Goal: Transaction & Acquisition: Purchase product/service

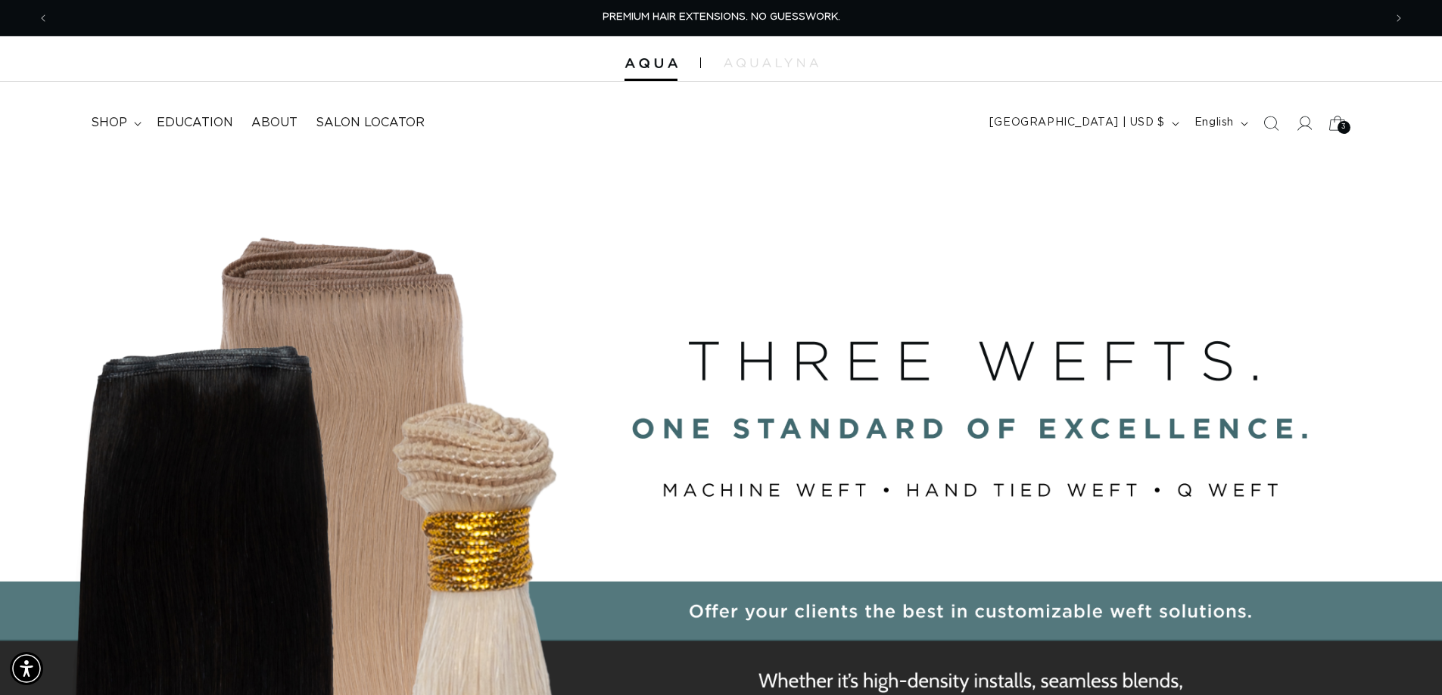
click at [1333, 127] on icon at bounding box center [1337, 123] width 36 height 36
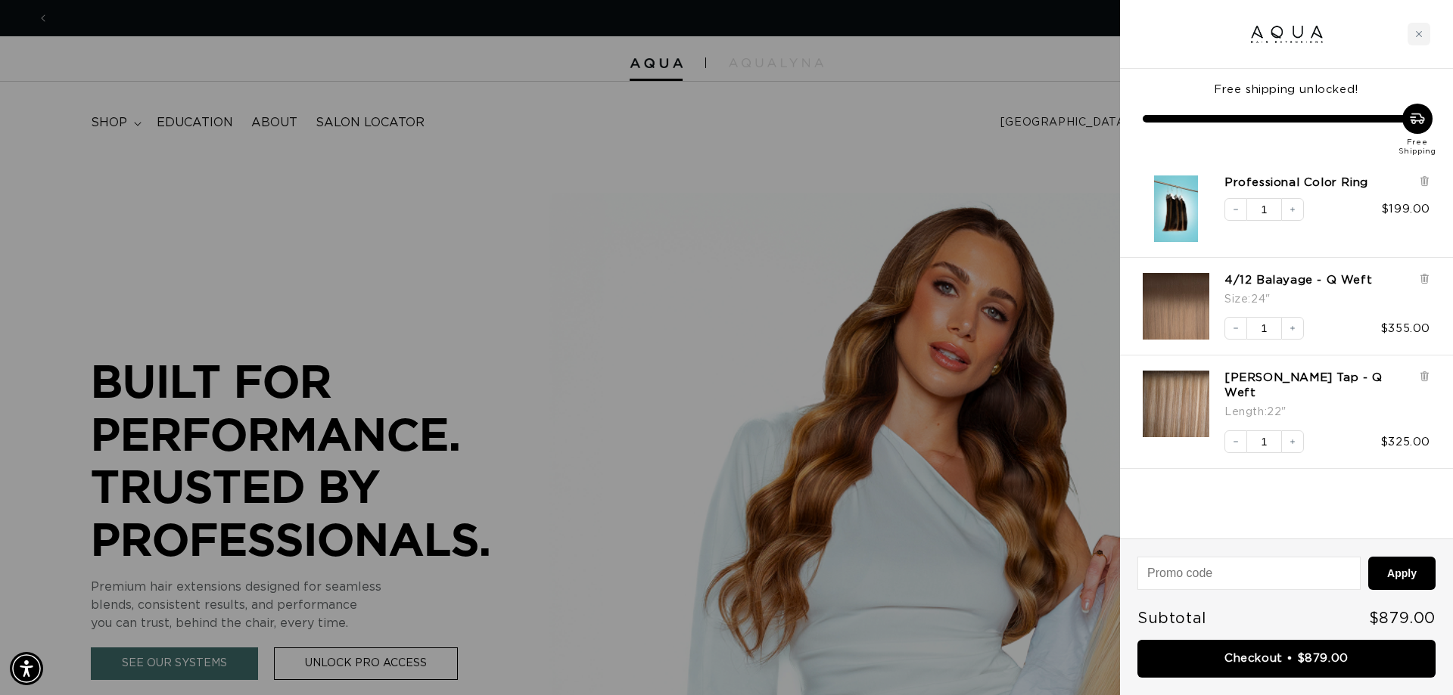
scroll to position [0, 1346]
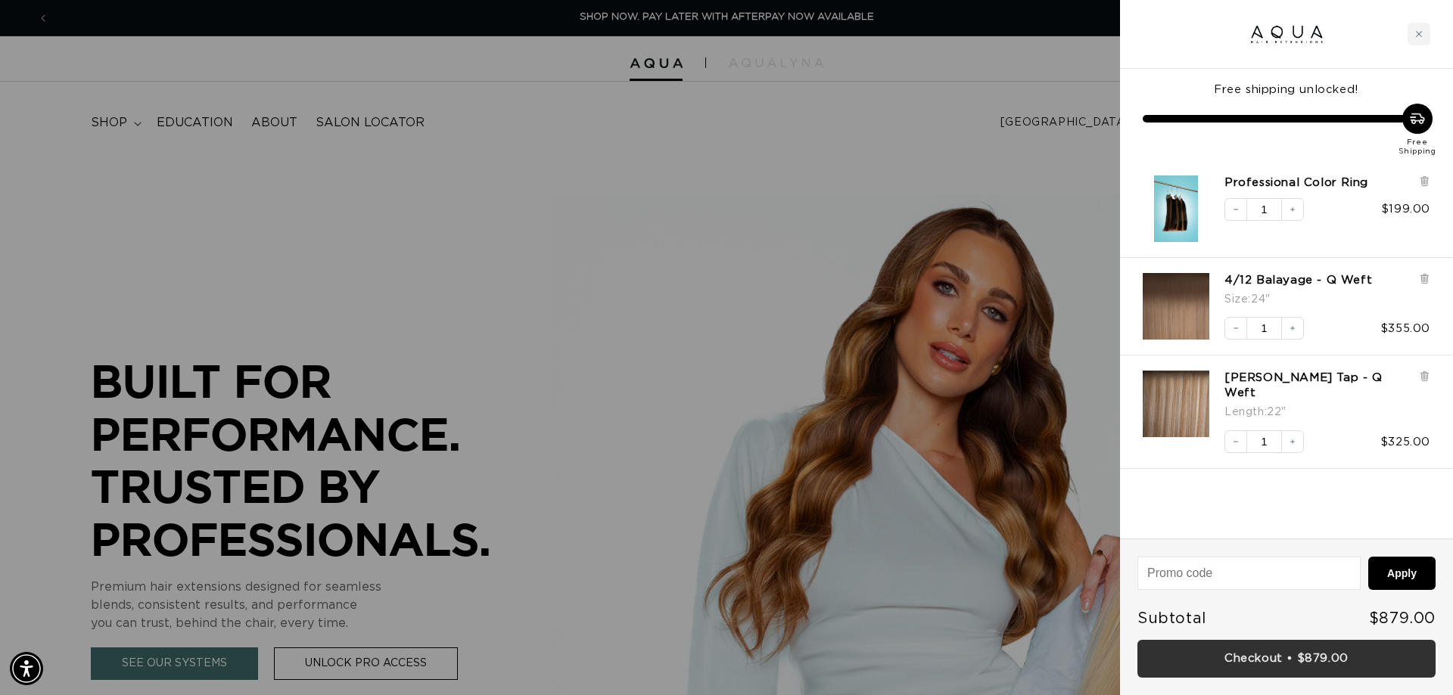
click at [1283, 666] on link "Checkout • $879.00" at bounding box center [1286, 659] width 298 height 39
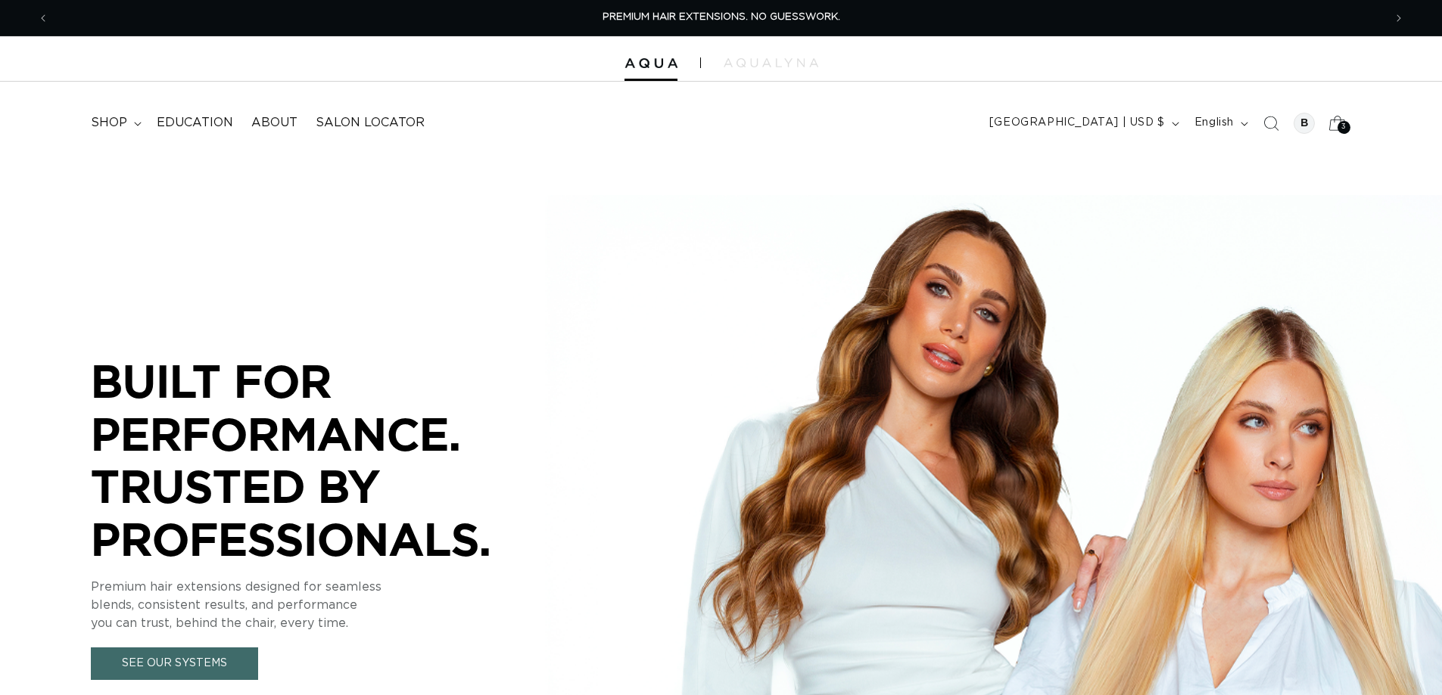
click at [1345, 124] on span "3" at bounding box center [1343, 127] width 5 height 13
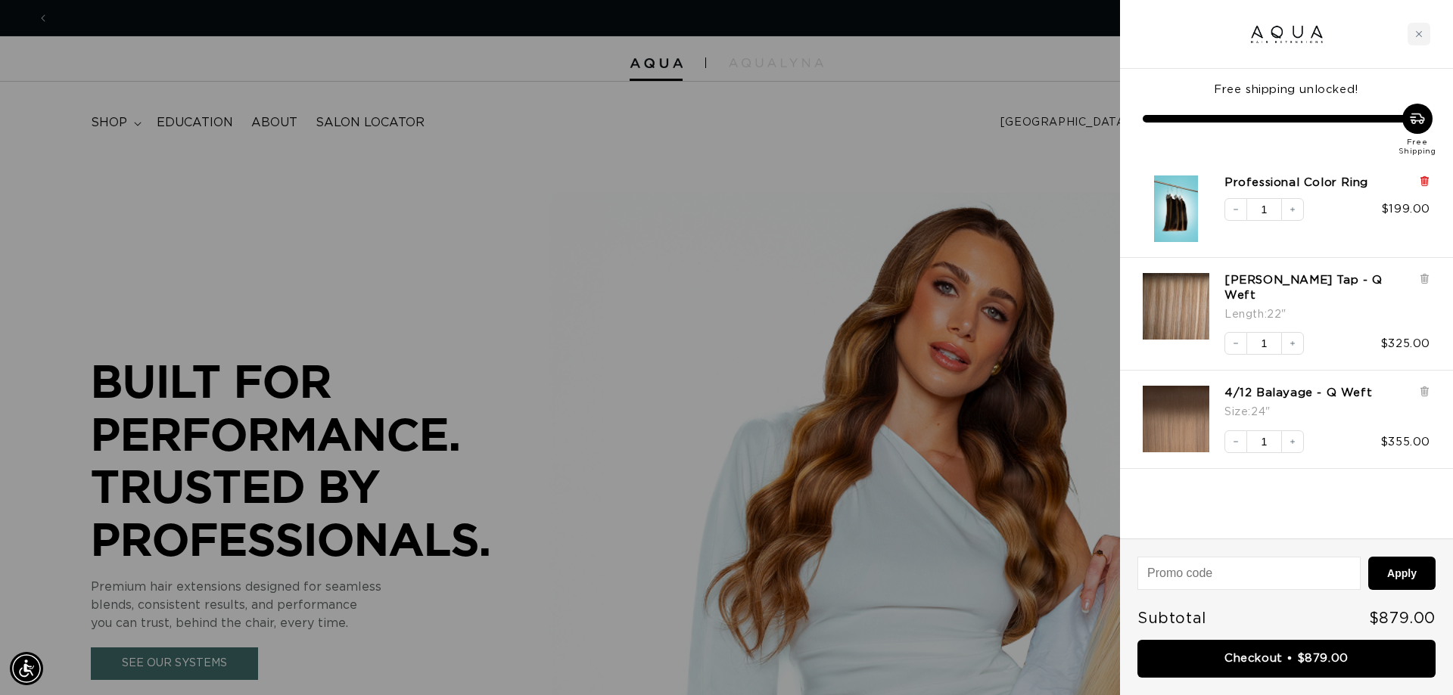
scroll to position [0, 1346]
click at [1425, 182] on icon at bounding box center [1424, 182] width 6 height 8
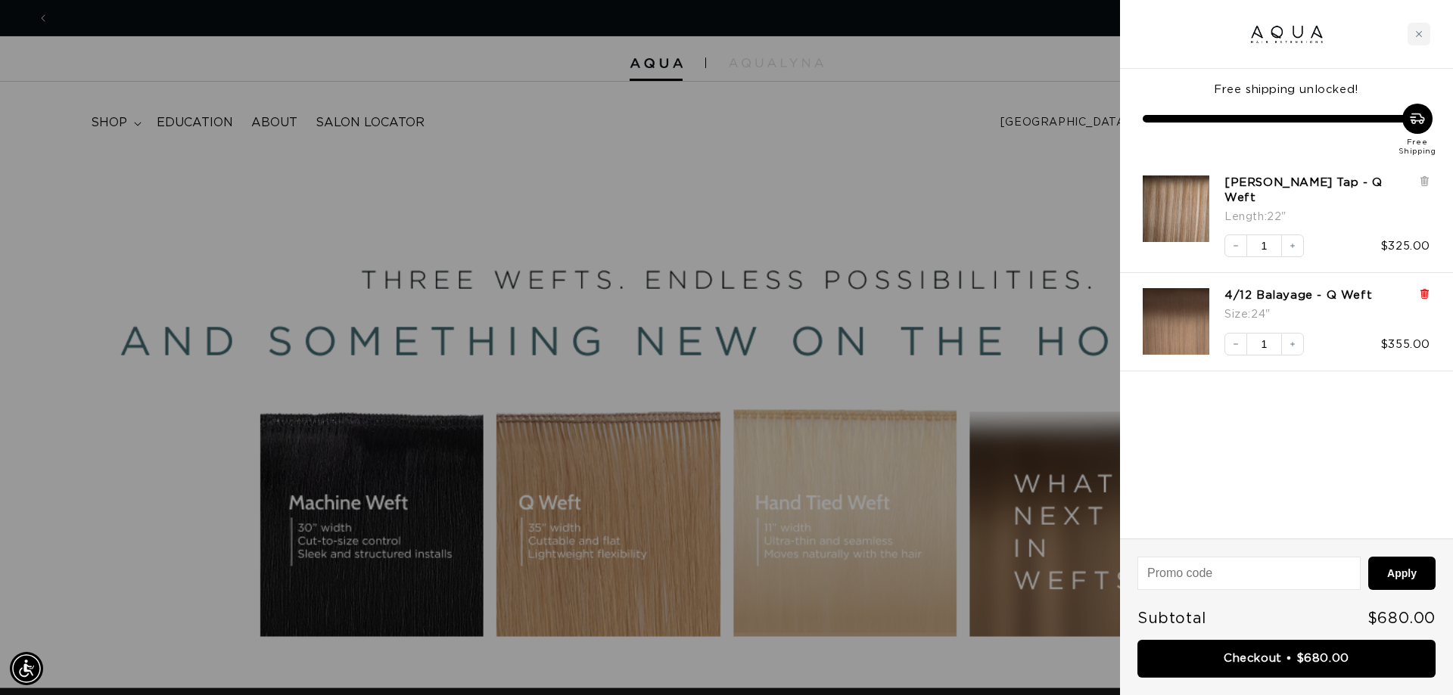
scroll to position [0, 2691]
click at [1421, 288] on icon at bounding box center [1424, 293] width 11 height 11
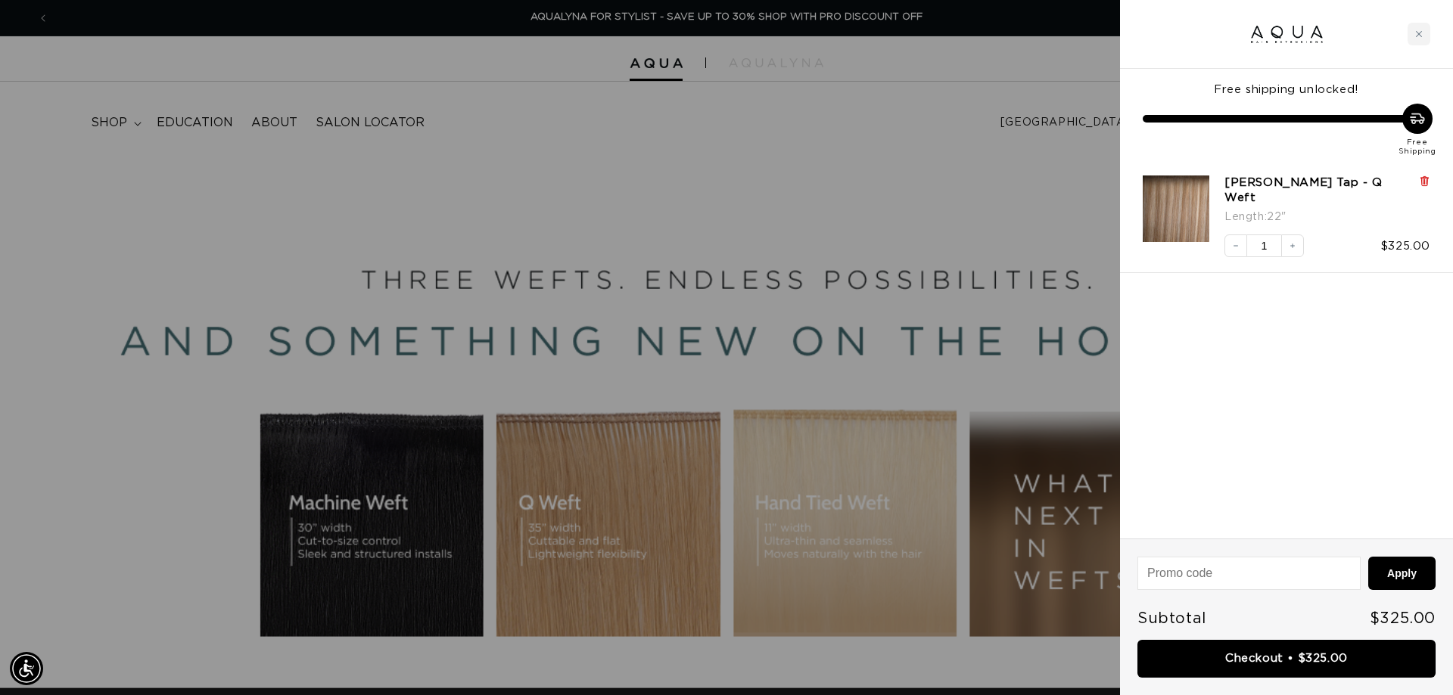
click at [1425, 181] on icon at bounding box center [1424, 182] width 6 height 8
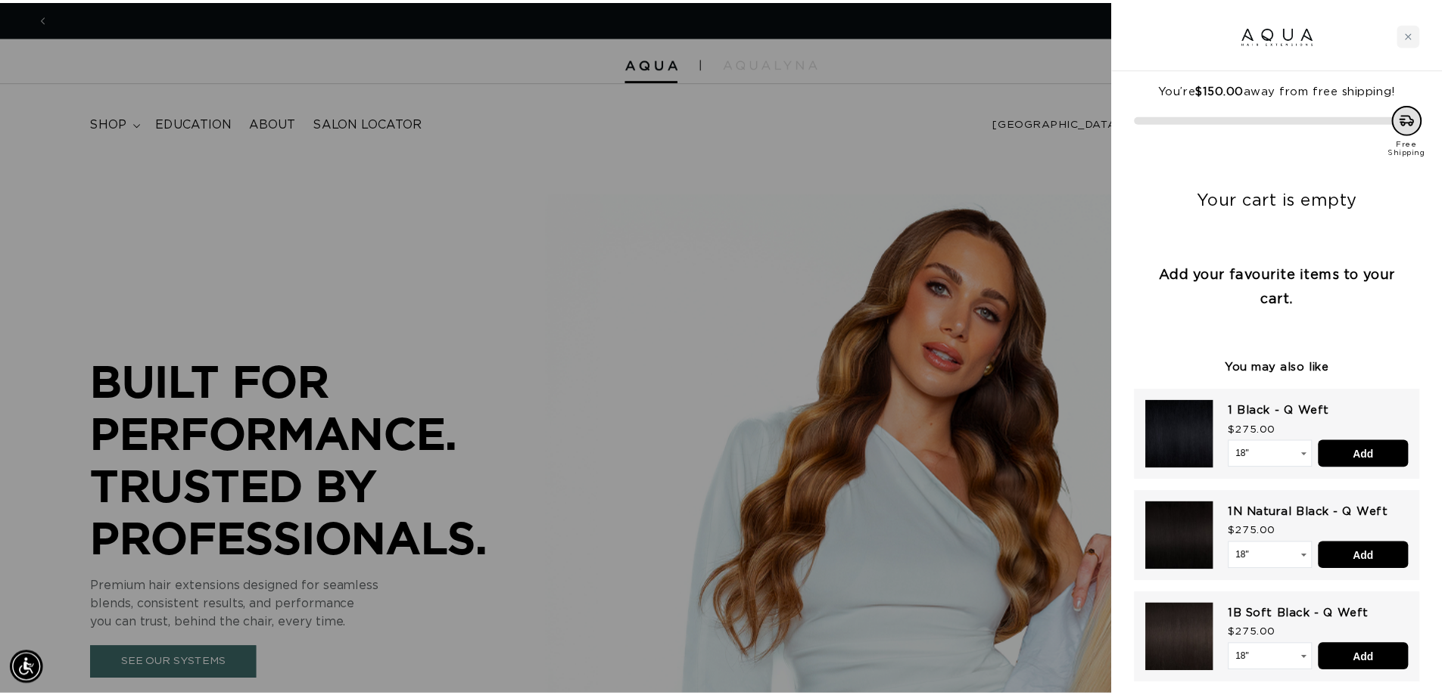
scroll to position [0, 1346]
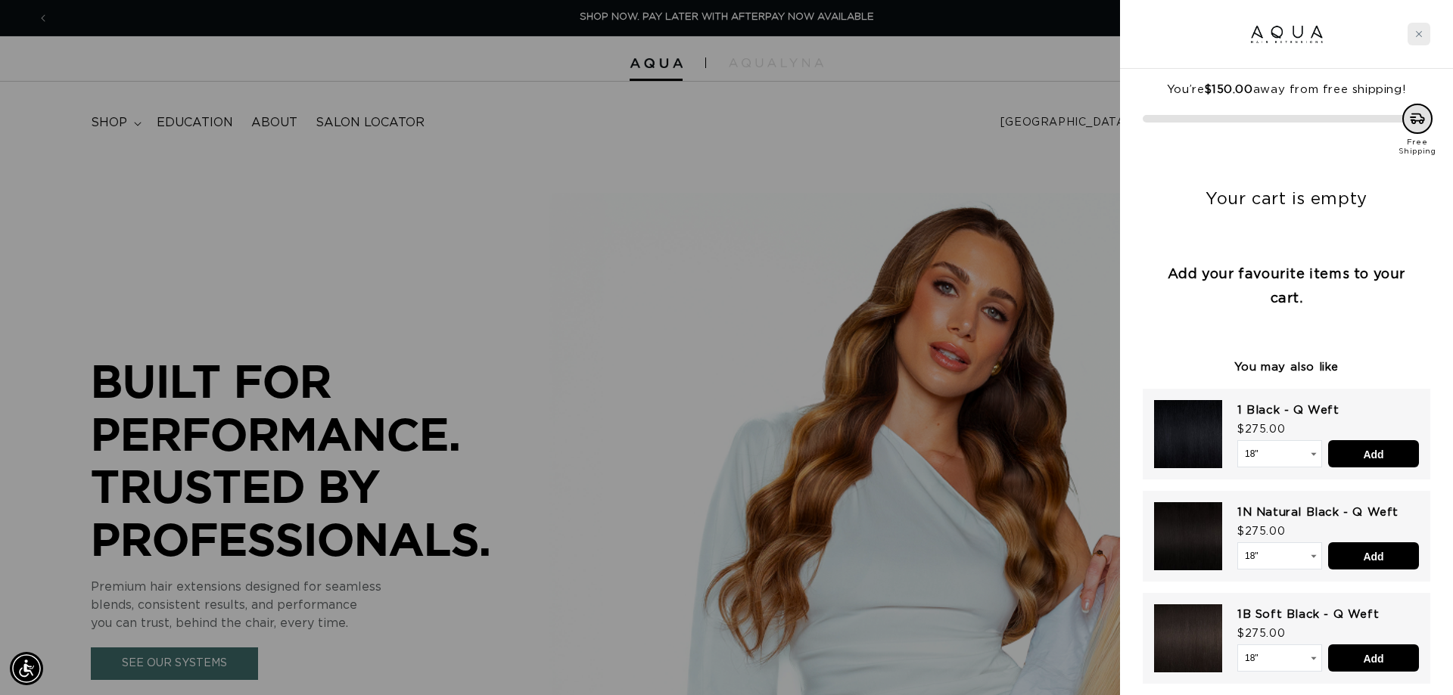
click at [1420, 30] on div "Close cart" at bounding box center [1419, 34] width 23 height 23
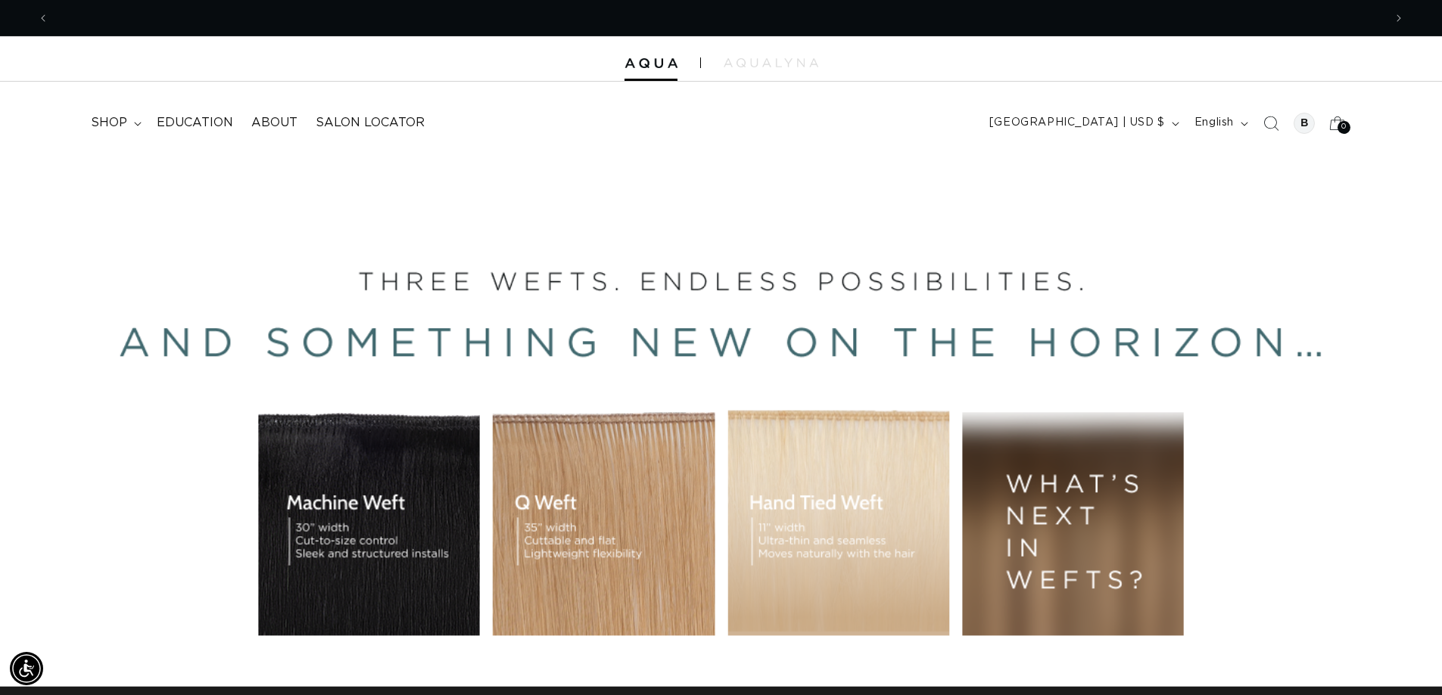
scroll to position [0, 2668]
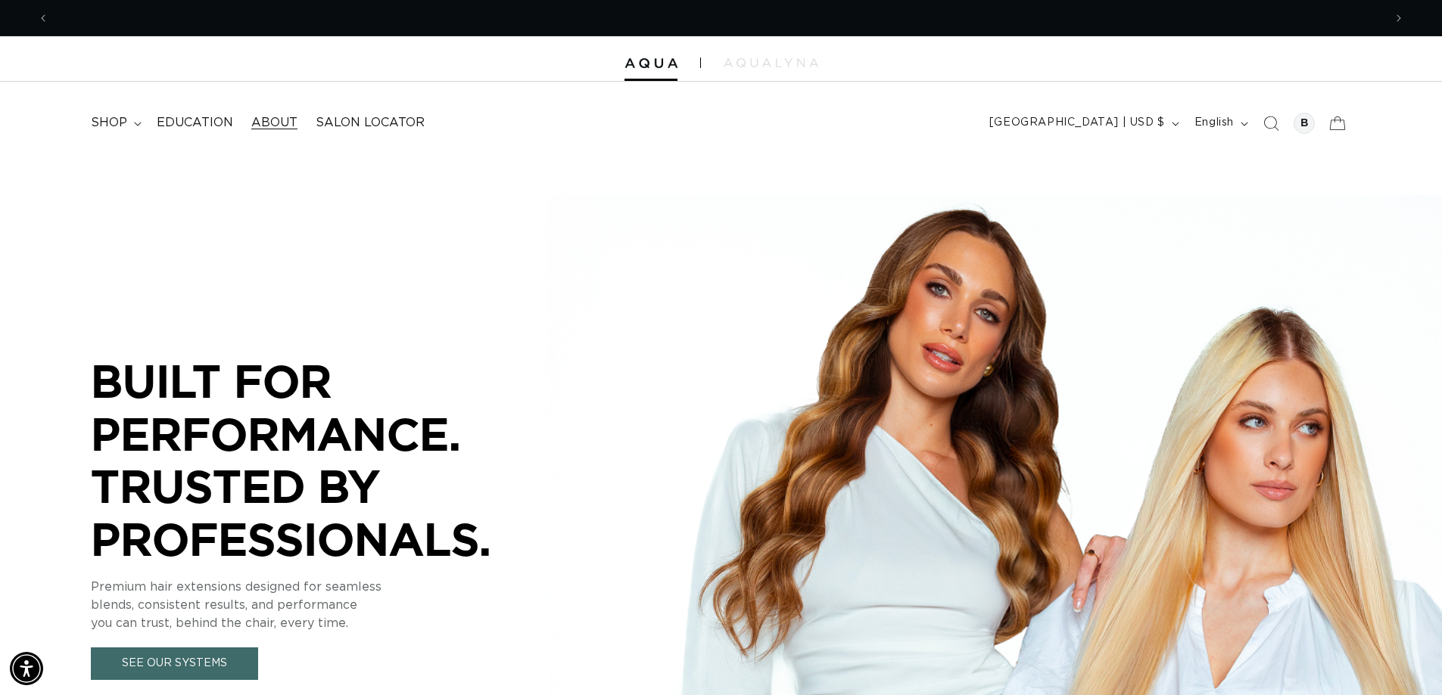
scroll to position [0, 1334]
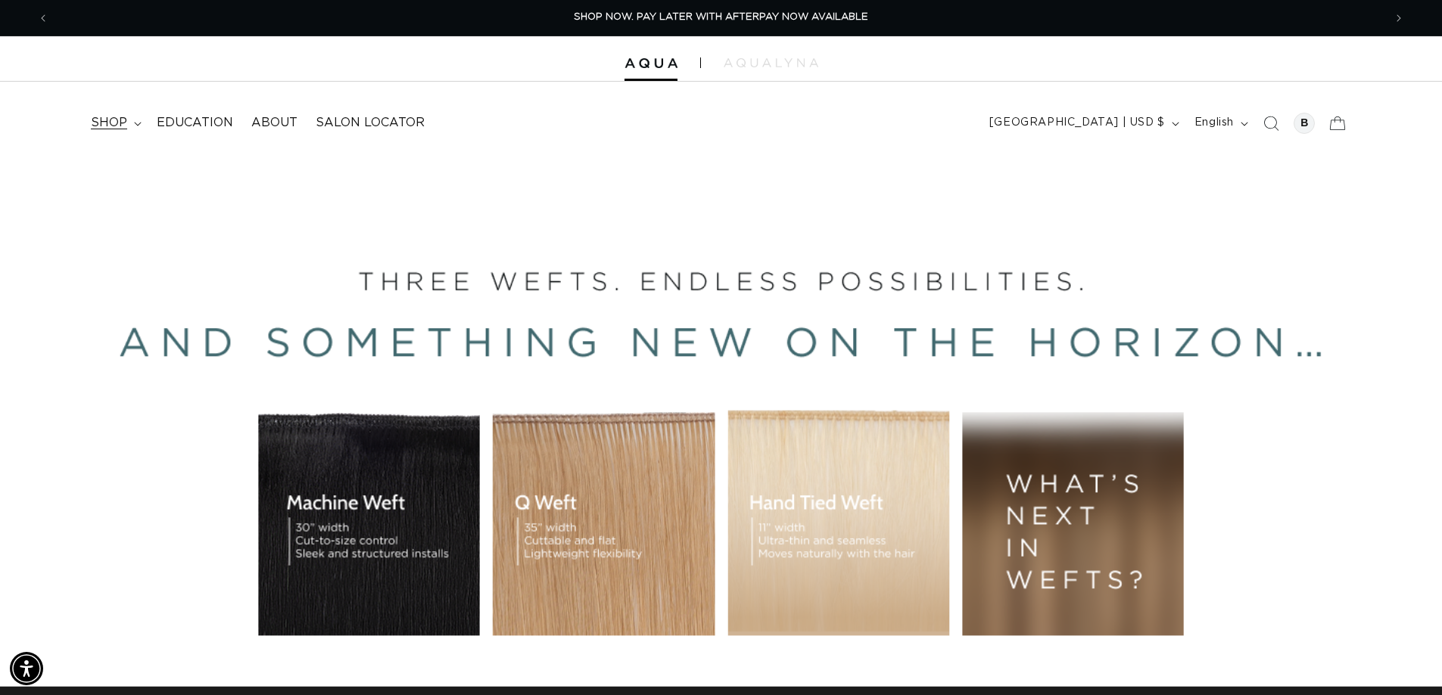
click at [110, 123] on span "shop" at bounding box center [109, 123] width 36 height 16
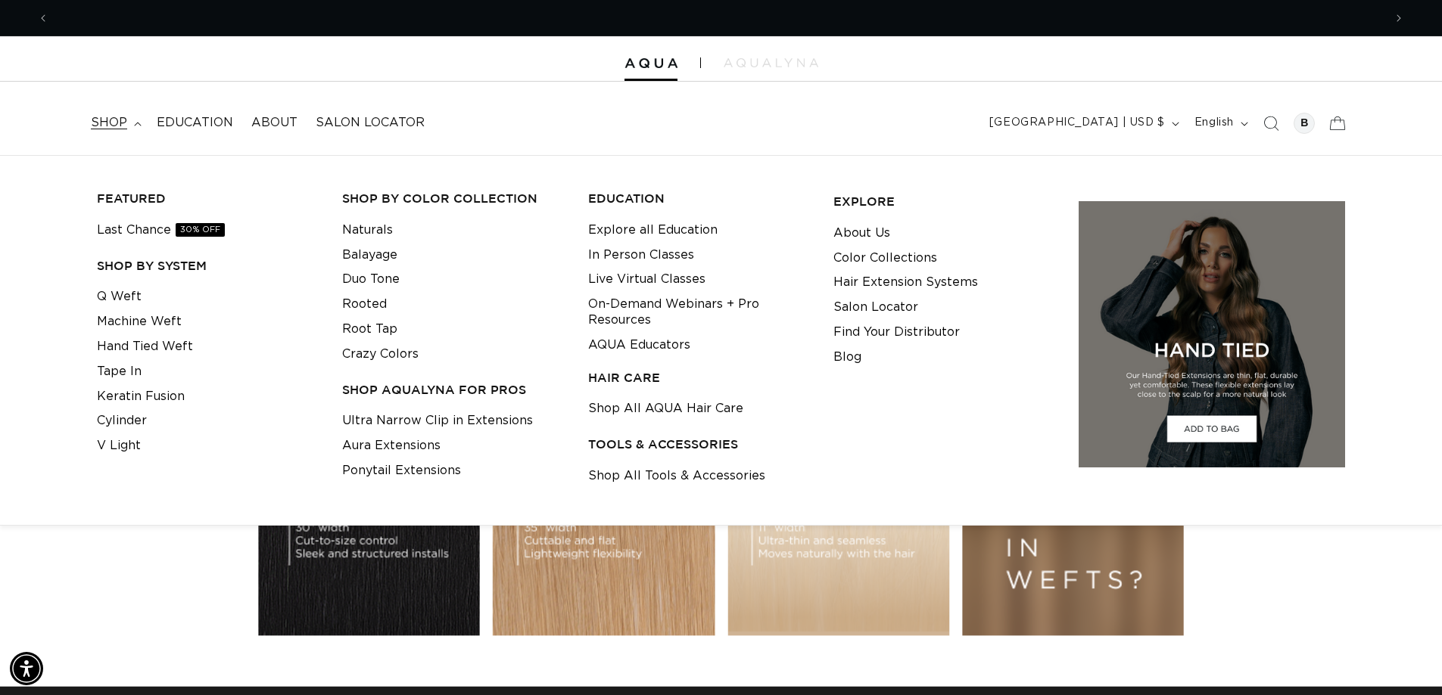
scroll to position [0, 2668]
click at [128, 295] on link "Q Weft" at bounding box center [119, 297] width 45 height 25
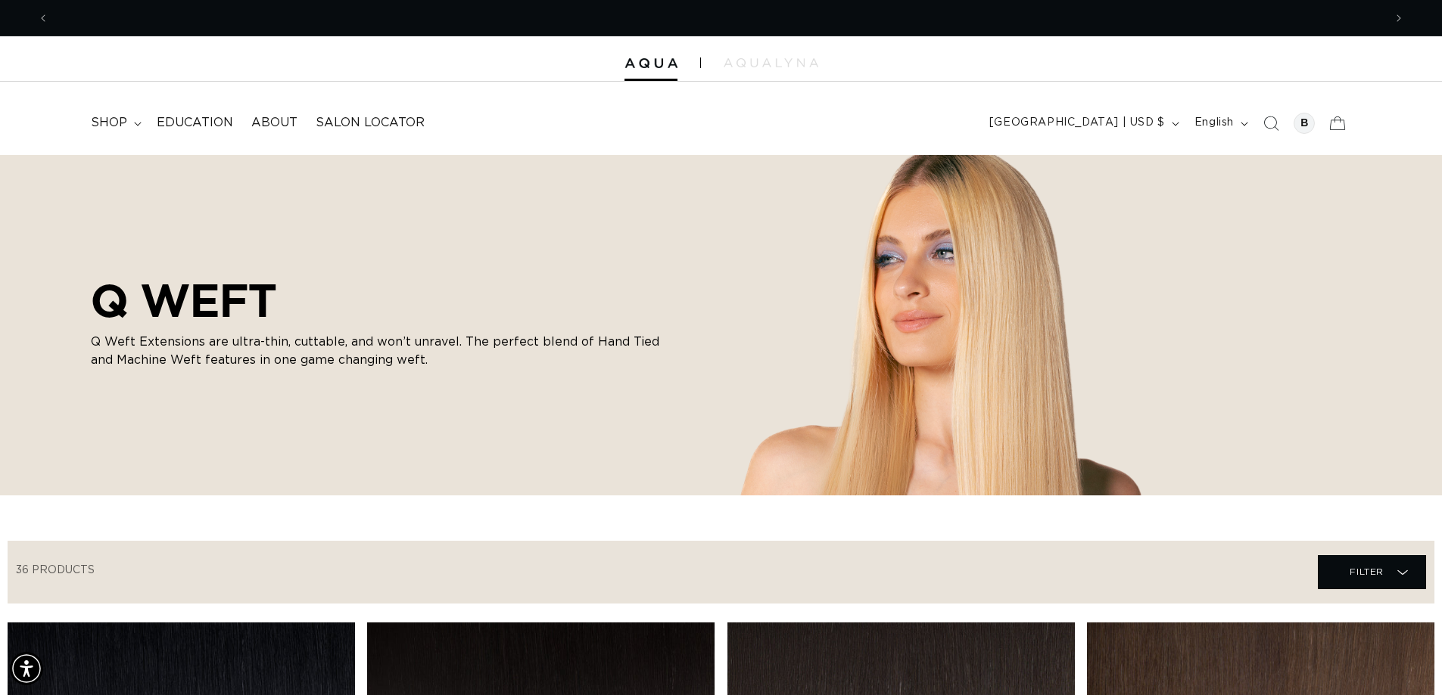
scroll to position [0, 2668]
click at [107, 118] on span "shop" at bounding box center [109, 123] width 36 height 16
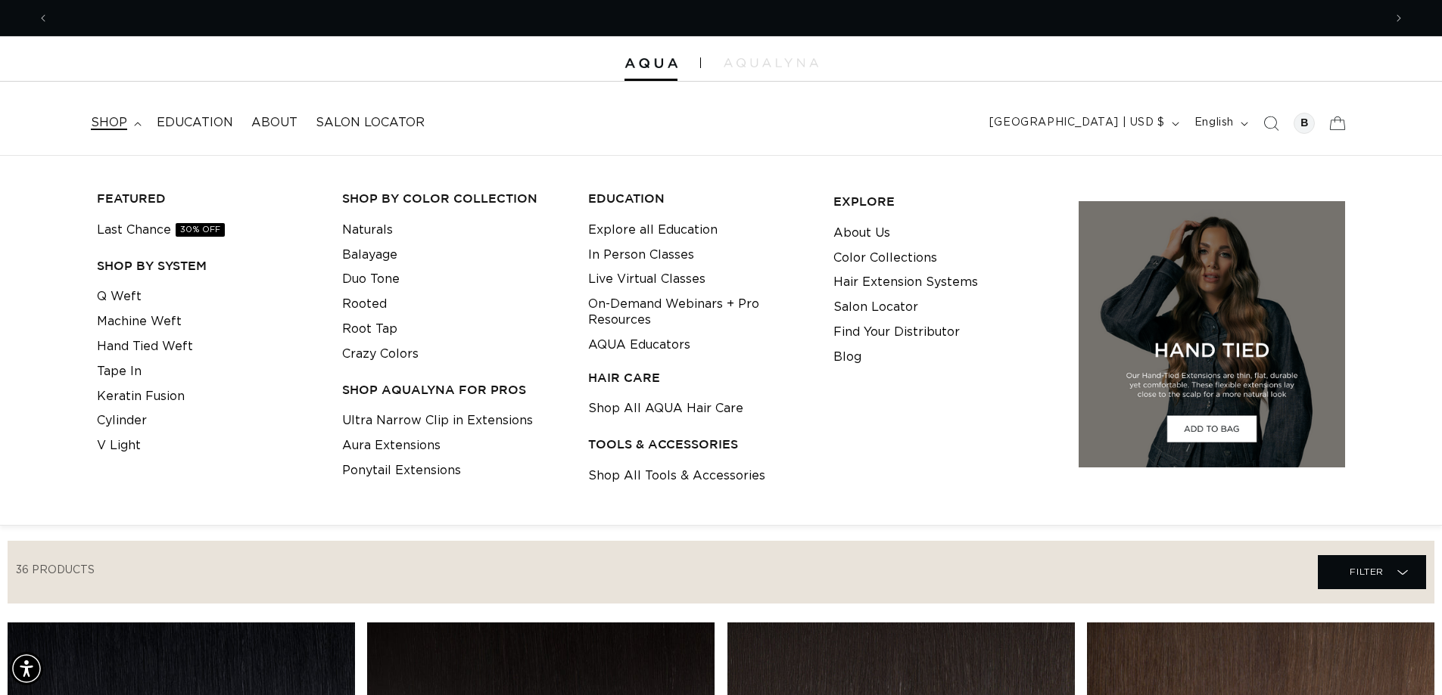
scroll to position [0, 0]
click at [122, 290] on link "Q Weft" at bounding box center [119, 297] width 45 height 25
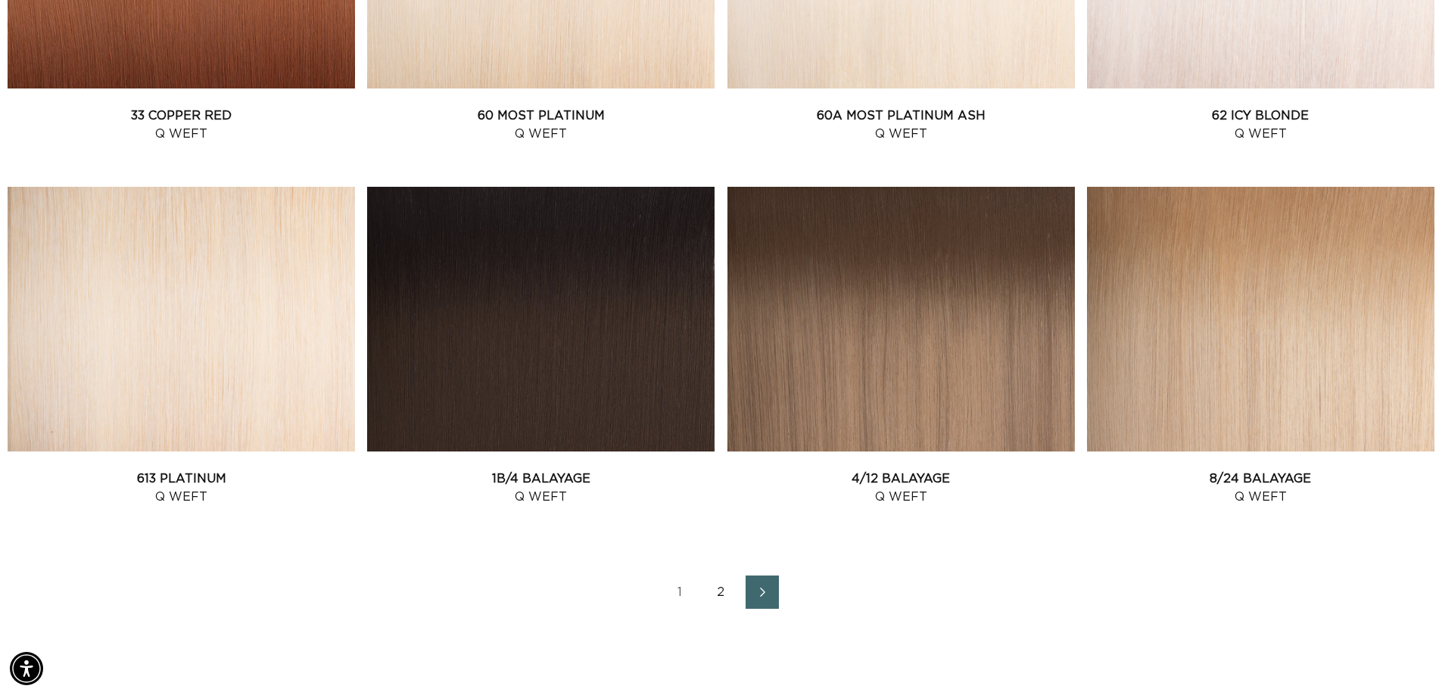
scroll to position [0, 2668]
click at [907, 494] on link "4/12 Balayage Q Weft" at bounding box center [900, 488] width 347 height 36
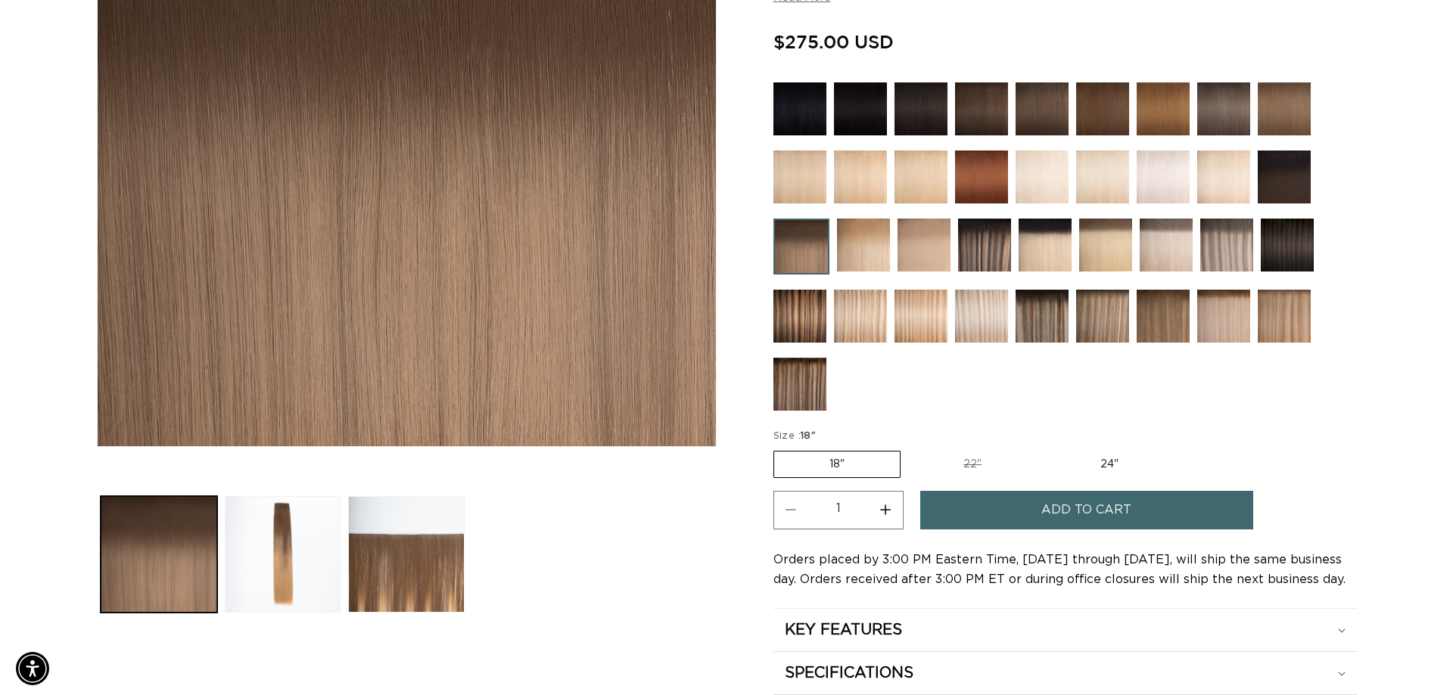
scroll to position [378, 0]
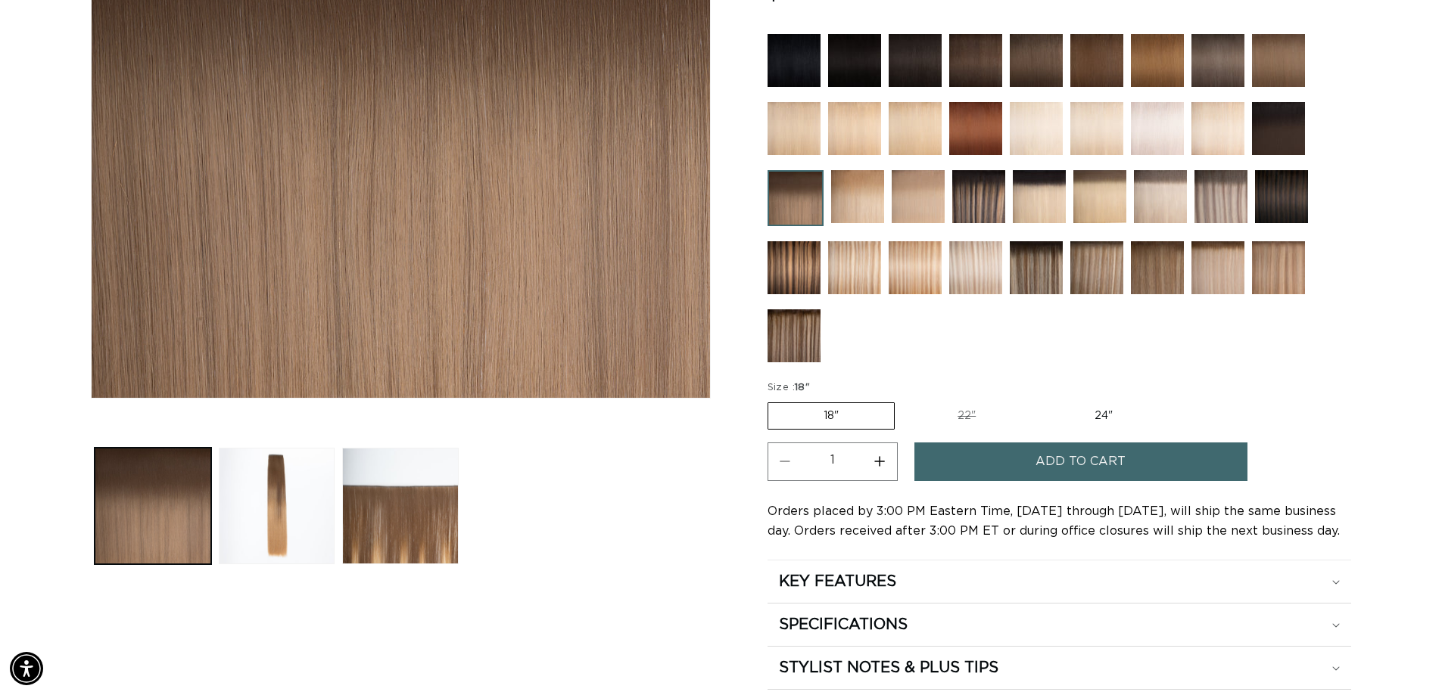
click at [1109, 420] on label "24" Variant sold out or unavailable" at bounding box center [1103, 416] width 129 height 26
click at [1039, 400] on input "24" Variant sold out or unavailable" at bounding box center [1038, 400] width 1 height 1
radio input "true"
click at [1089, 459] on span "Add to cart" at bounding box center [1080, 462] width 90 height 39
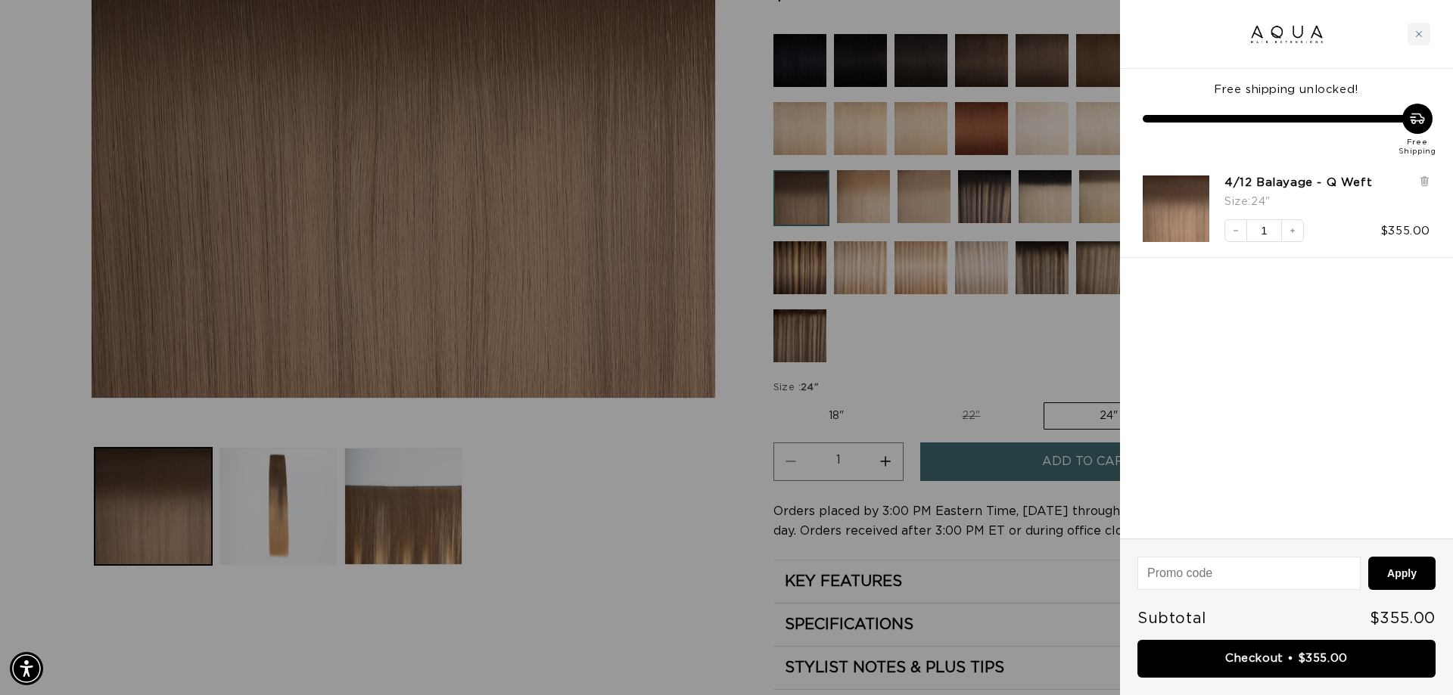
click at [562, 525] on div at bounding box center [726, 347] width 1453 height 695
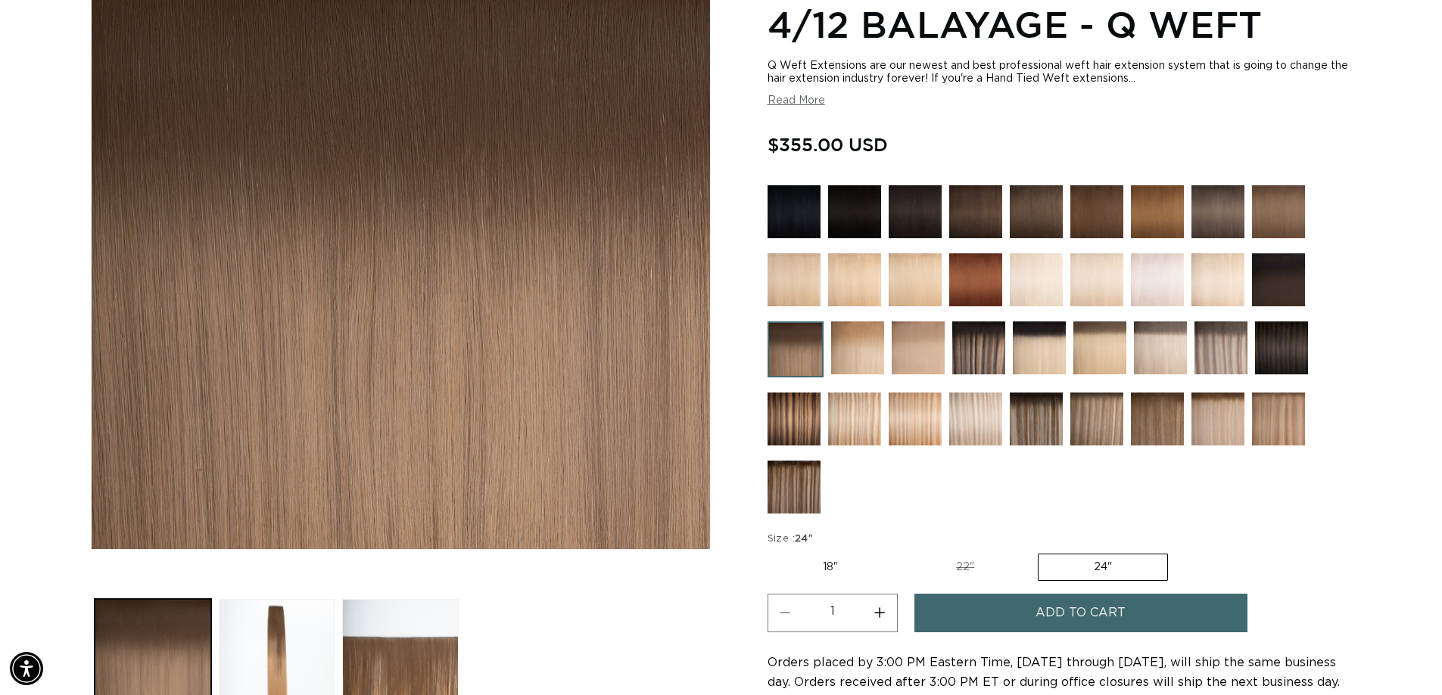
scroll to position [0, 2668]
click at [1045, 219] on img at bounding box center [1036, 211] width 53 height 53
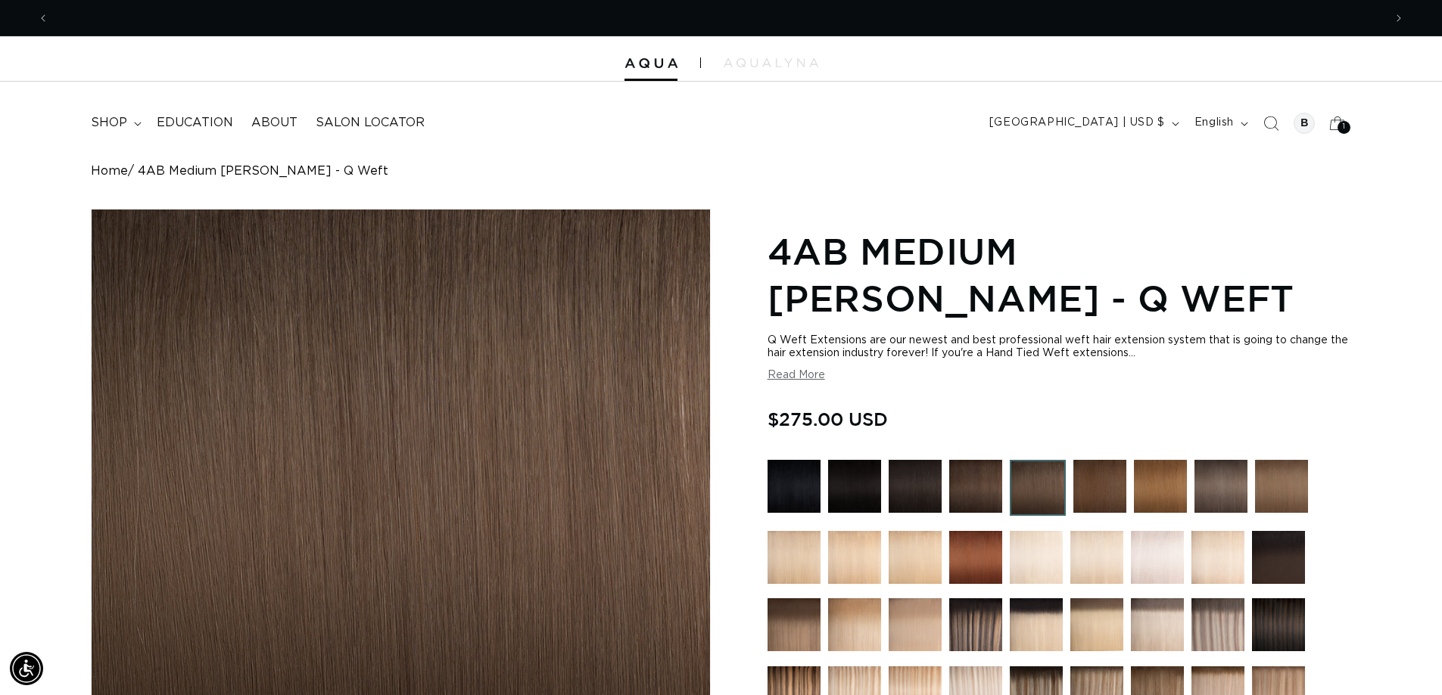
scroll to position [0, 1334]
click at [922, 488] on img at bounding box center [914, 486] width 53 height 53
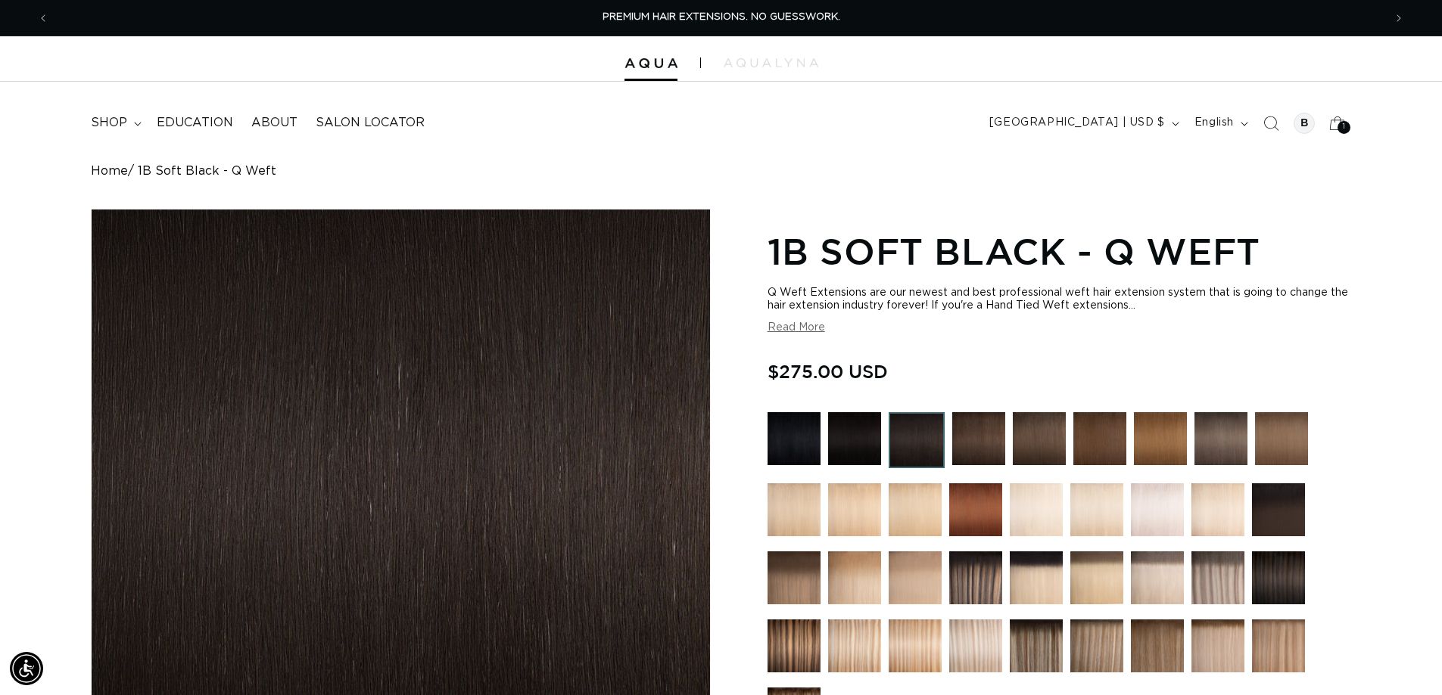
click at [968, 441] on img at bounding box center [978, 438] width 53 height 53
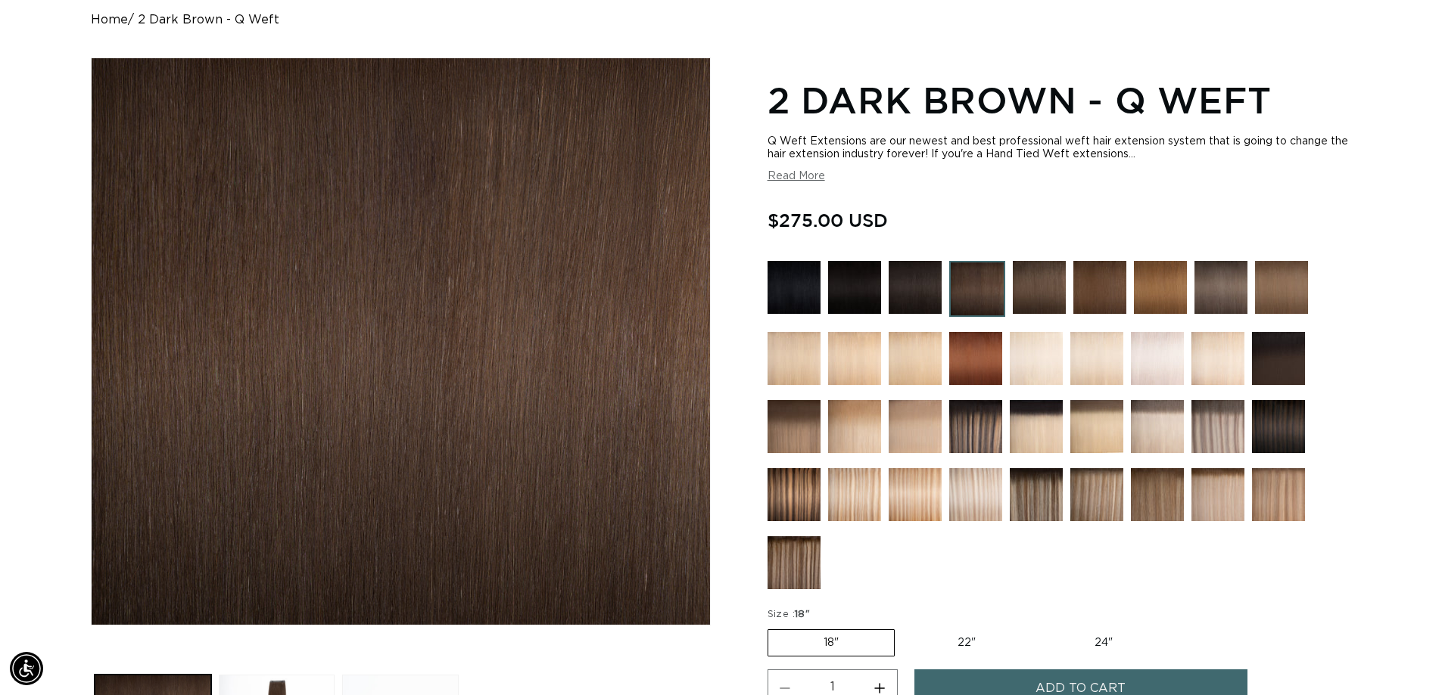
click at [1100, 290] on img at bounding box center [1099, 287] width 53 height 53
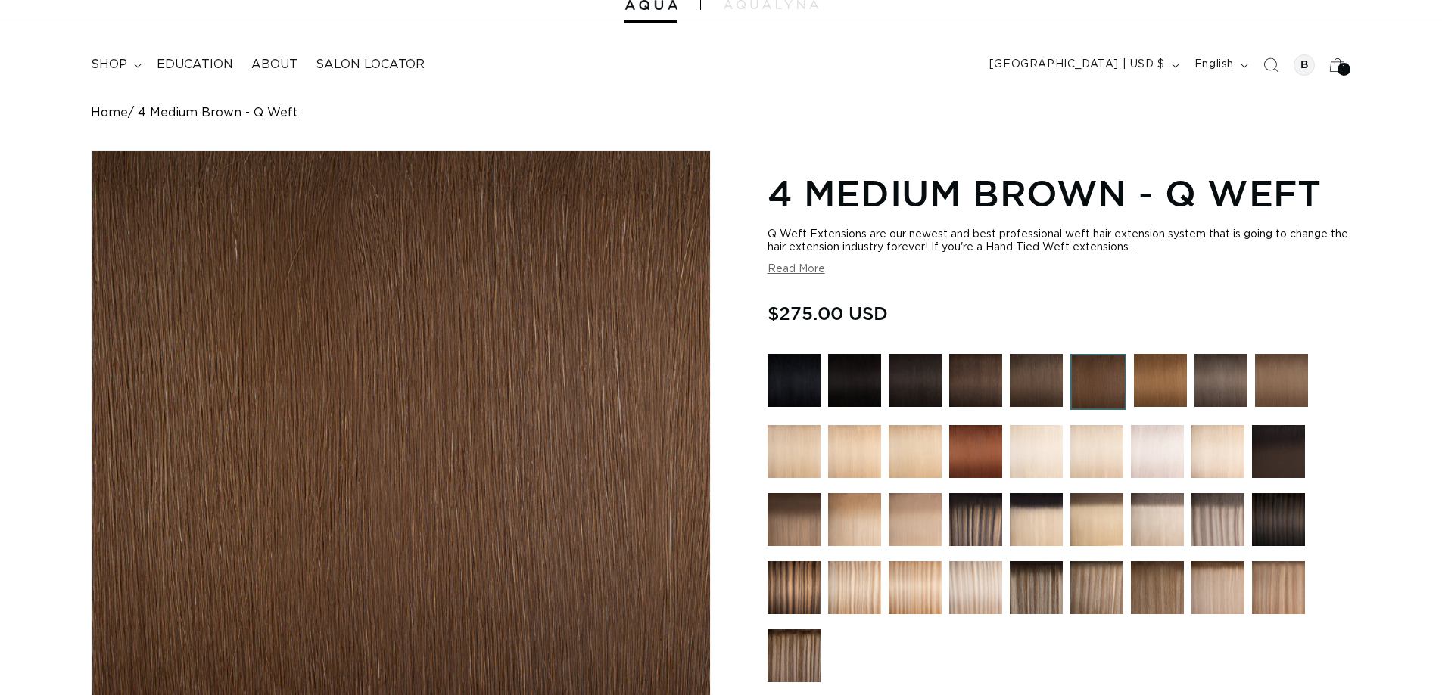
scroll to position [151, 0]
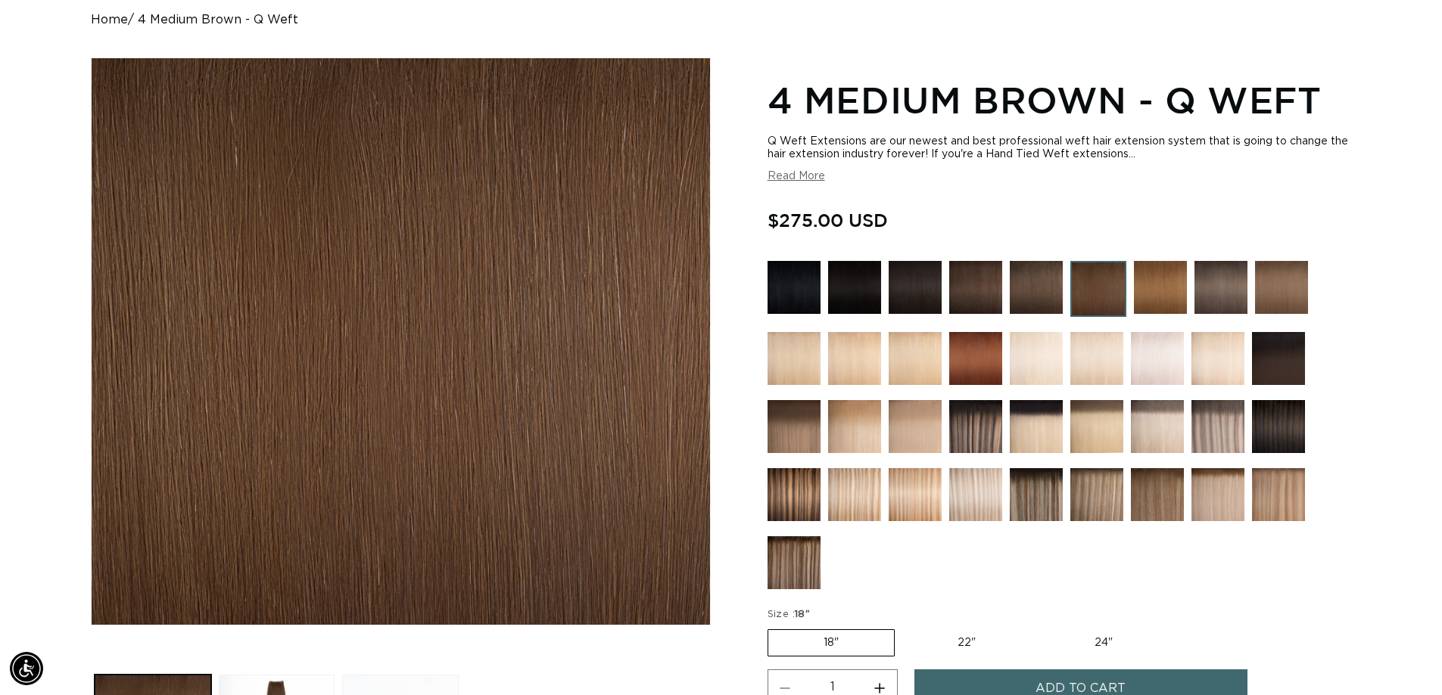
click at [1271, 284] on img at bounding box center [1281, 287] width 53 height 53
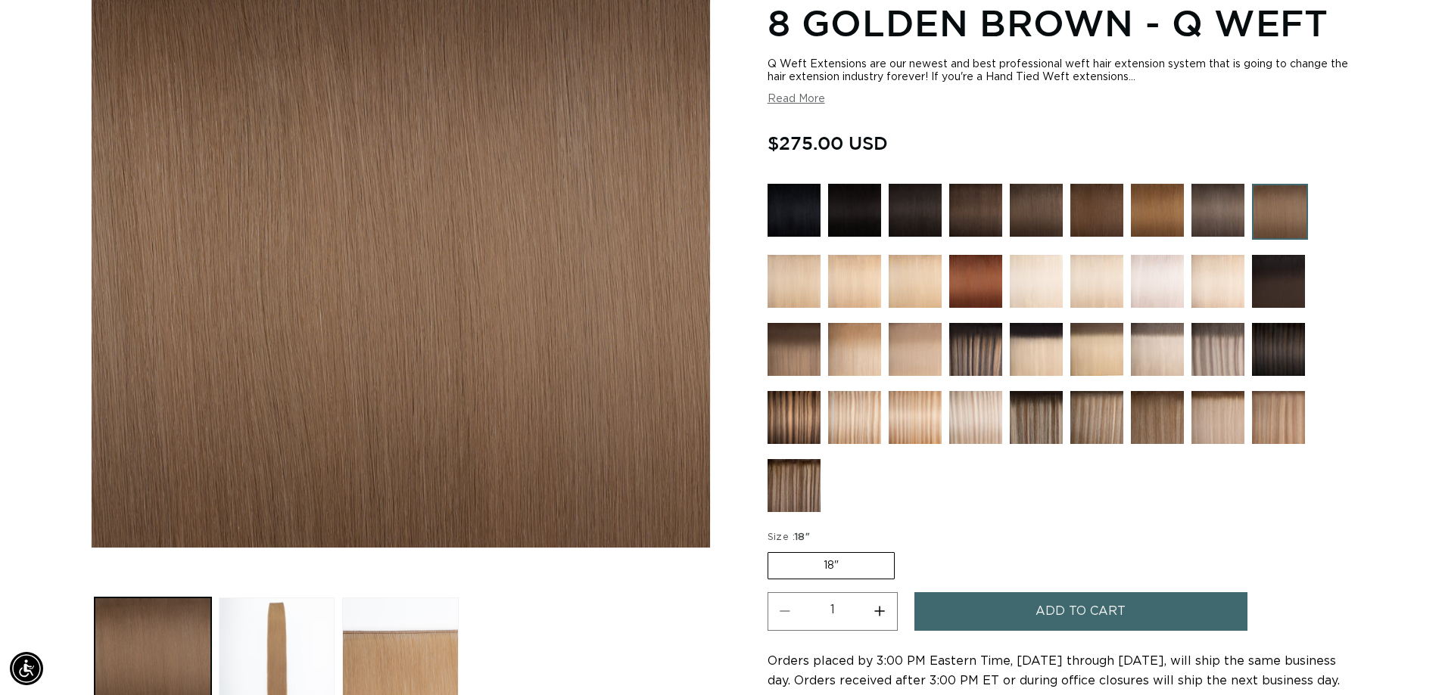
scroll to position [227, 0]
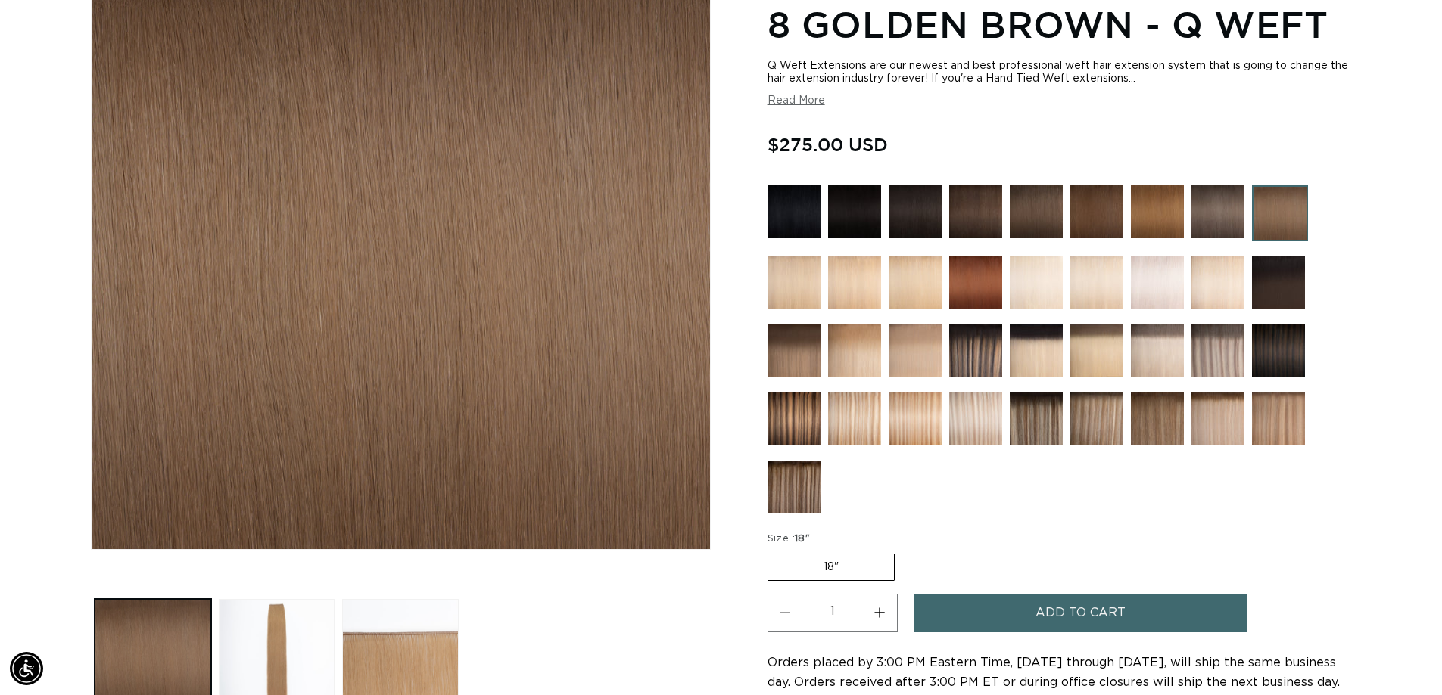
click at [787, 343] on img at bounding box center [793, 351] width 53 height 53
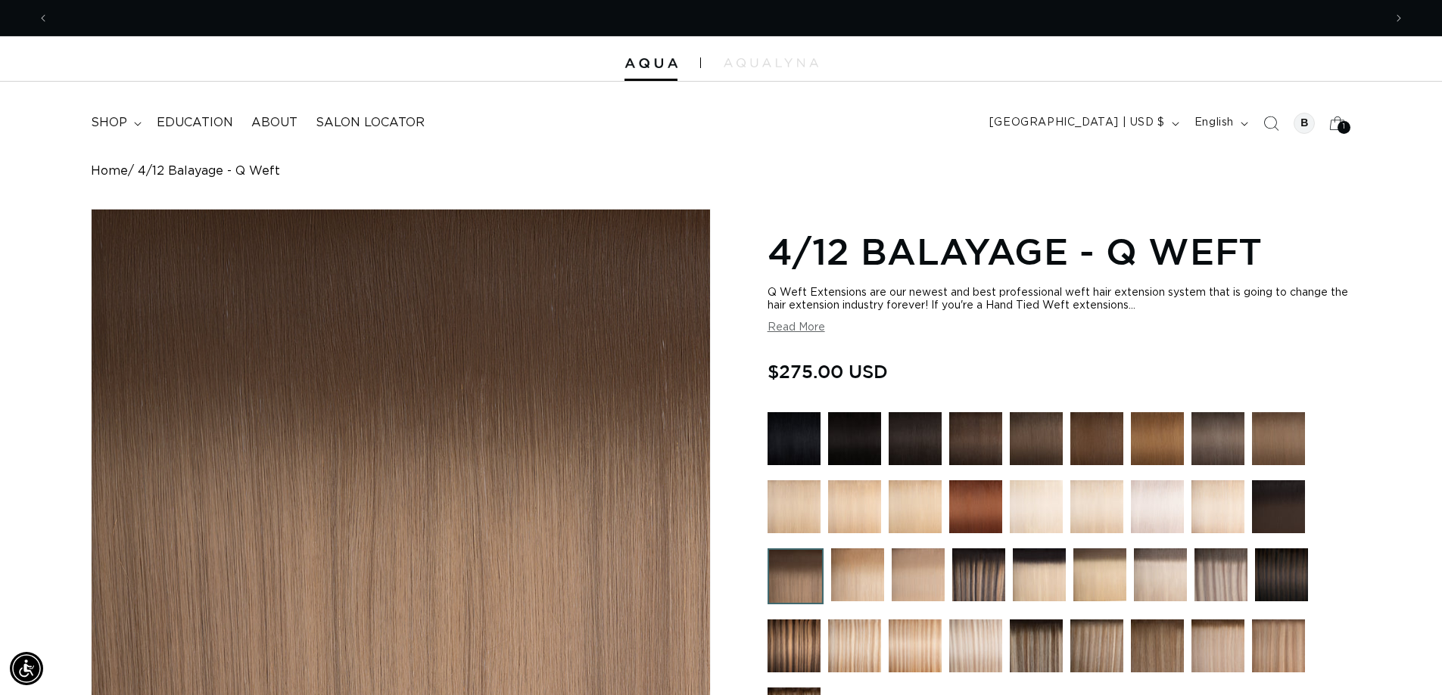
scroll to position [0, 1334]
click at [104, 171] on link "Home" at bounding box center [109, 171] width 37 height 14
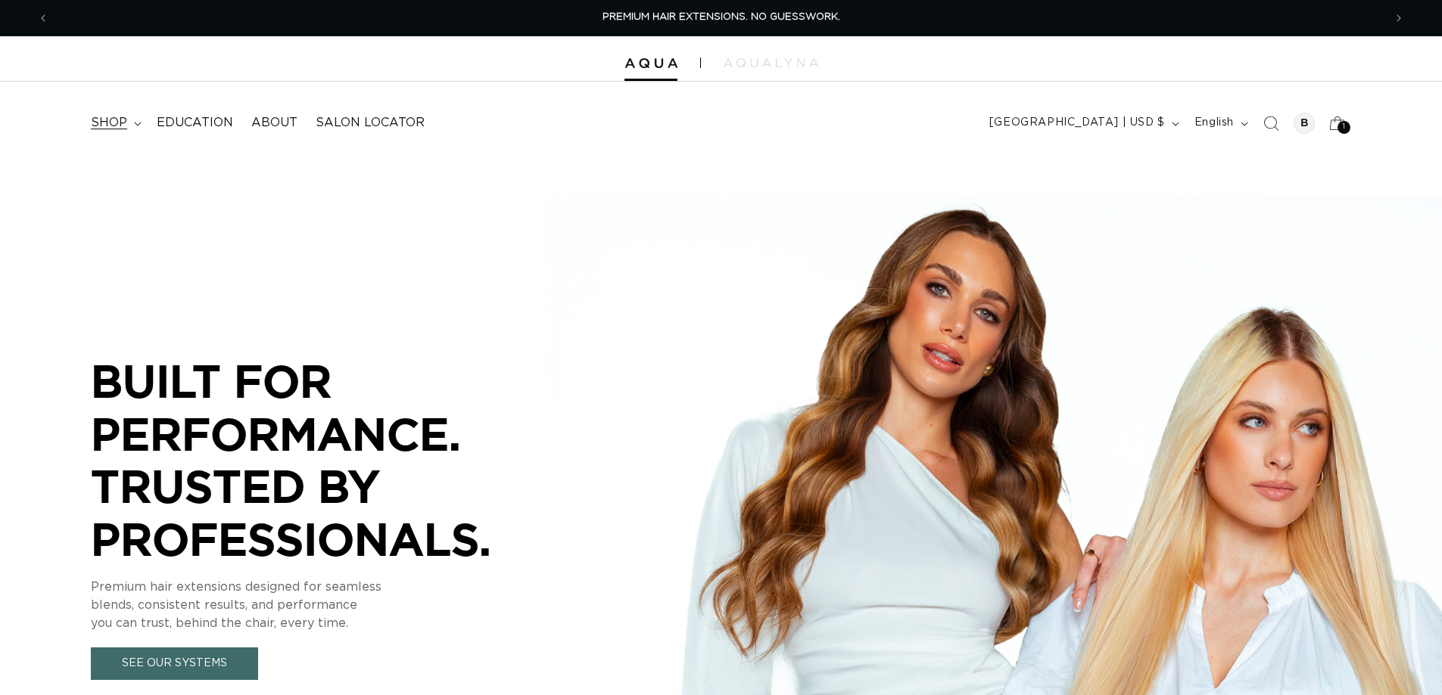
click at [105, 119] on span "shop" at bounding box center [109, 123] width 36 height 16
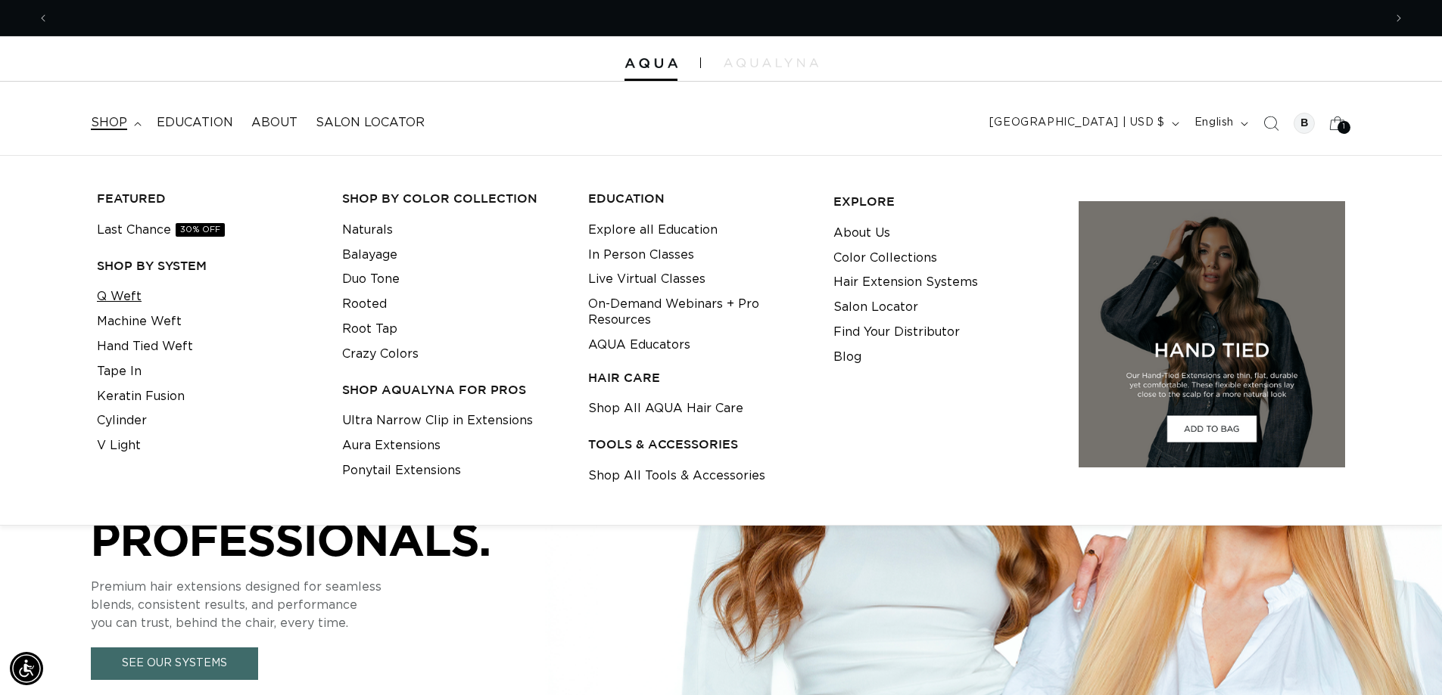
click at [135, 297] on link "Q Weft" at bounding box center [119, 297] width 45 height 25
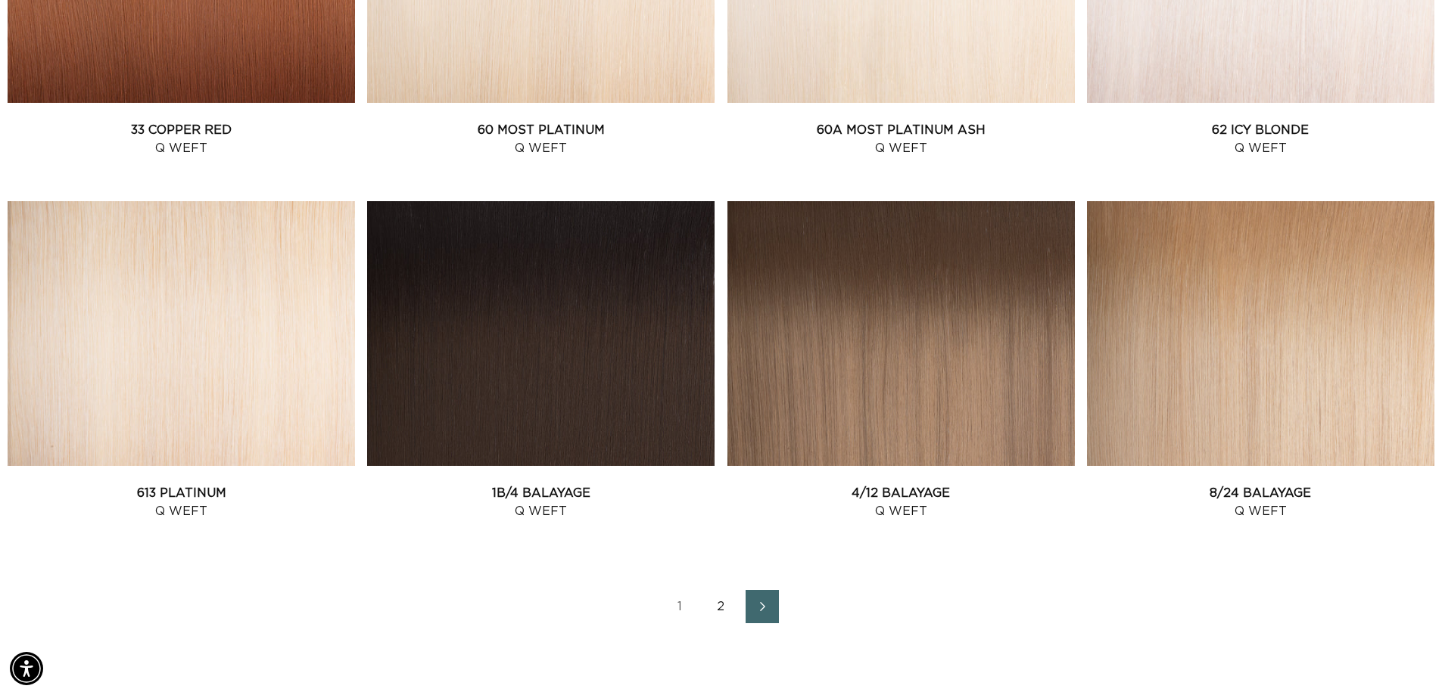
scroll to position [1968, 0]
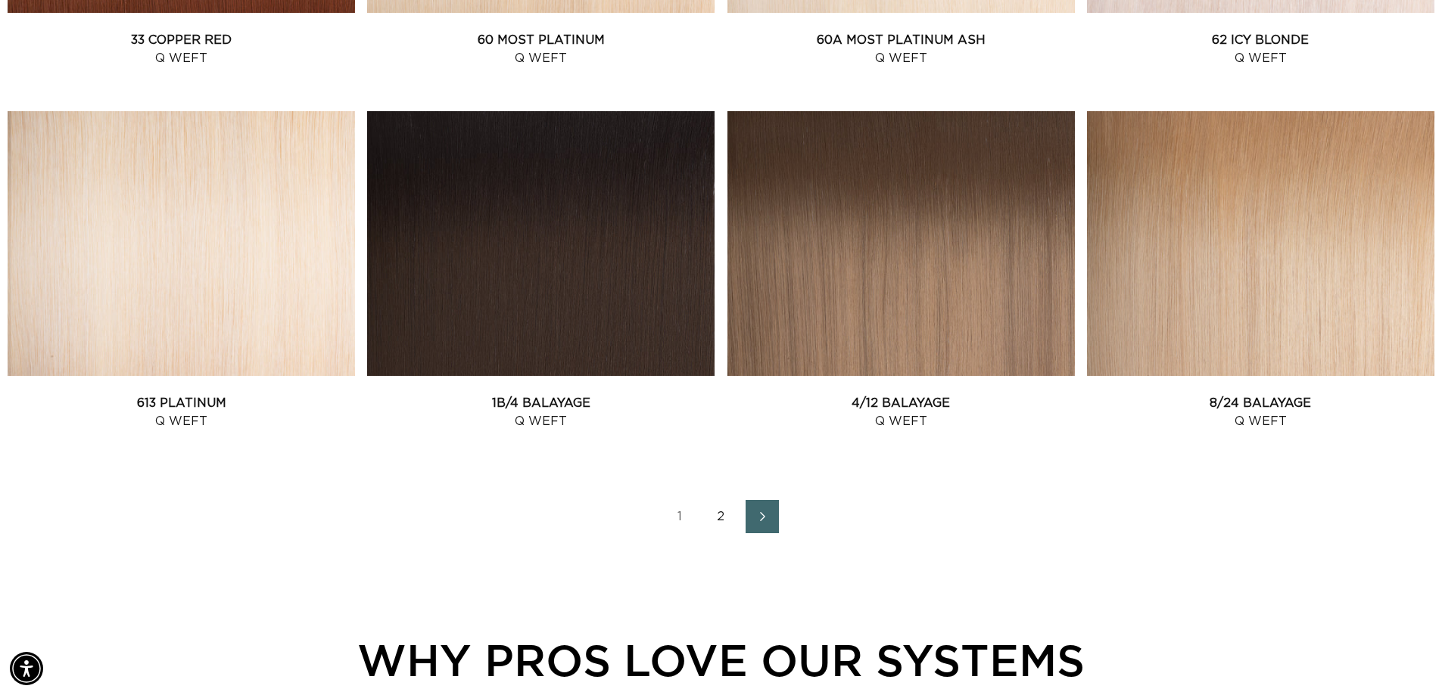
click at [718, 515] on link "2" at bounding box center [721, 516] width 33 height 33
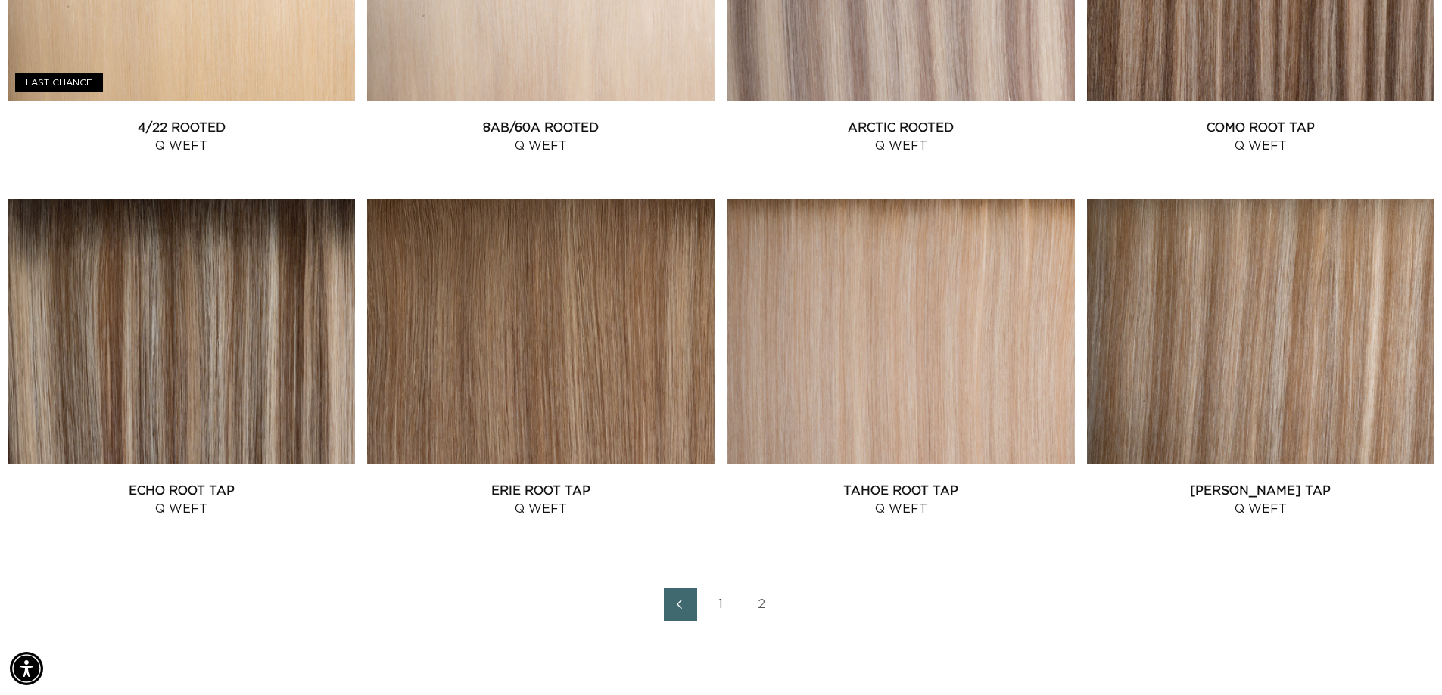
scroll to position [0, 2668]
click at [1232, 484] on link "Victoria Root Tap Q Weft" at bounding box center [1260, 500] width 347 height 36
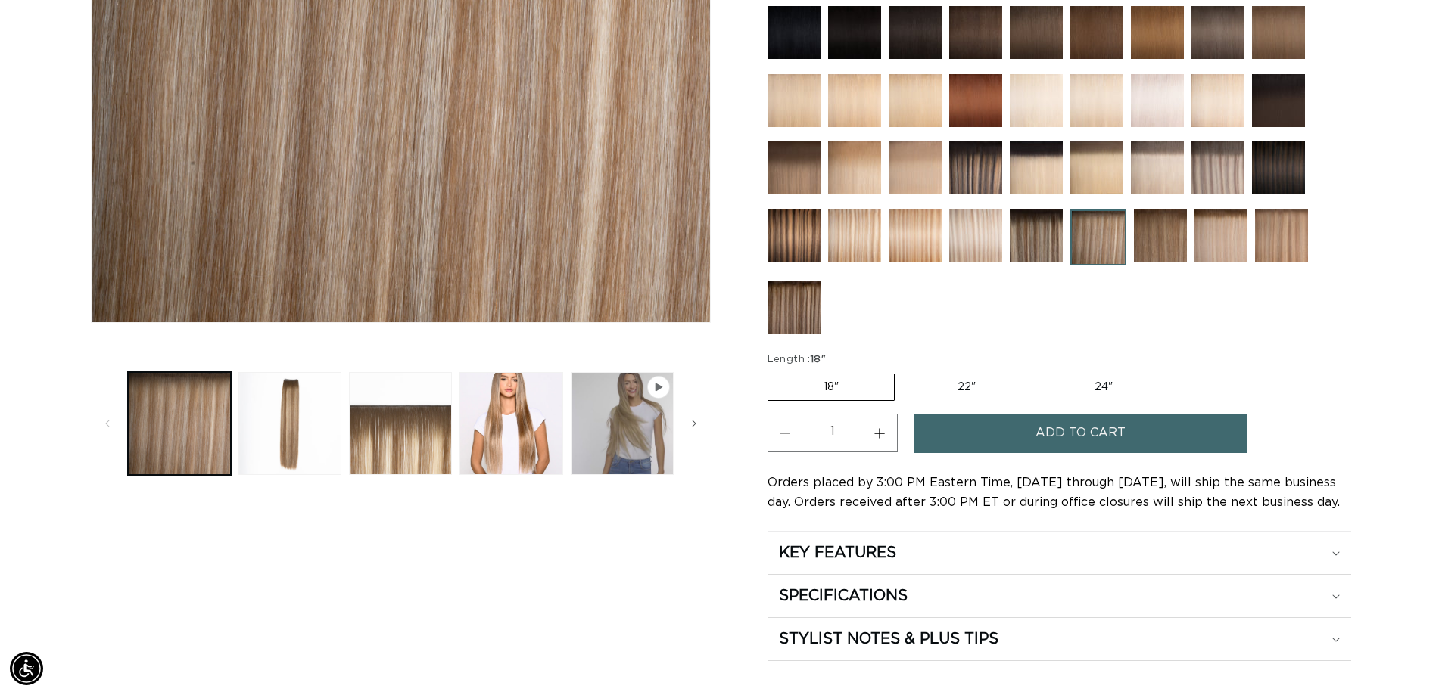
scroll to position [0, 1334]
click at [969, 387] on label "22" Variant sold out or unavailable" at bounding box center [966, 388] width 129 height 26
click at [903, 372] on input "22" Variant sold out or unavailable" at bounding box center [902, 371] width 1 height 1
radio input "true"
click at [1063, 435] on span "Add to cart" at bounding box center [1080, 433] width 90 height 39
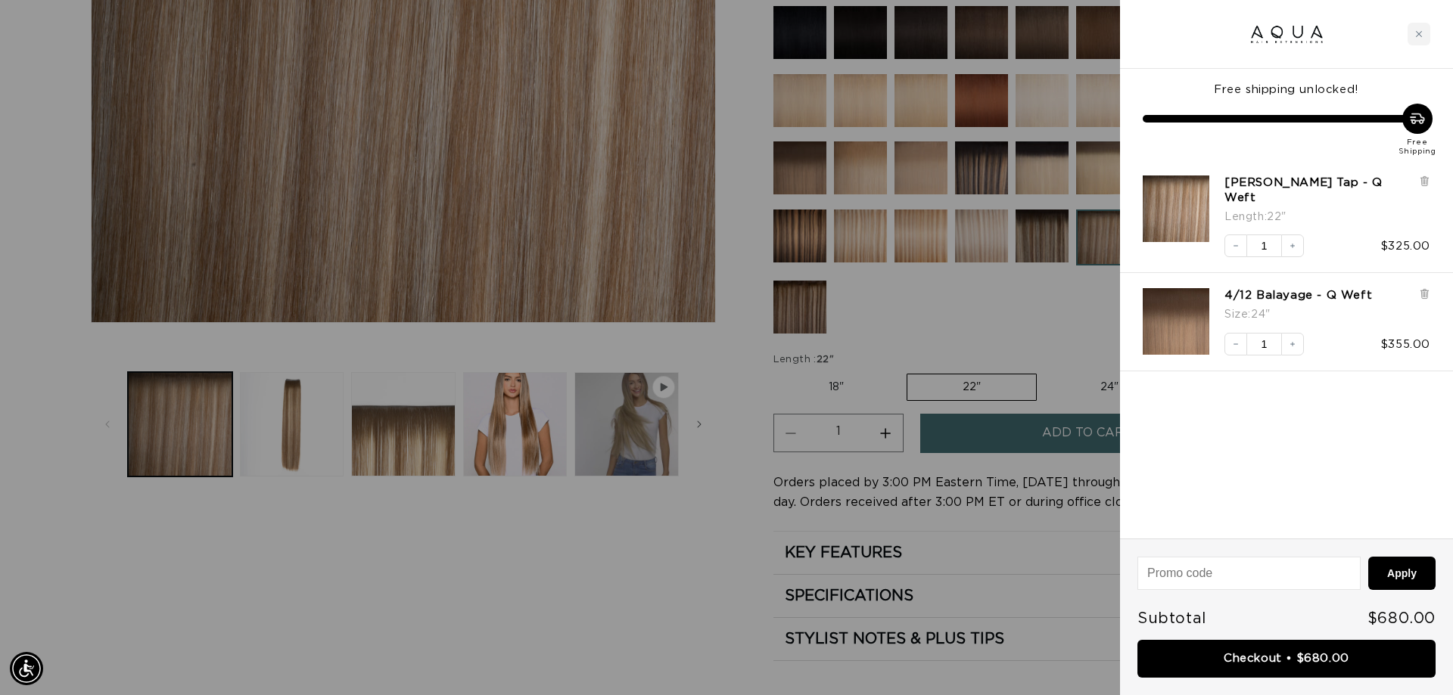
click at [590, 596] on div at bounding box center [726, 347] width 1453 height 695
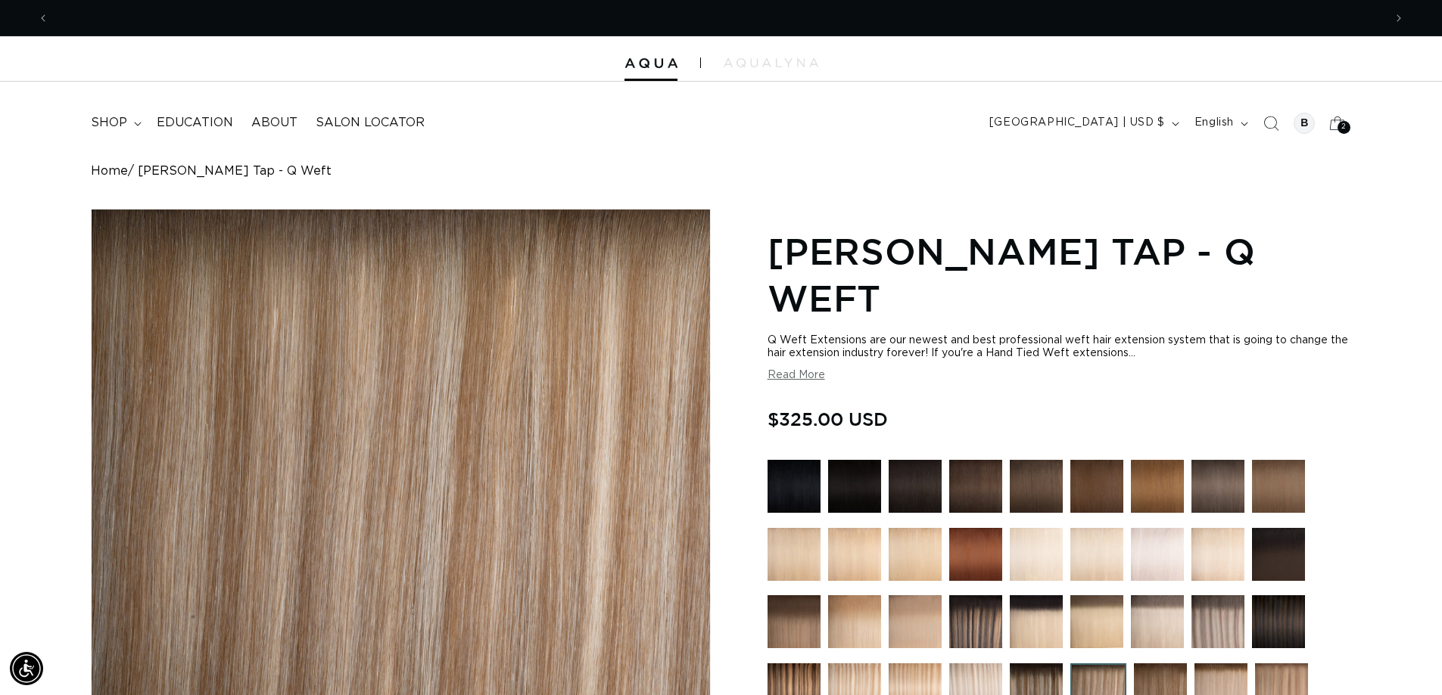
scroll to position [0, 1334]
click at [1262, 120] on icon "Search" at bounding box center [1270, 123] width 16 height 16
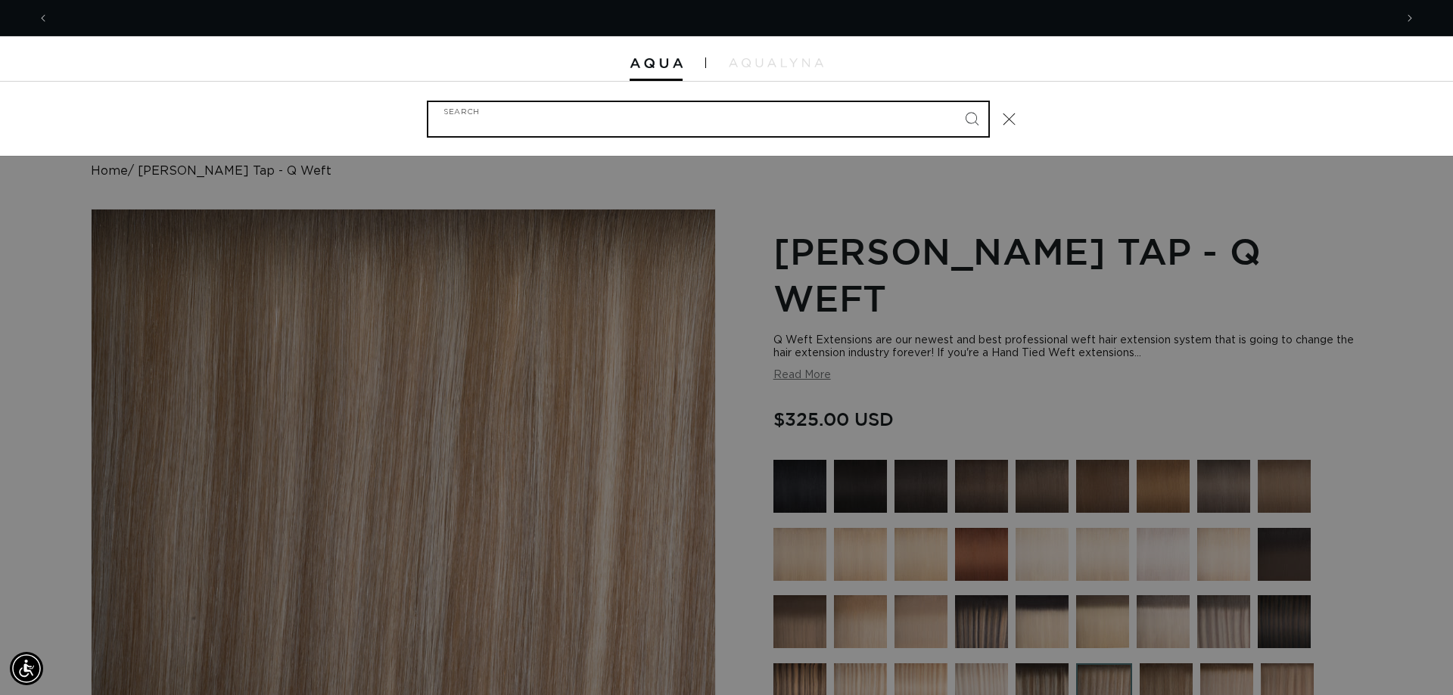
scroll to position [0, 2691]
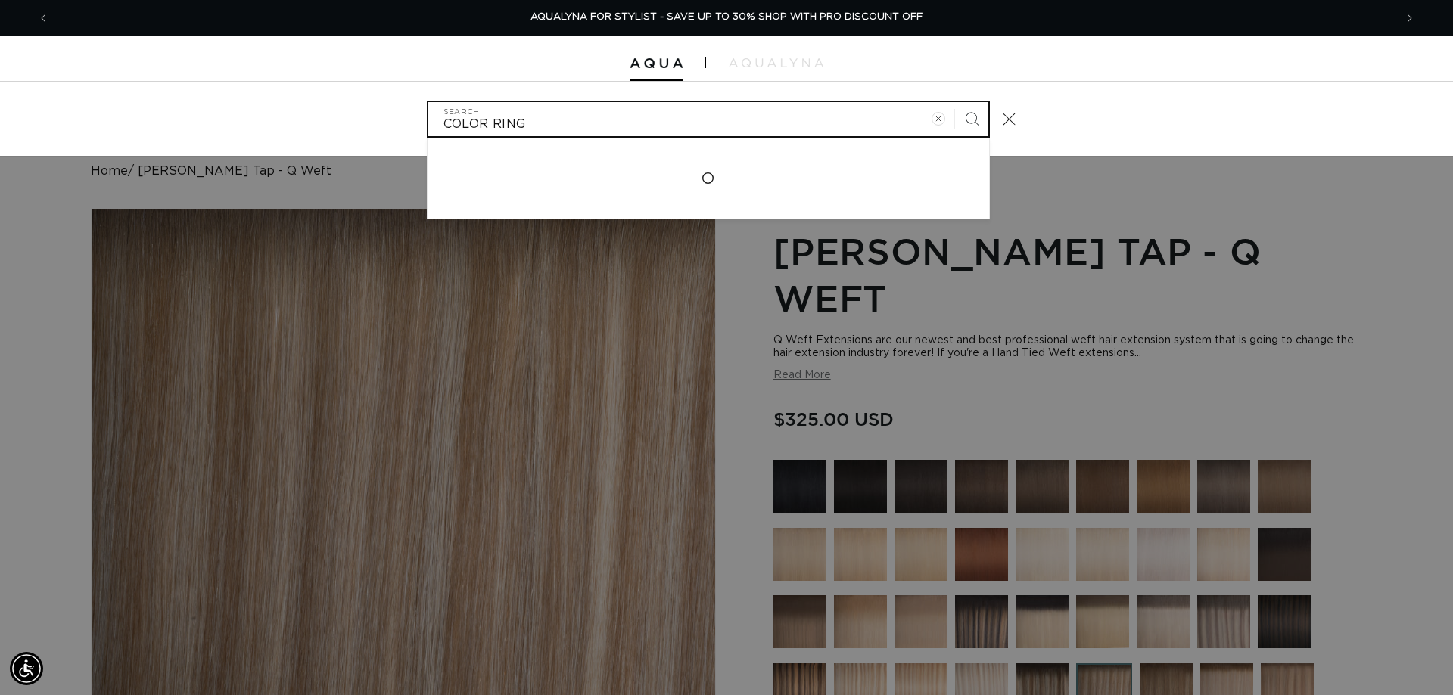
type input "COLOR RING"
click at [955, 102] on button "Search" at bounding box center [971, 118] width 33 height 33
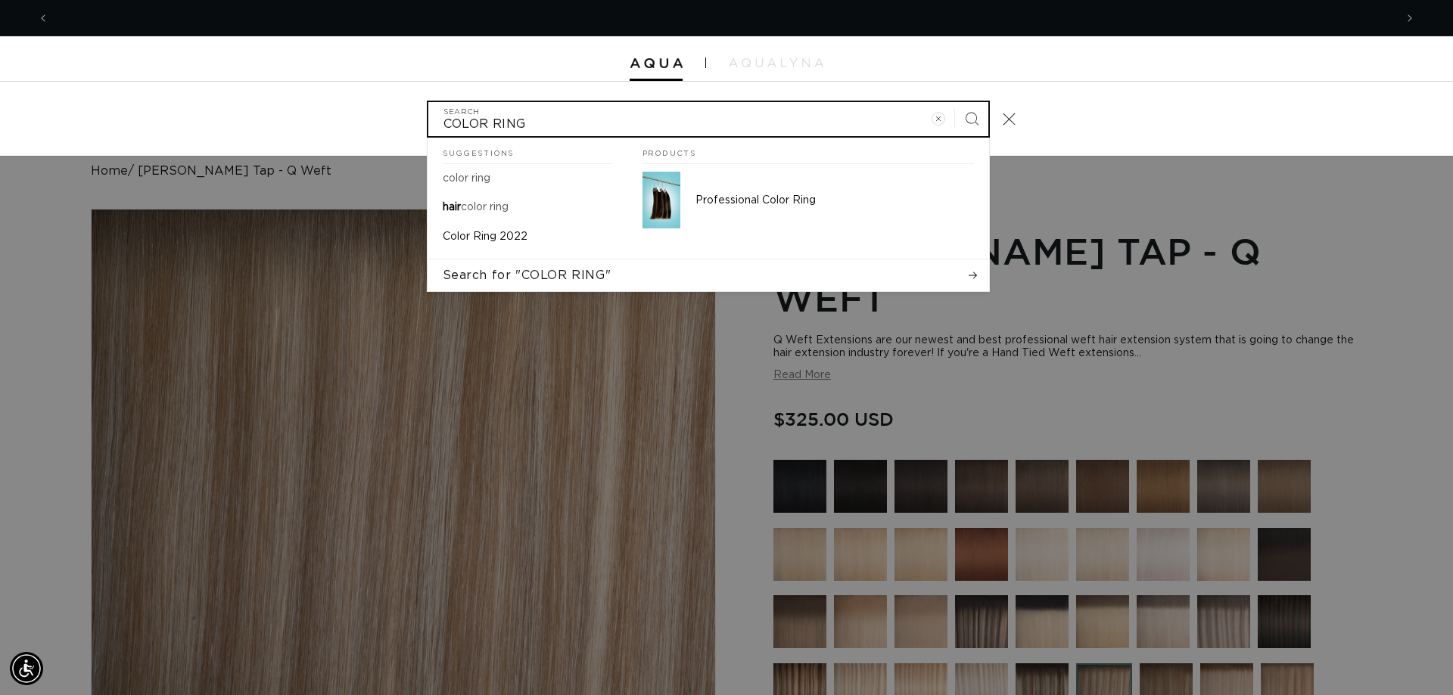
scroll to position [0, 0]
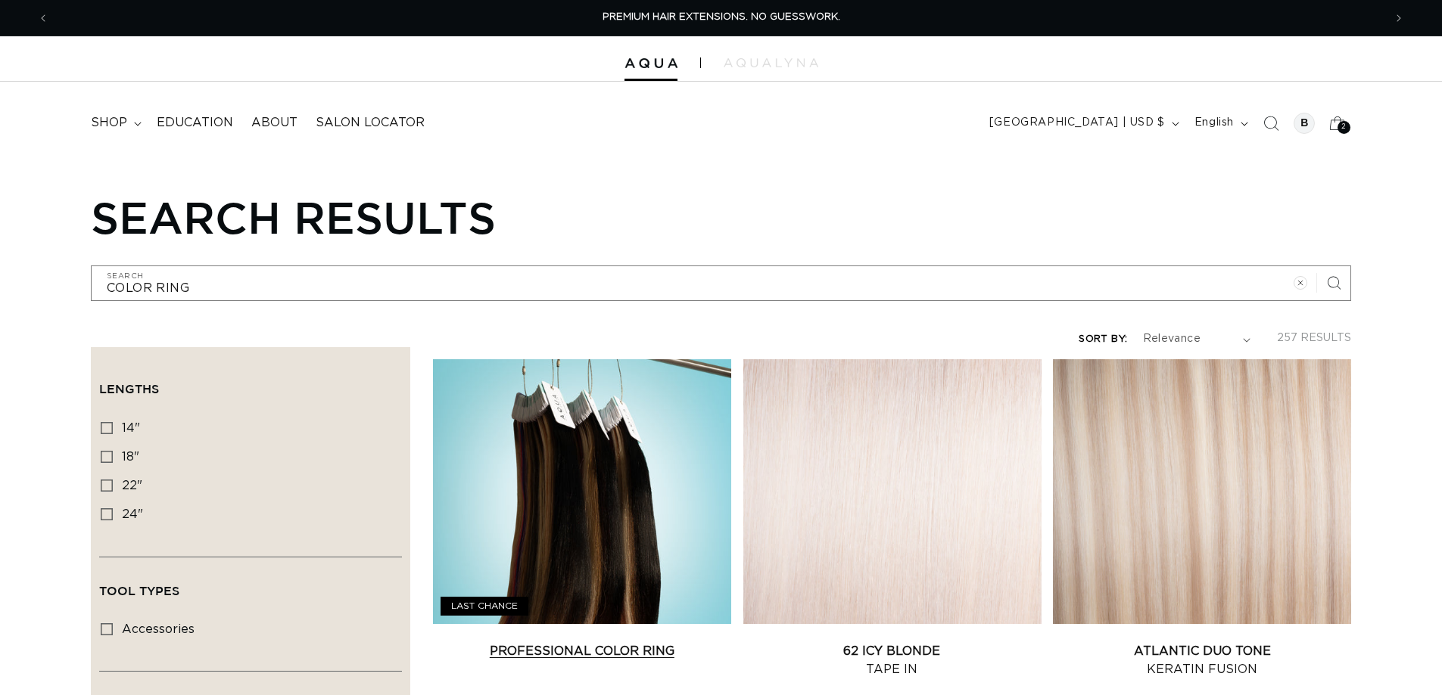
click at [590, 644] on link "Professional Color Ring" at bounding box center [582, 651] width 298 height 18
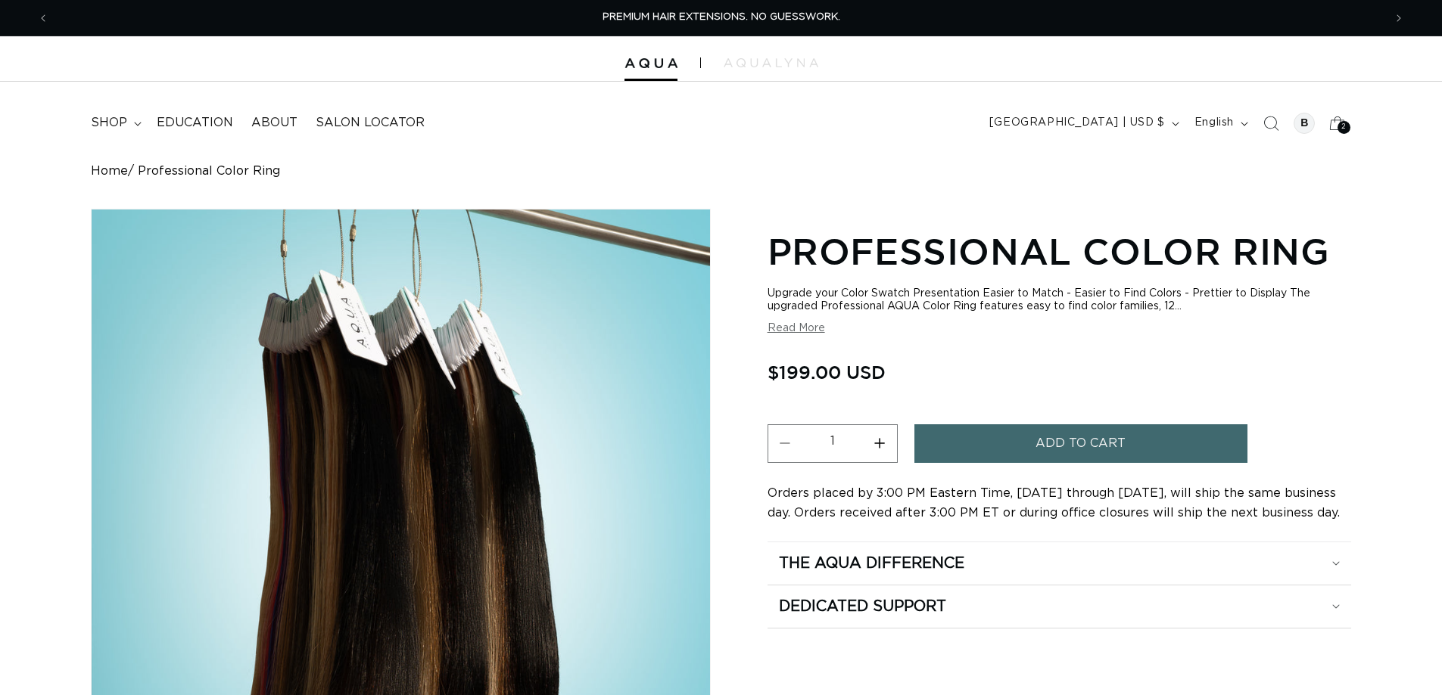
click at [1070, 442] on span "Add to cart" at bounding box center [1080, 443] width 90 height 39
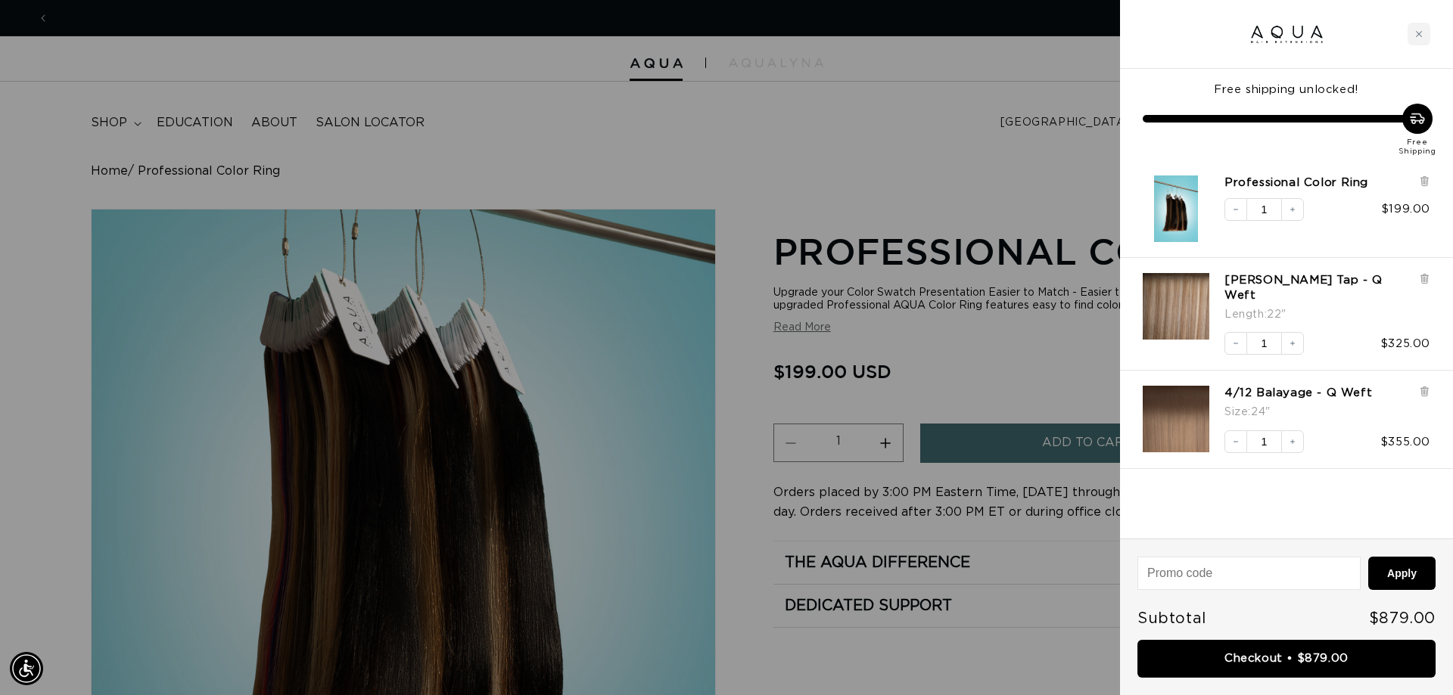
scroll to position [0, 1346]
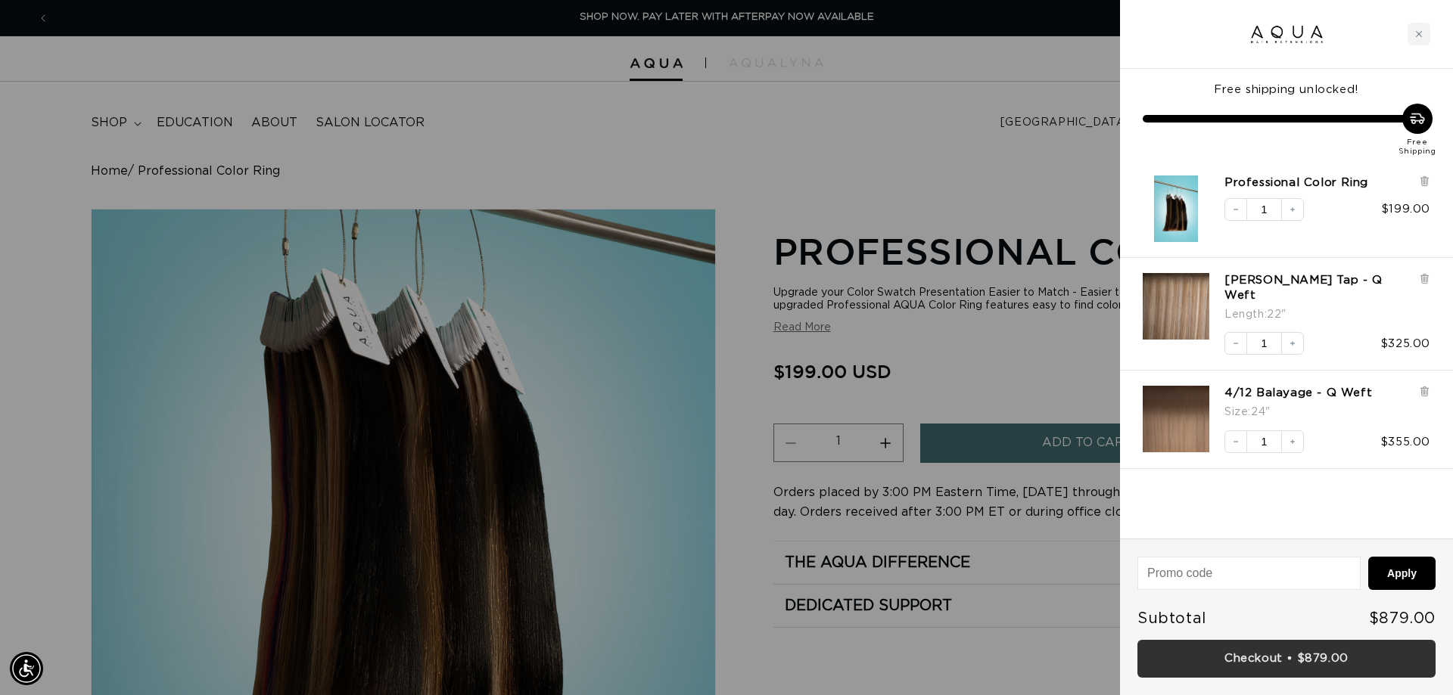
click at [1314, 662] on link "Checkout • $879.00" at bounding box center [1286, 659] width 298 height 39
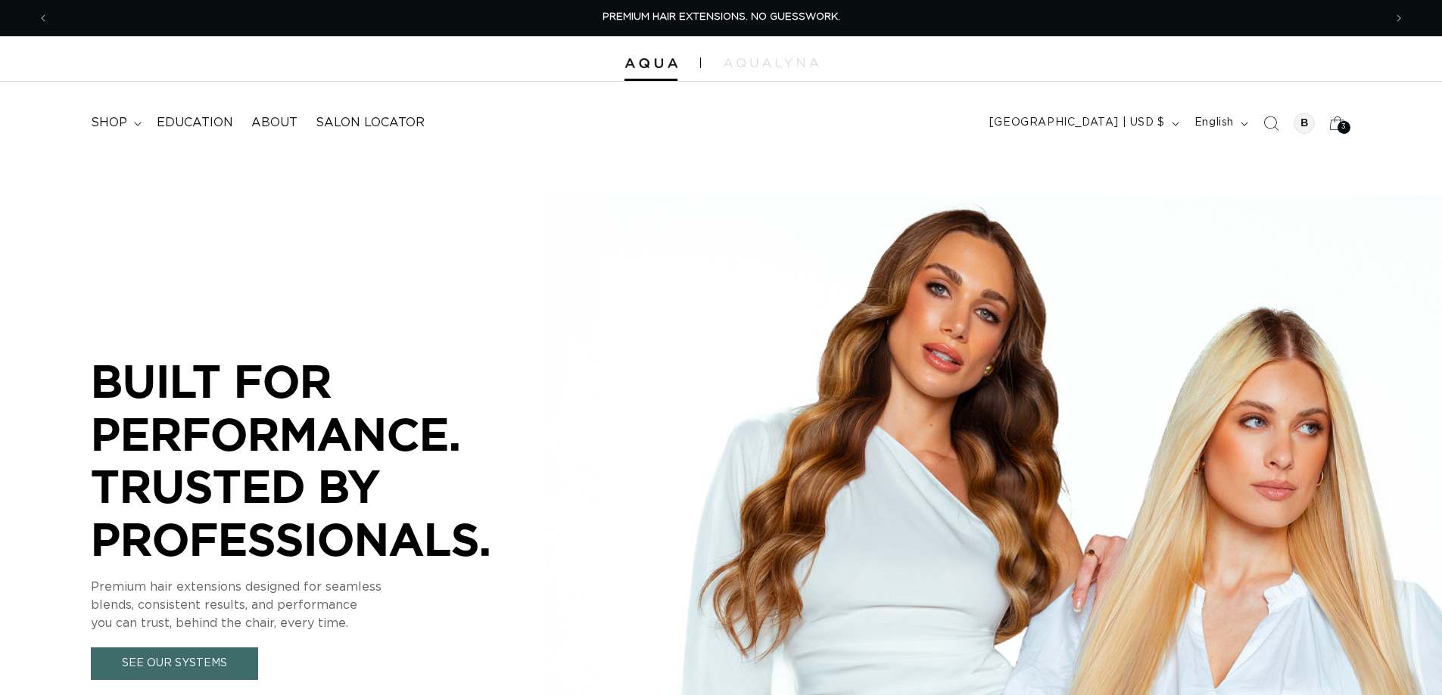
click at [1340, 126] on div "3 3" at bounding box center [1343, 127] width 13 height 13
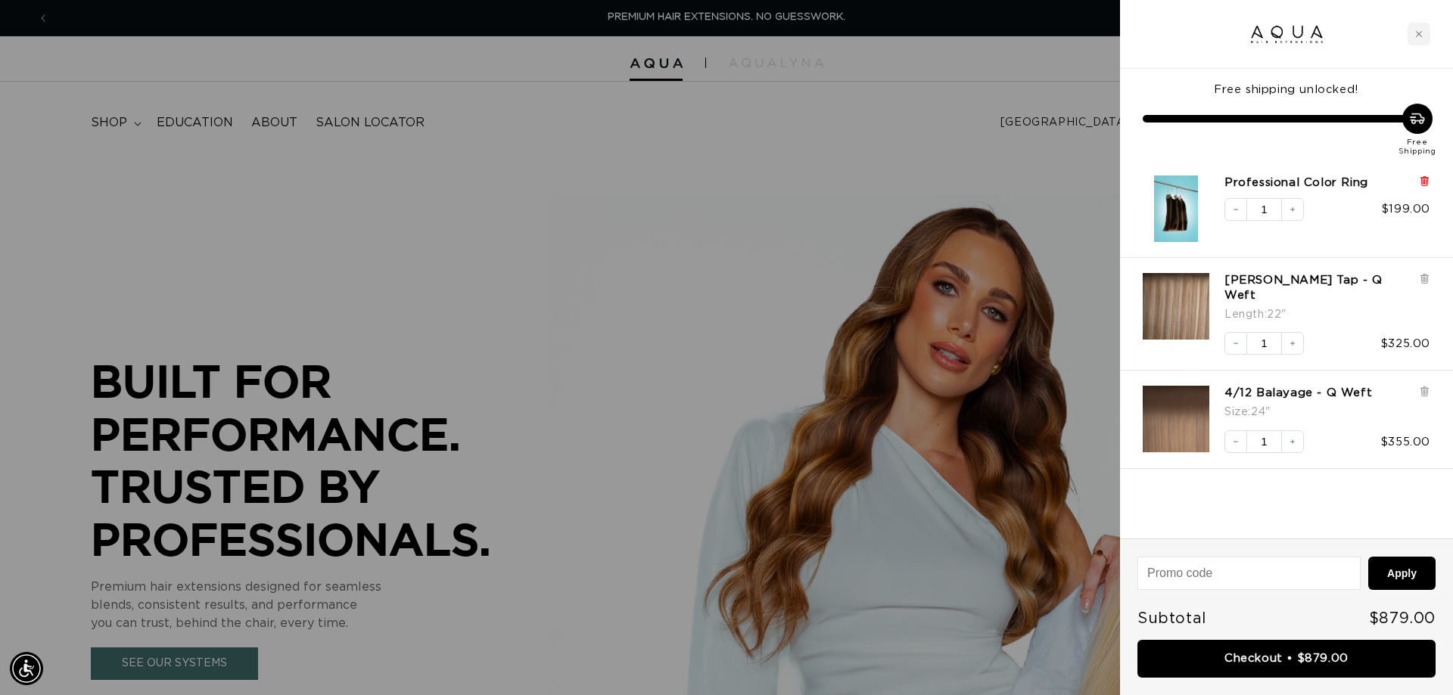
click at [1421, 182] on icon at bounding box center [1424, 181] width 11 height 11
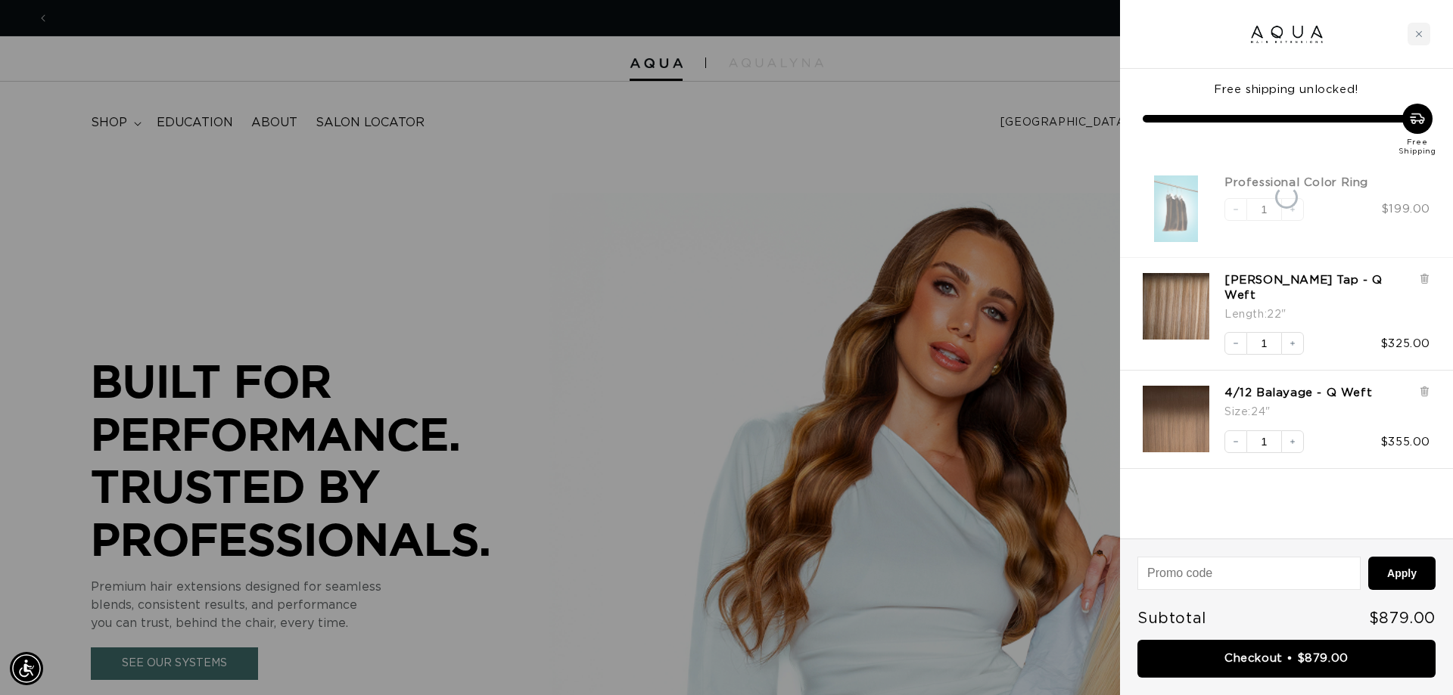
scroll to position [0, 1346]
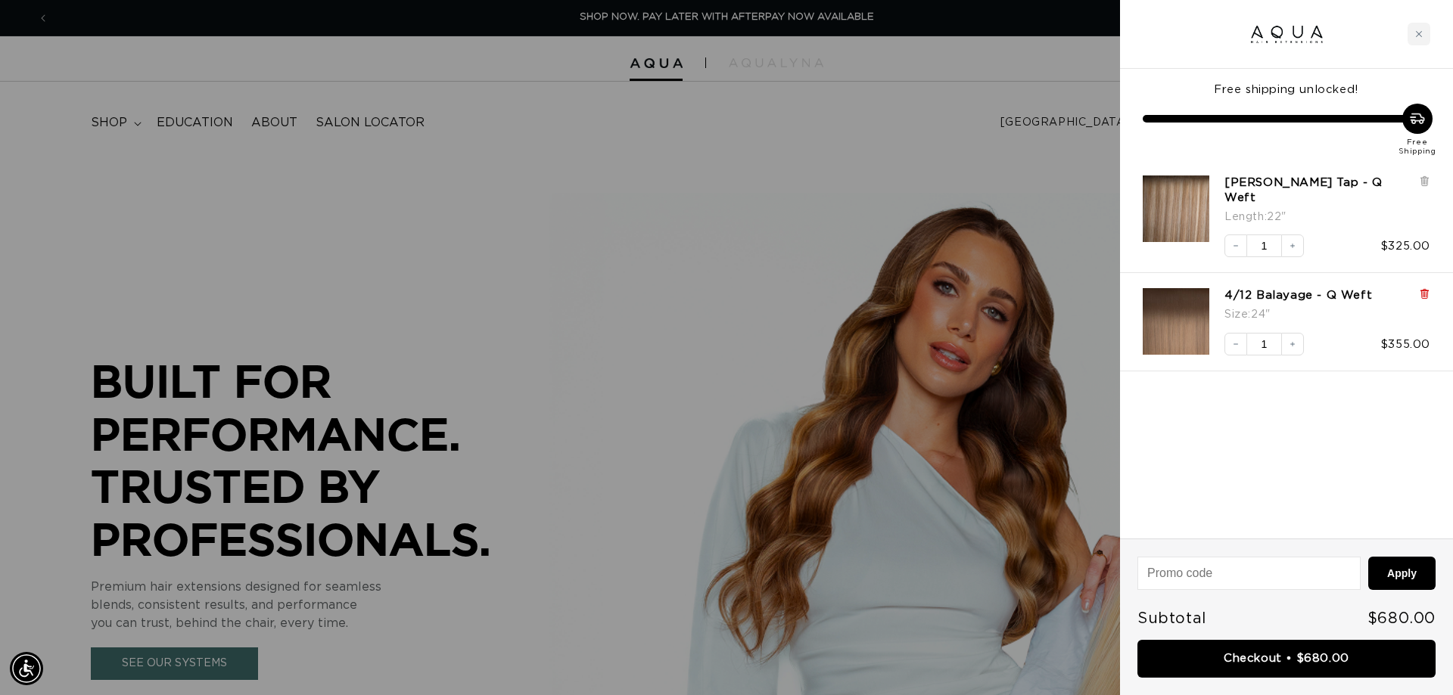
click at [1426, 290] on icon at bounding box center [1424, 294] width 3 height 8
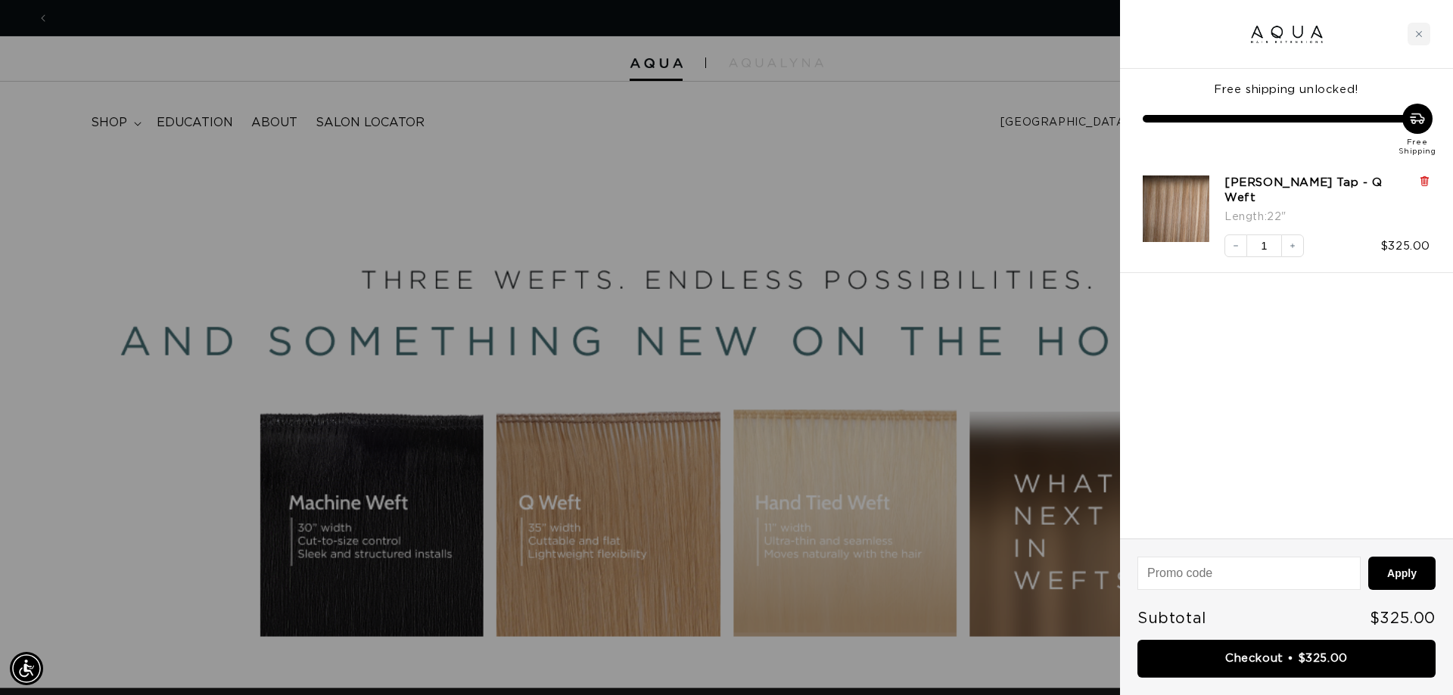
scroll to position [0, 2691]
click at [1425, 178] on icon at bounding box center [1424, 180] width 3 height 8
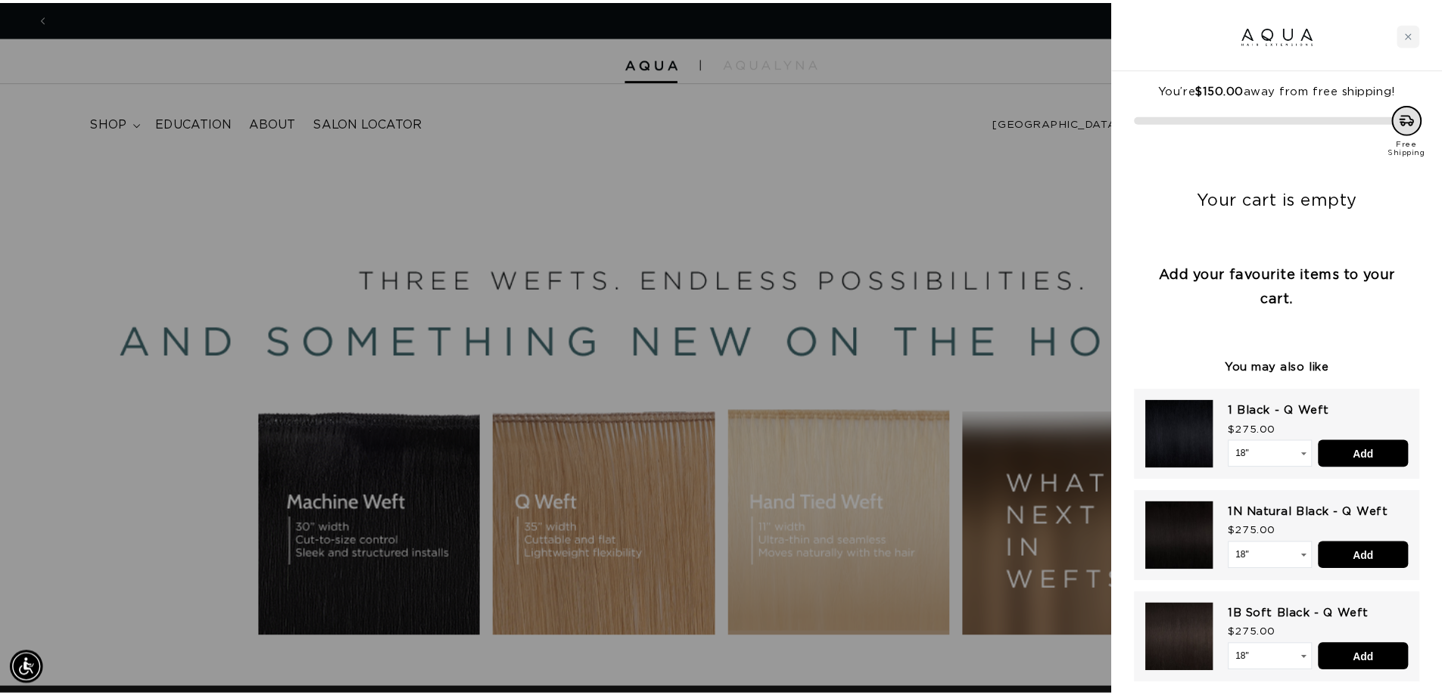
scroll to position [0, 0]
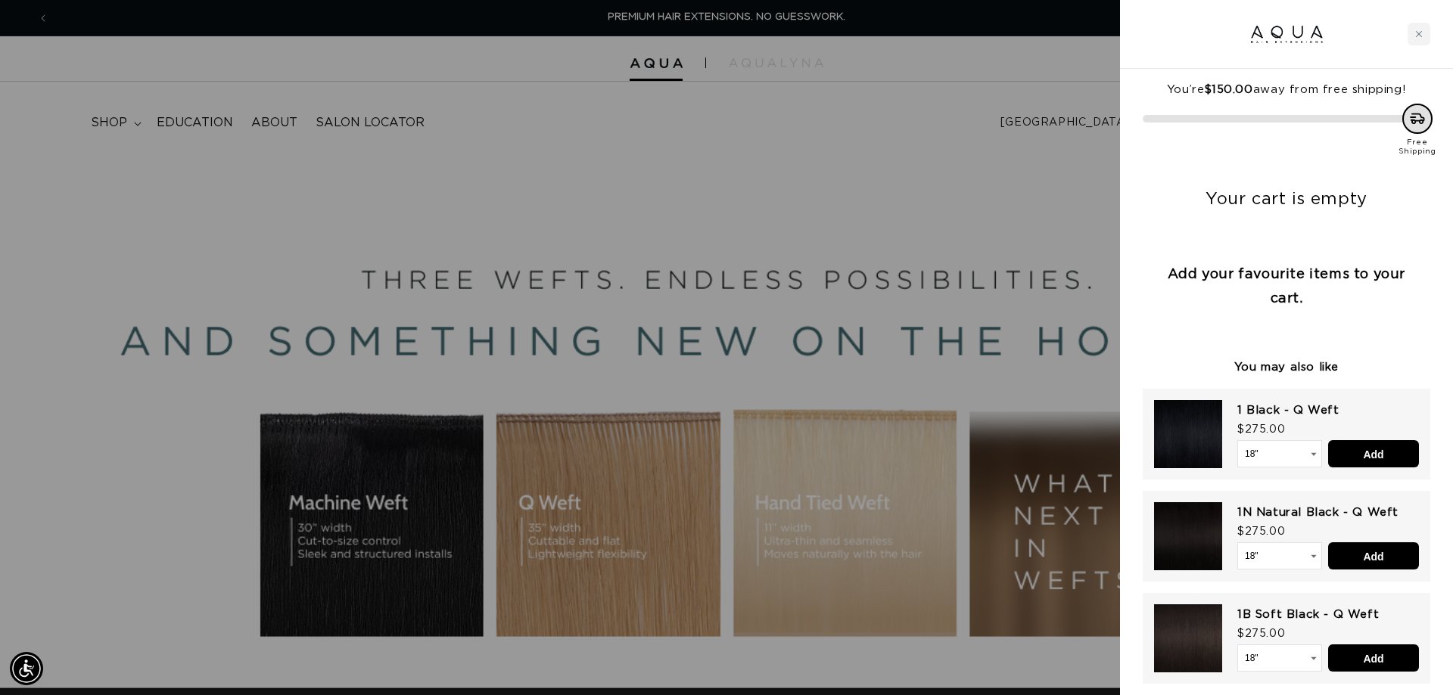
click at [692, 198] on div at bounding box center [726, 347] width 1453 height 695
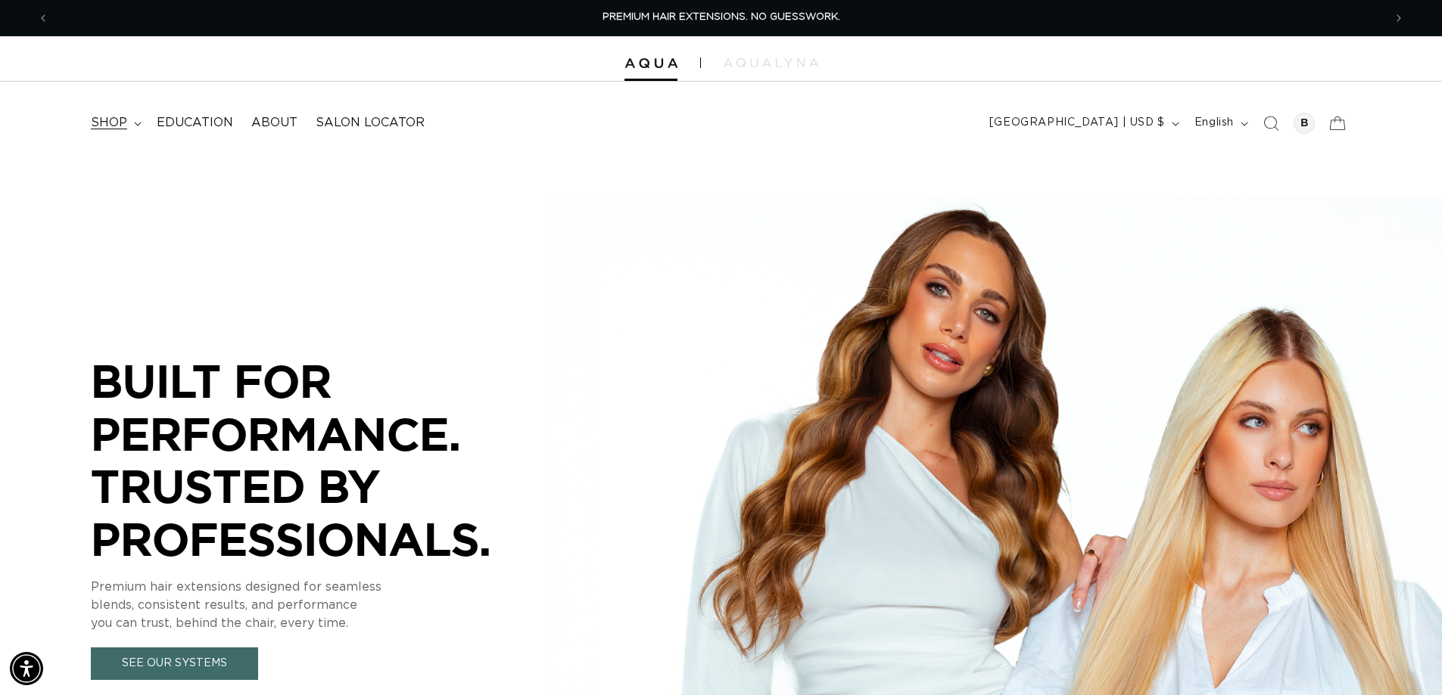
click at [108, 122] on span "shop" at bounding box center [109, 123] width 36 height 16
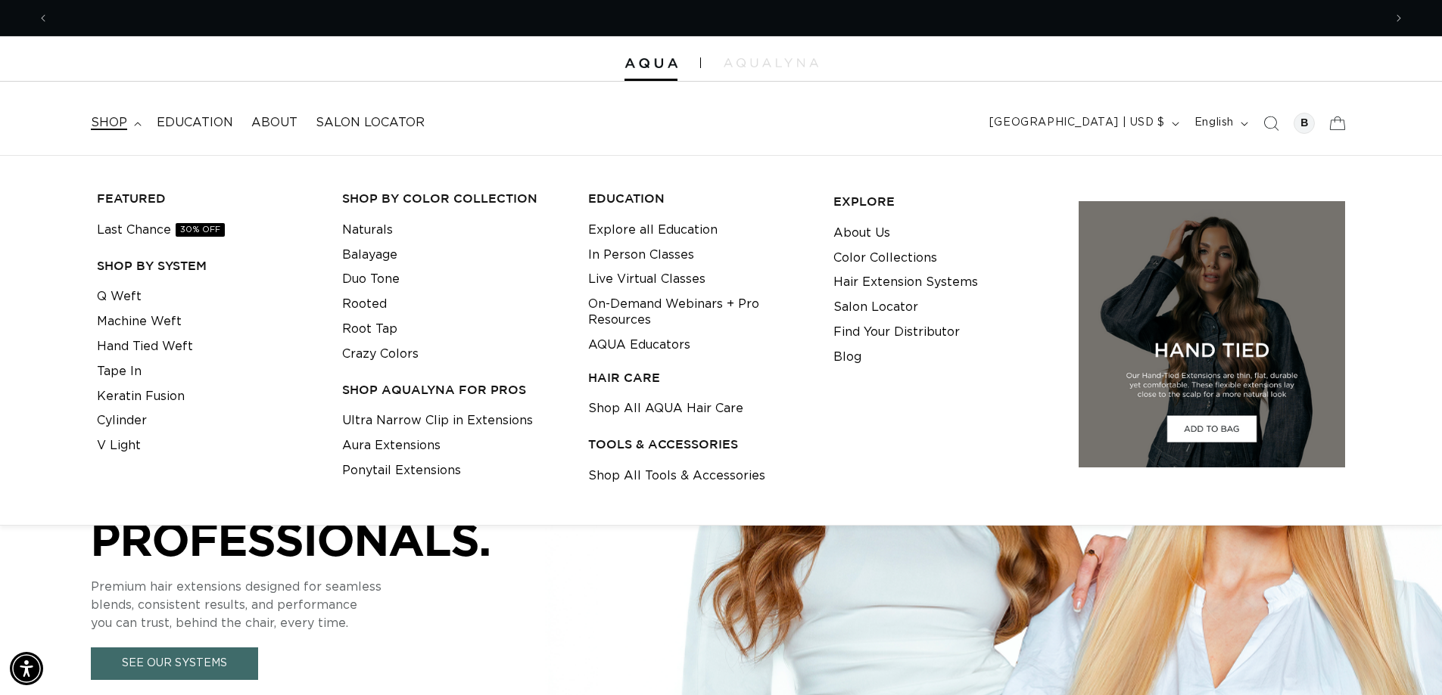
scroll to position [0, 1334]
click at [129, 294] on link "Q Weft" at bounding box center [119, 297] width 45 height 25
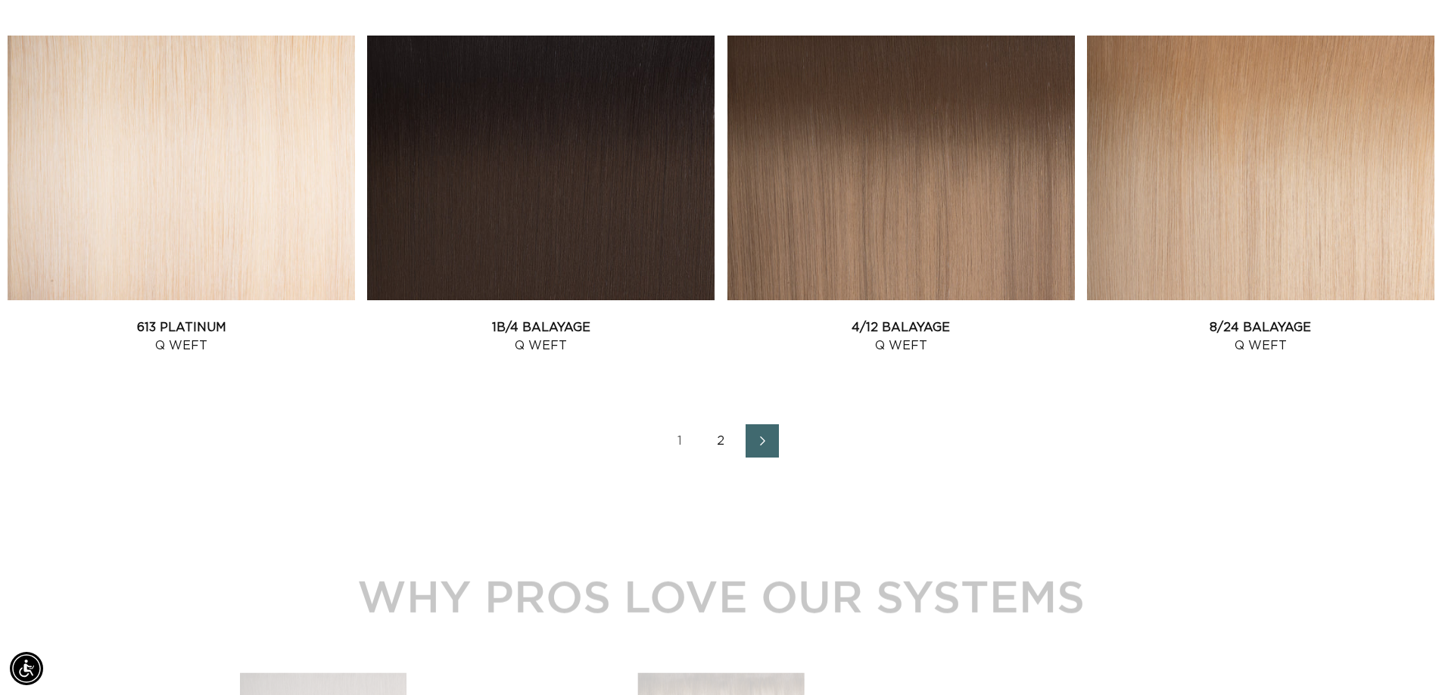
scroll to position [0, 2668]
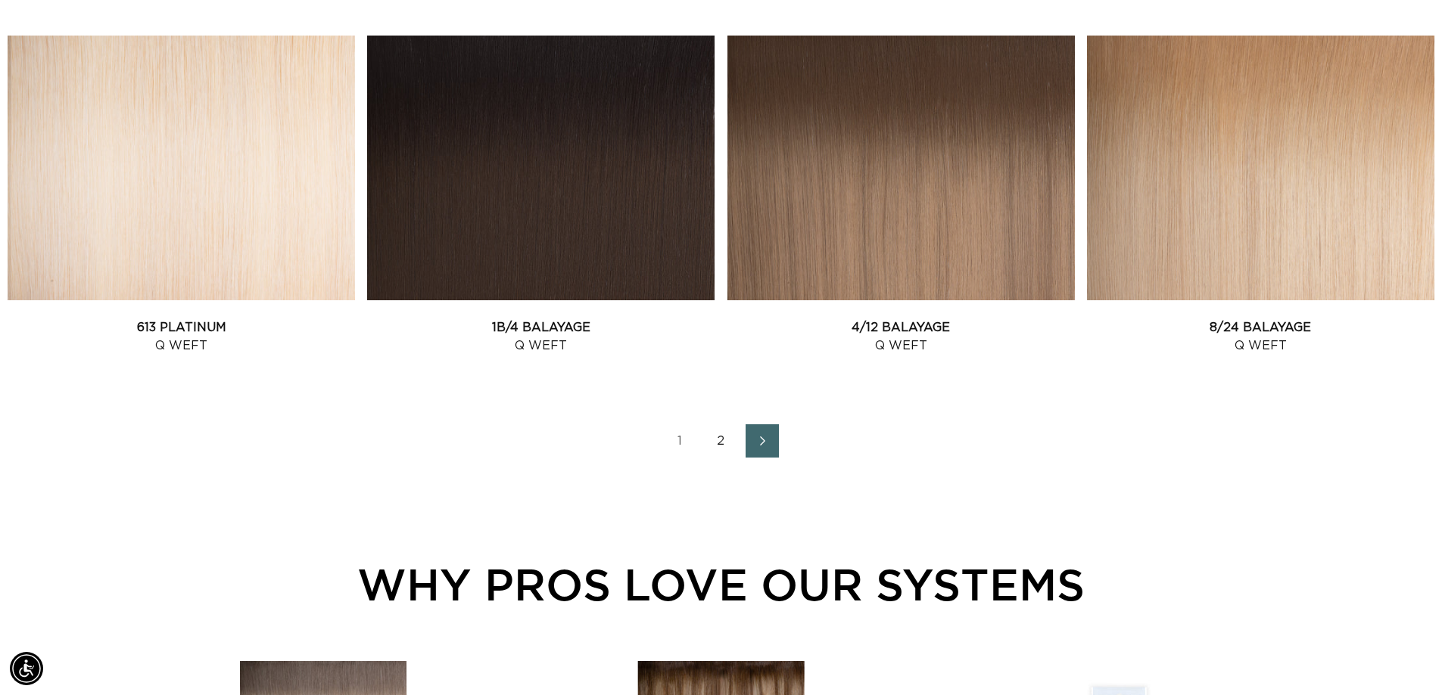
click at [717, 436] on link "2" at bounding box center [721, 441] width 33 height 33
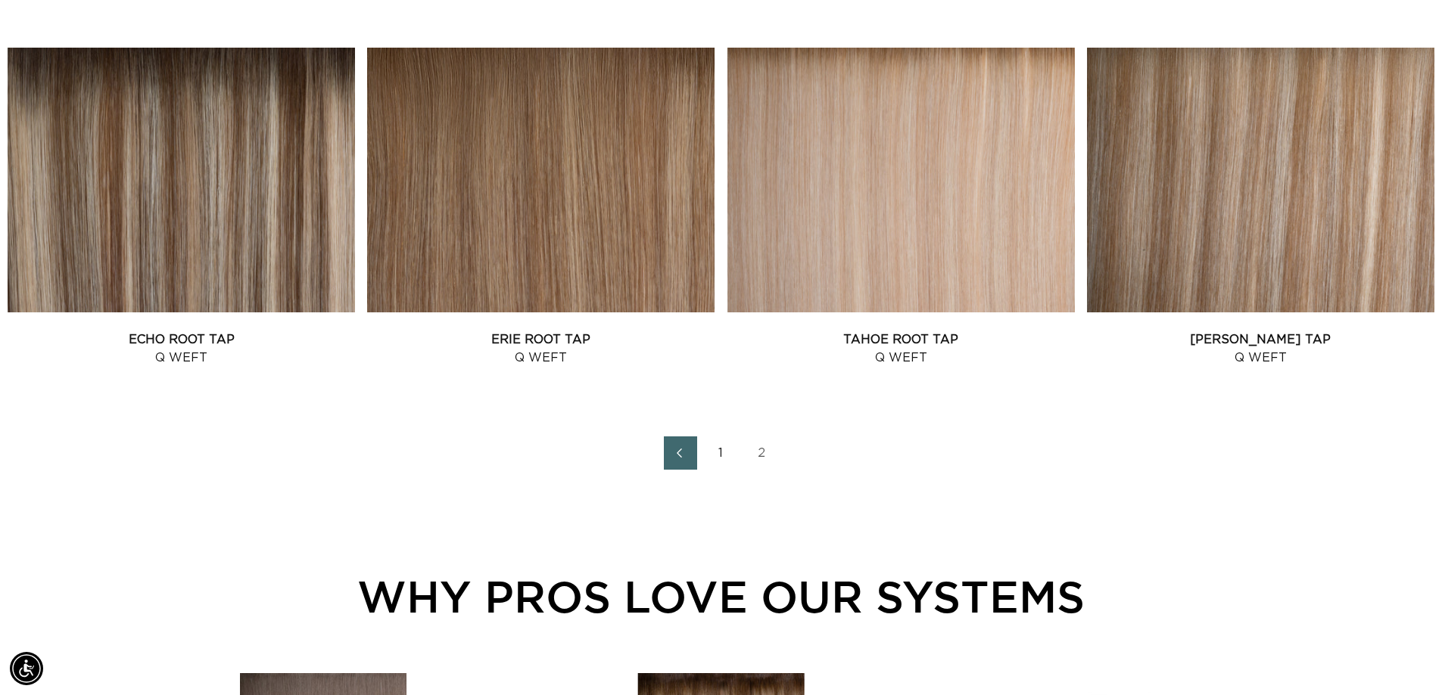
scroll to position [0, 2668]
click at [1262, 336] on link "Victoria Root Tap Q Weft" at bounding box center [1260, 349] width 347 height 36
click at [723, 452] on link "1" at bounding box center [721, 453] width 33 height 33
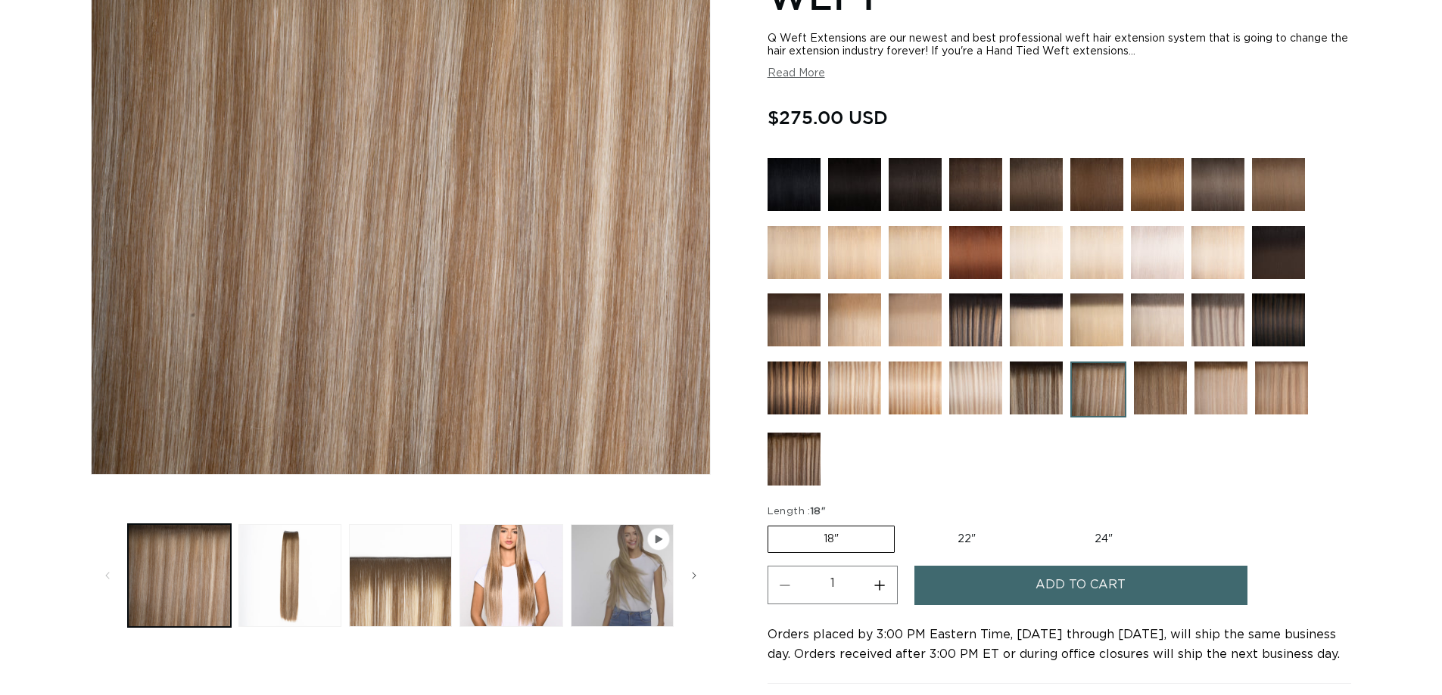
scroll to position [530, 0]
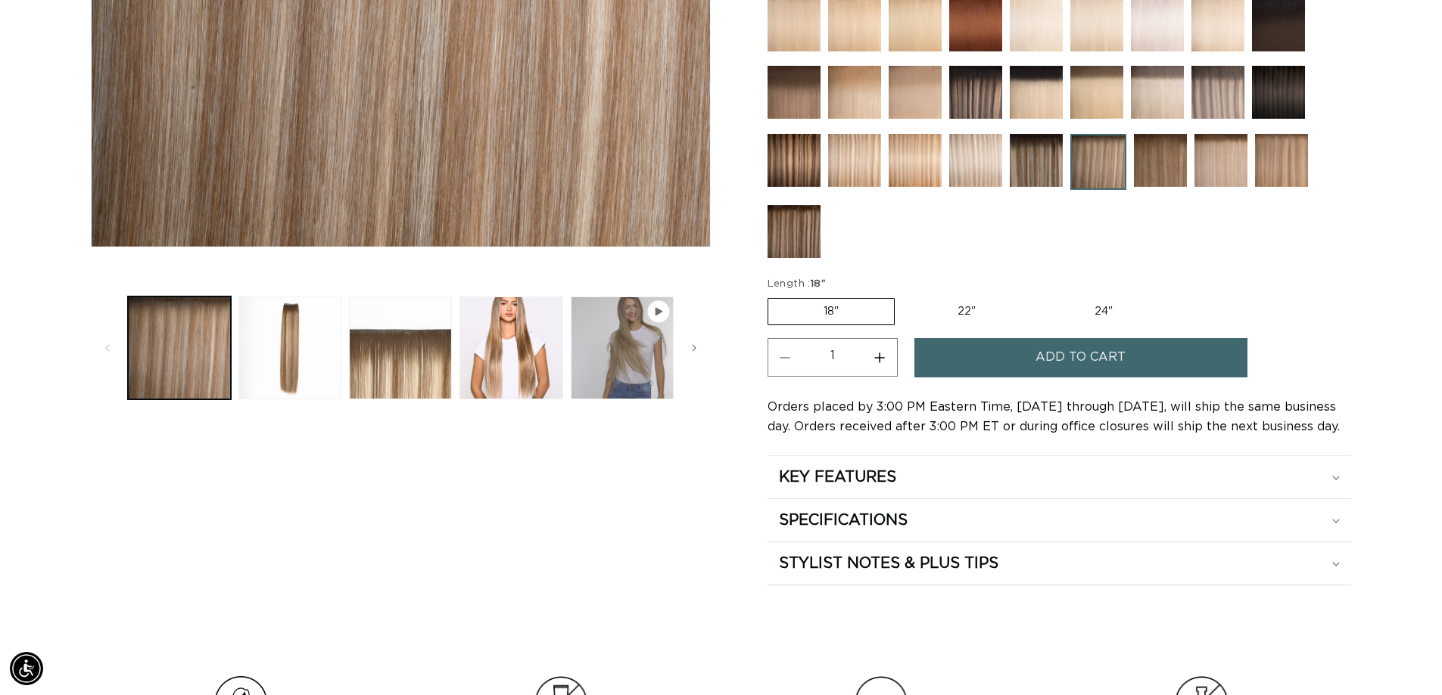
click at [962, 319] on label "22" Variant sold out or unavailable" at bounding box center [966, 312] width 129 height 26
click at [903, 296] on input "22" Variant sold out or unavailable" at bounding box center [902, 295] width 1 height 1
radio input "true"
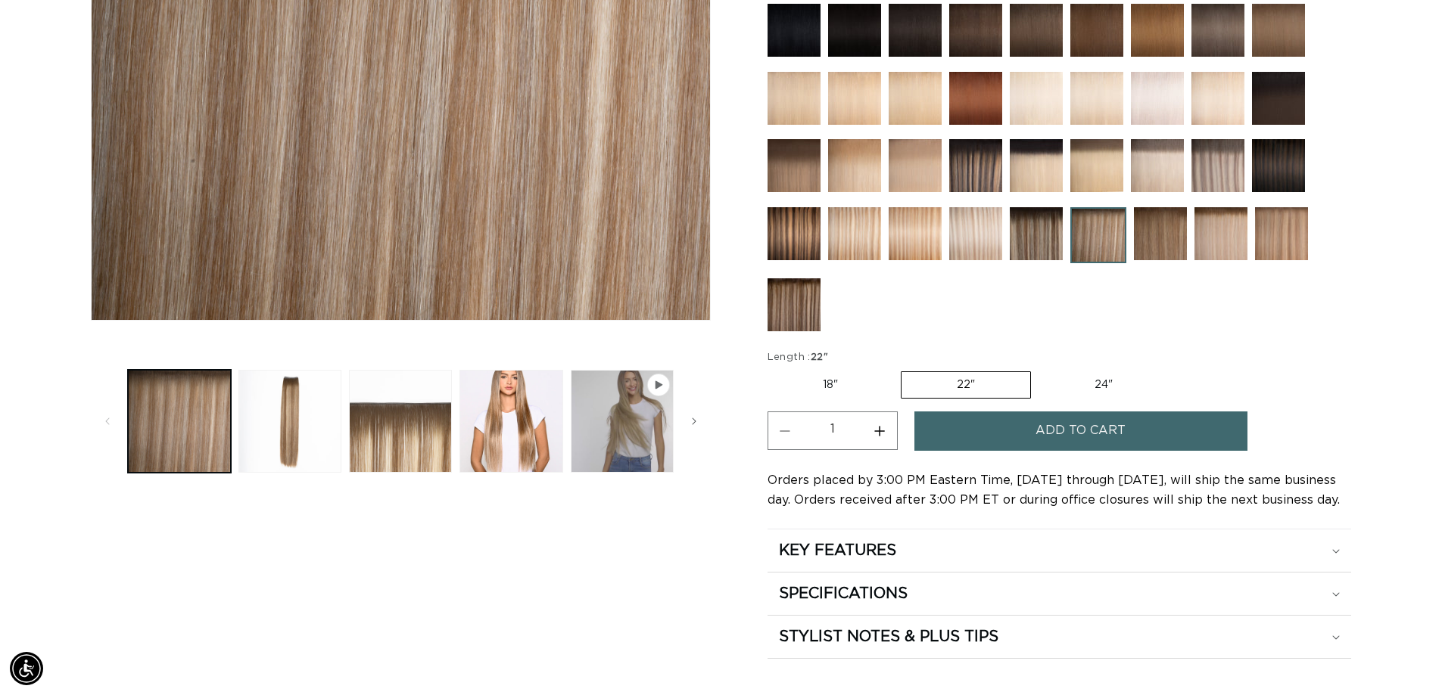
scroll to position [454, 0]
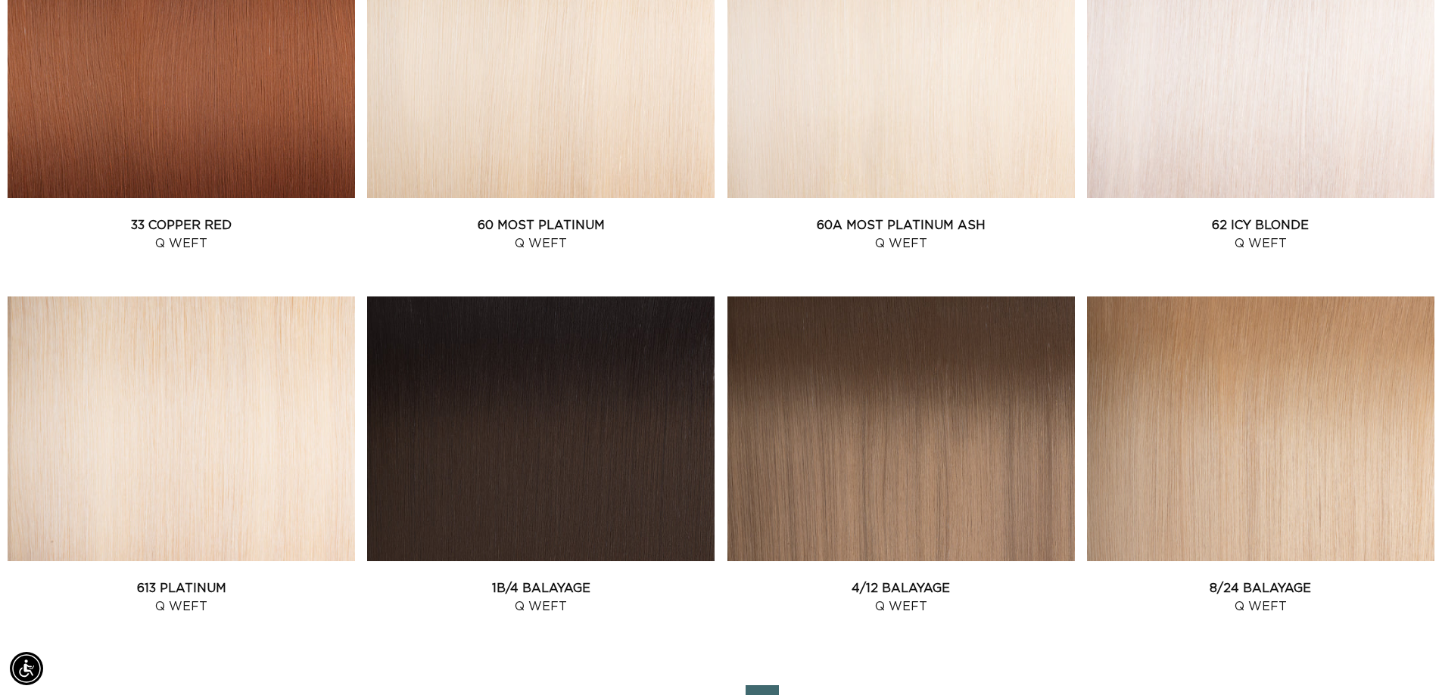
scroll to position [1816, 0]
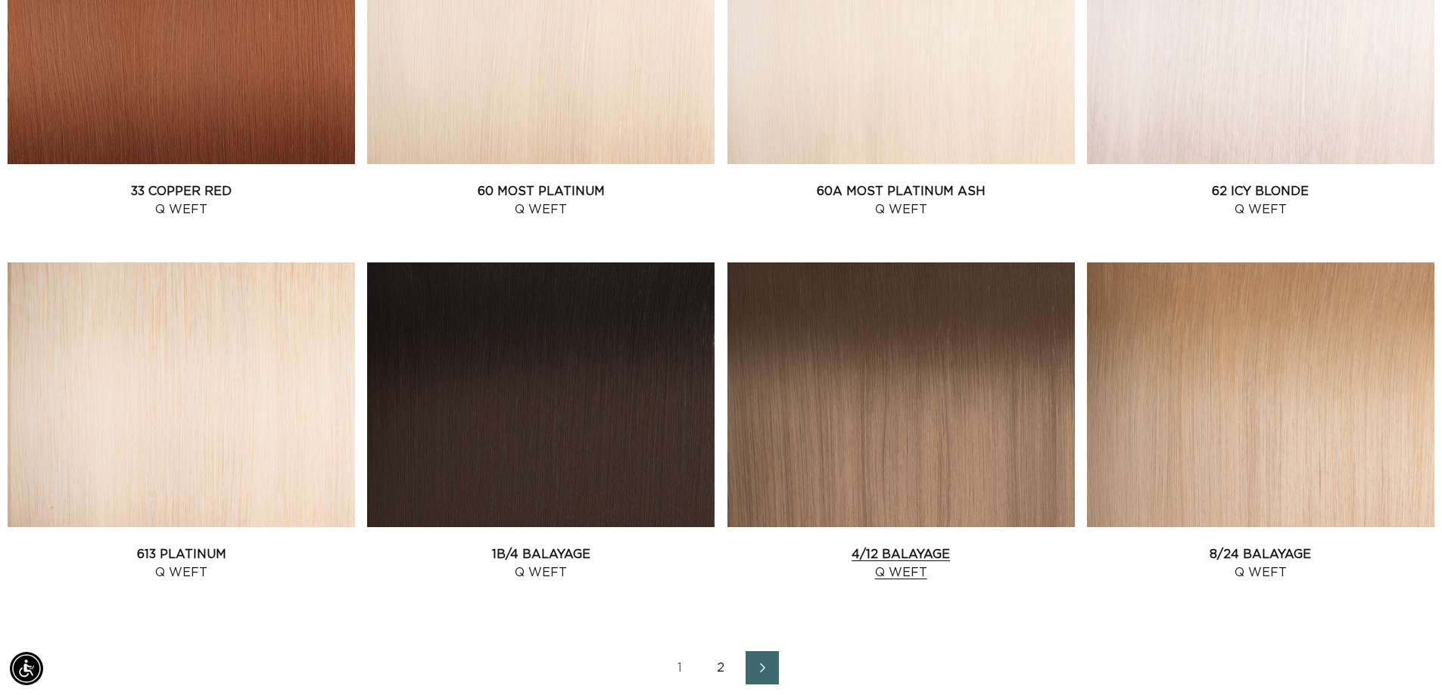
click at [893, 546] on link "4/12 Balayage Q Weft" at bounding box center [900, 564] width 347 height 36
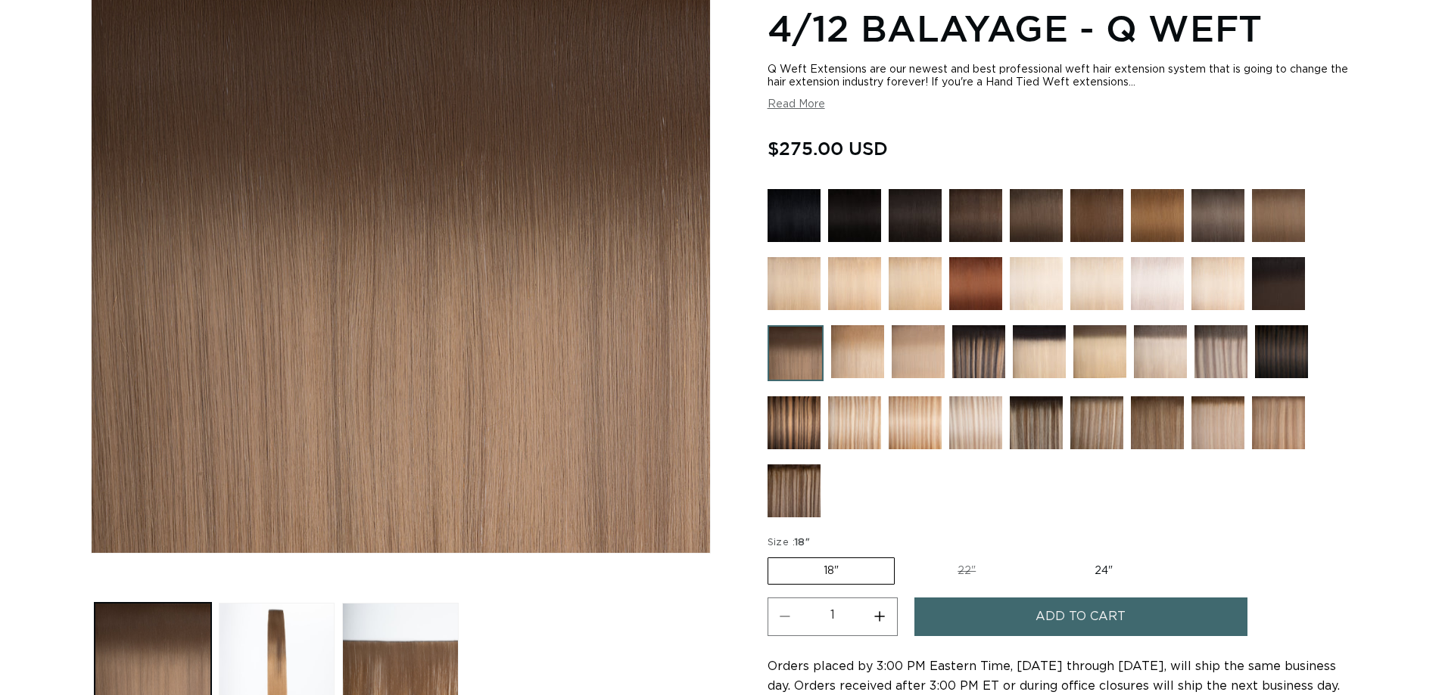
scroll to position [303, 0]
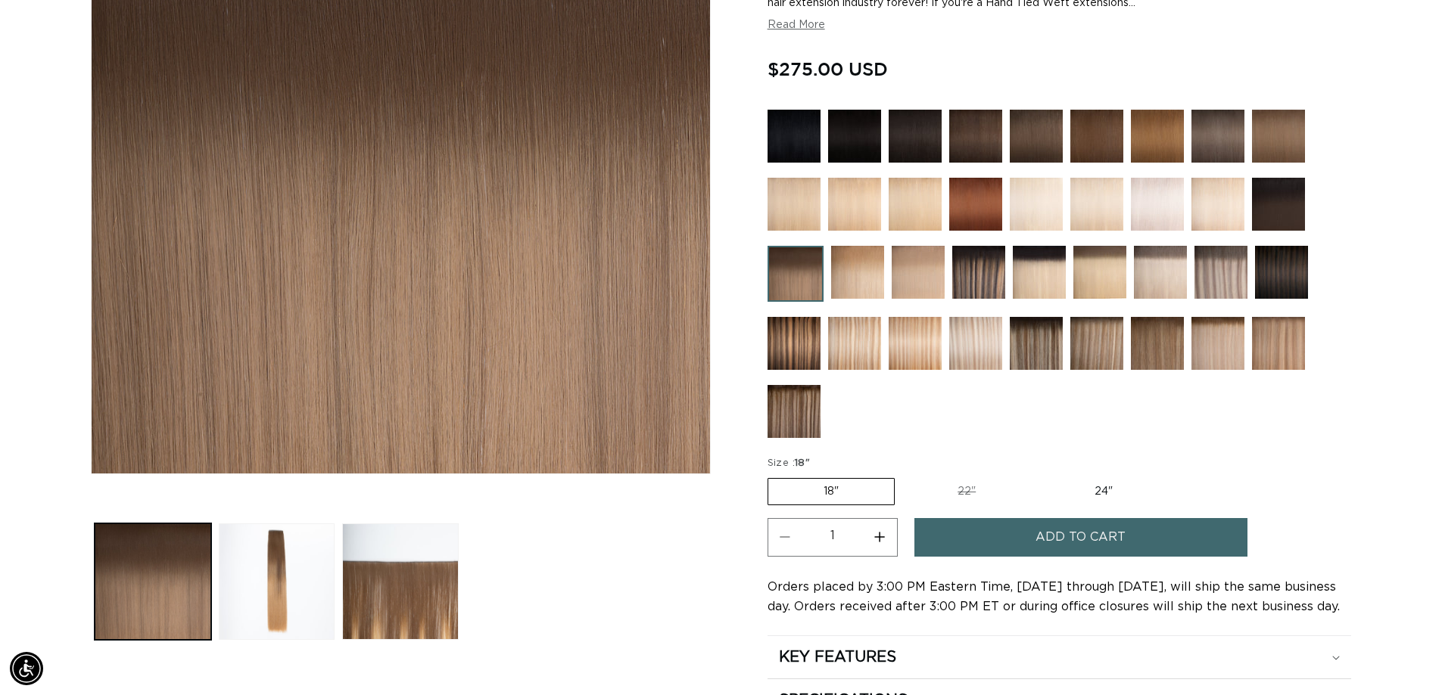
click at [1103, 486] on label "24" Variant sold out or unavailable" at bounding box center [1103, 492] width 129 height 26
click at [1039, 476] on input "24" Variant sold out or unavailable" at bounding box center [1038, 475] width 1 height 1
radio input "true"
click at [1100, 537] on span "Add to cart" at bounding box center [1080, 537] width 90 height 39
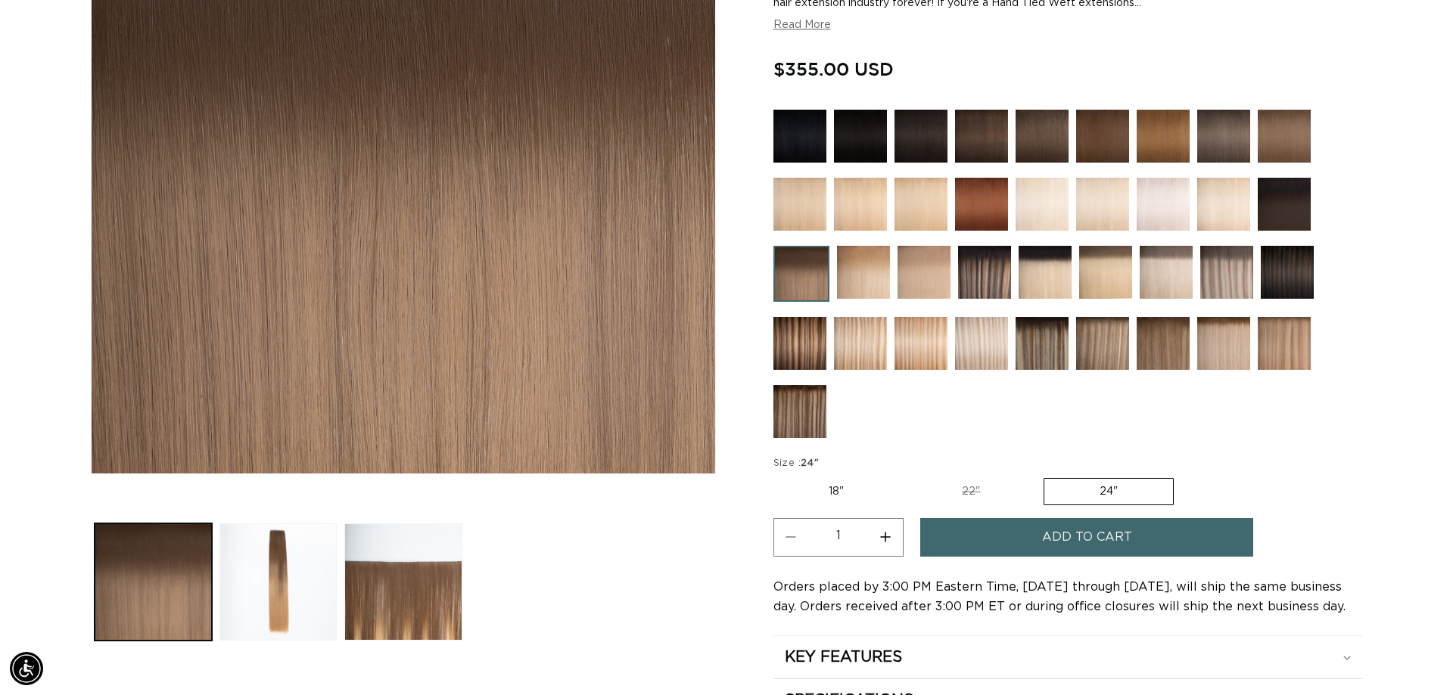
scroll to position [0, 1346]
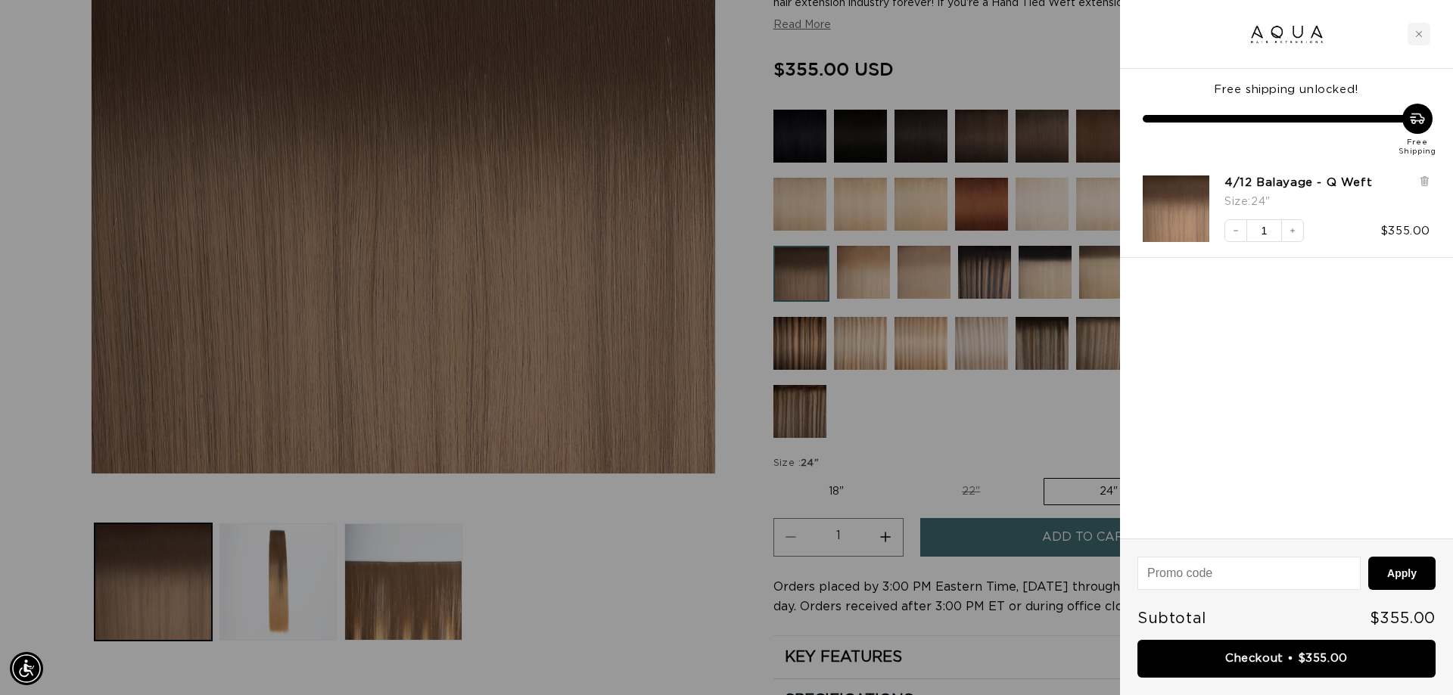
click at [658, 560] on div at bounding box center [726, 347] width 1453 height 695
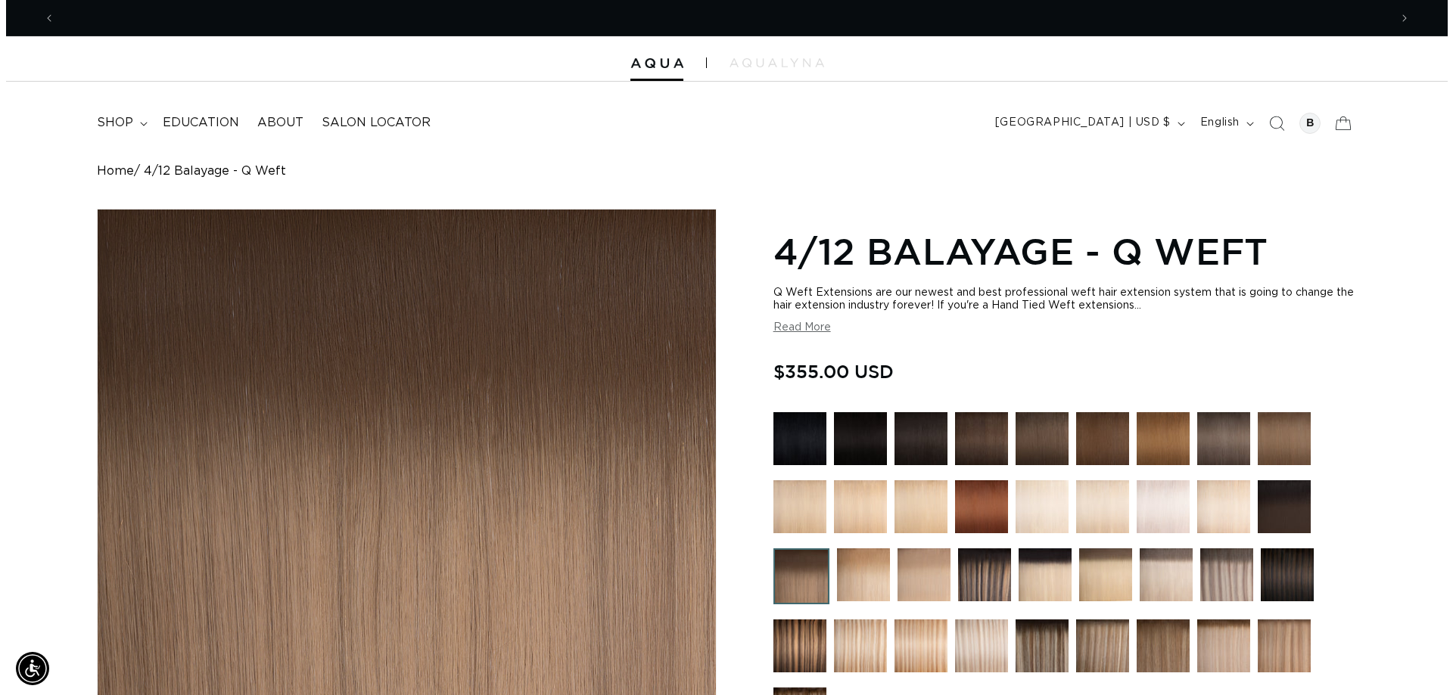
scroll to position [0, 0]
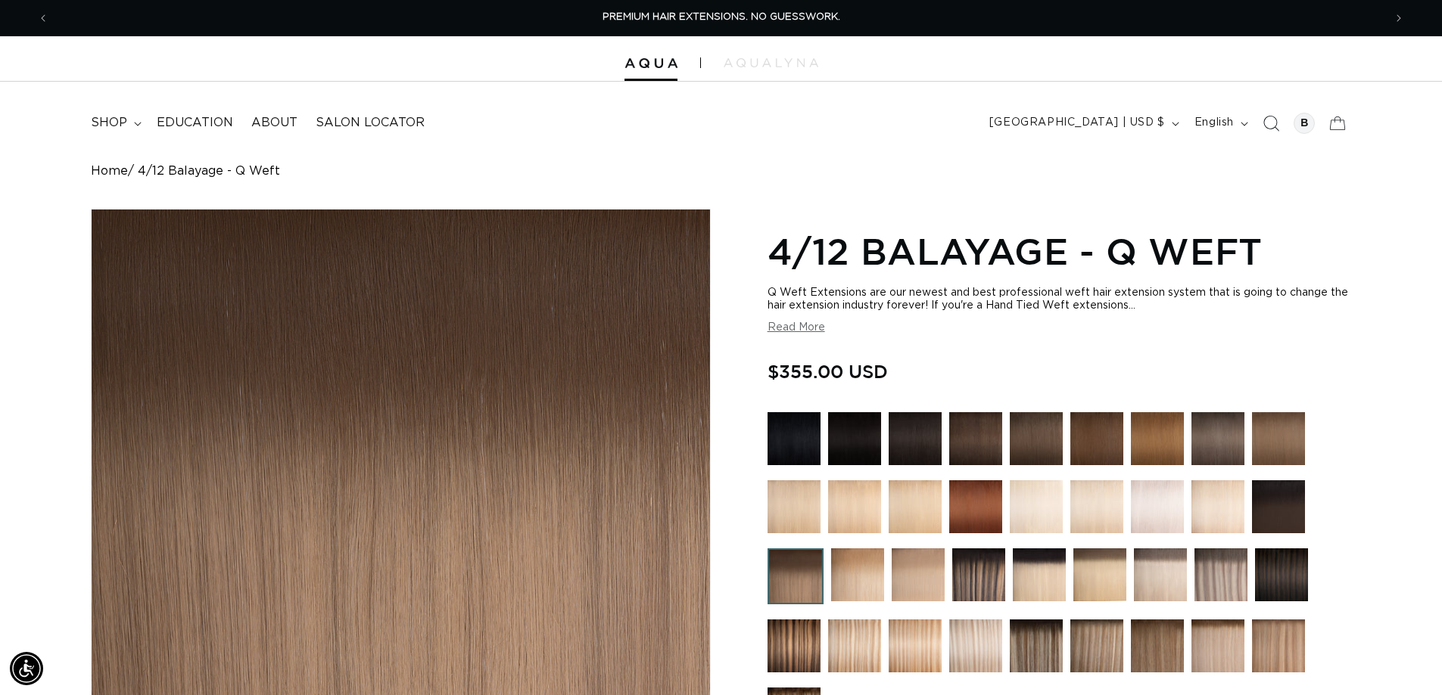
click at [1267, 120] on icon "Search" at bounding box center [1270, 123] width 16 height 16
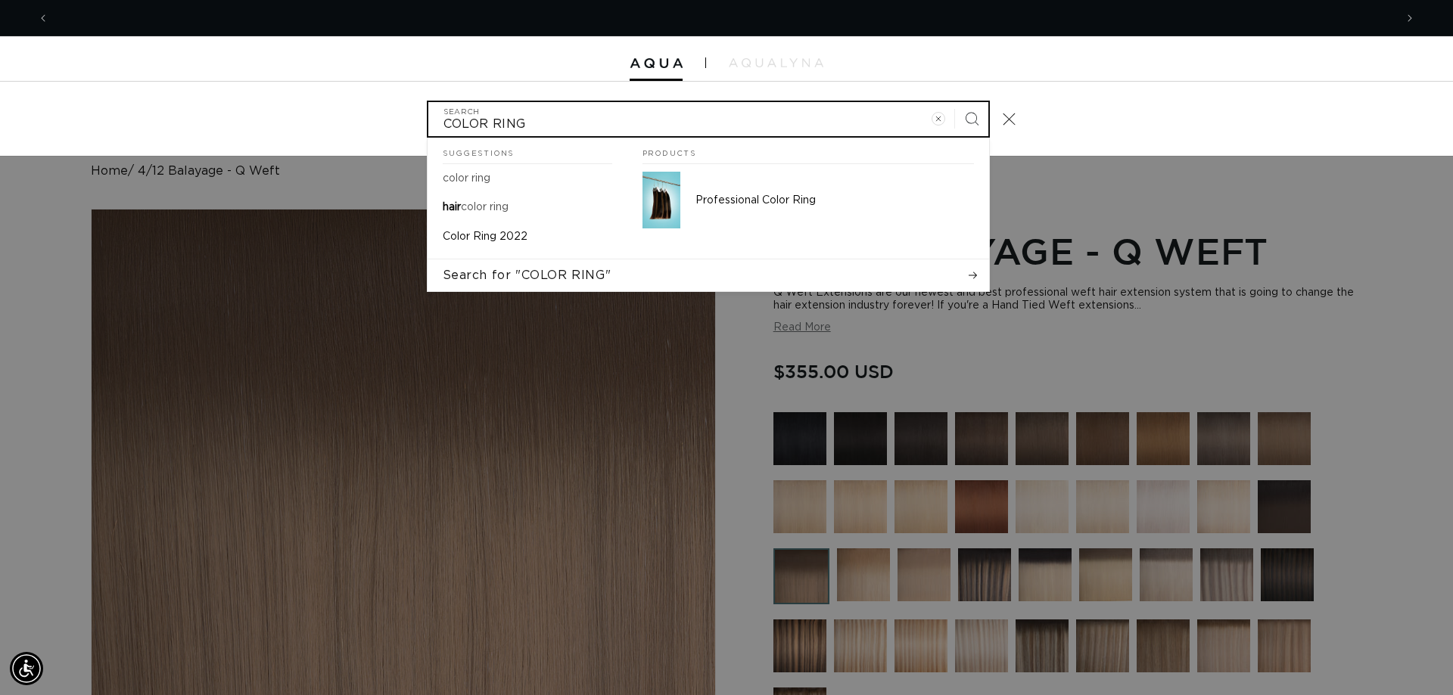
scroll to position [0, 2691]
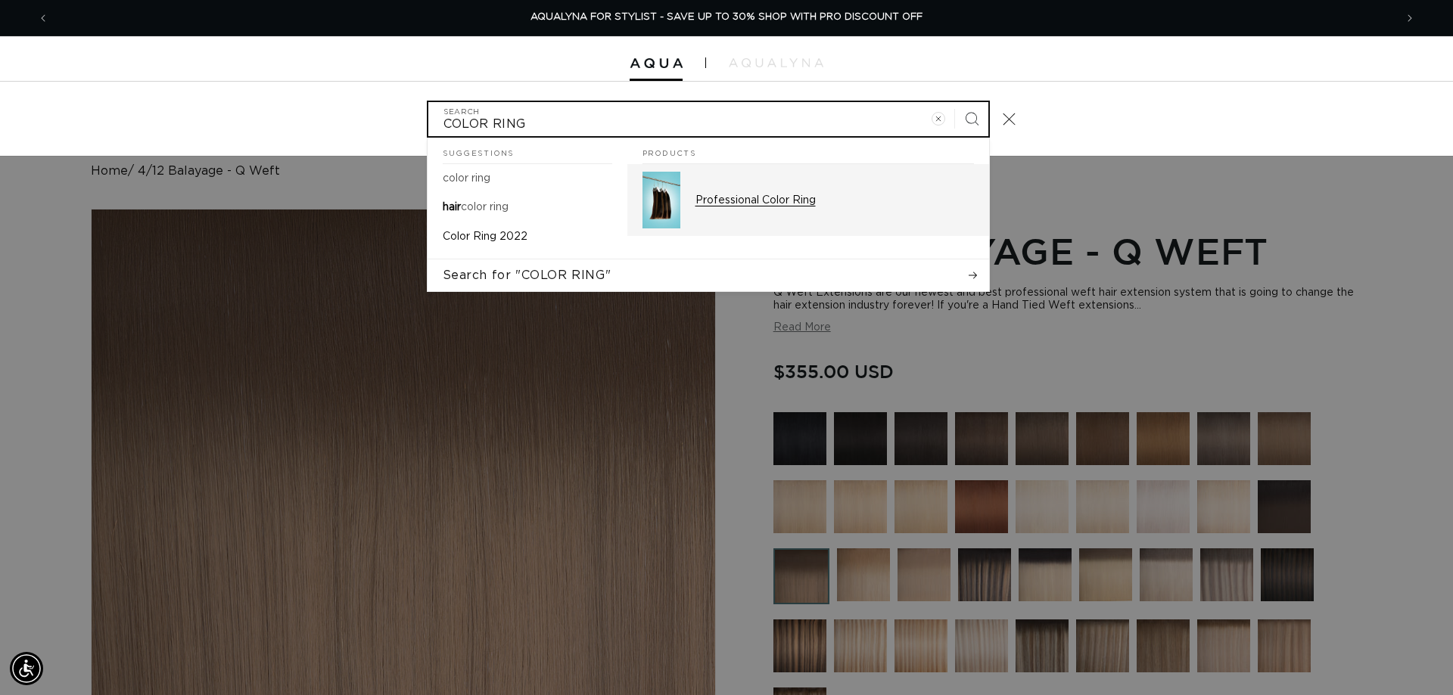
type input "COLOR RING"
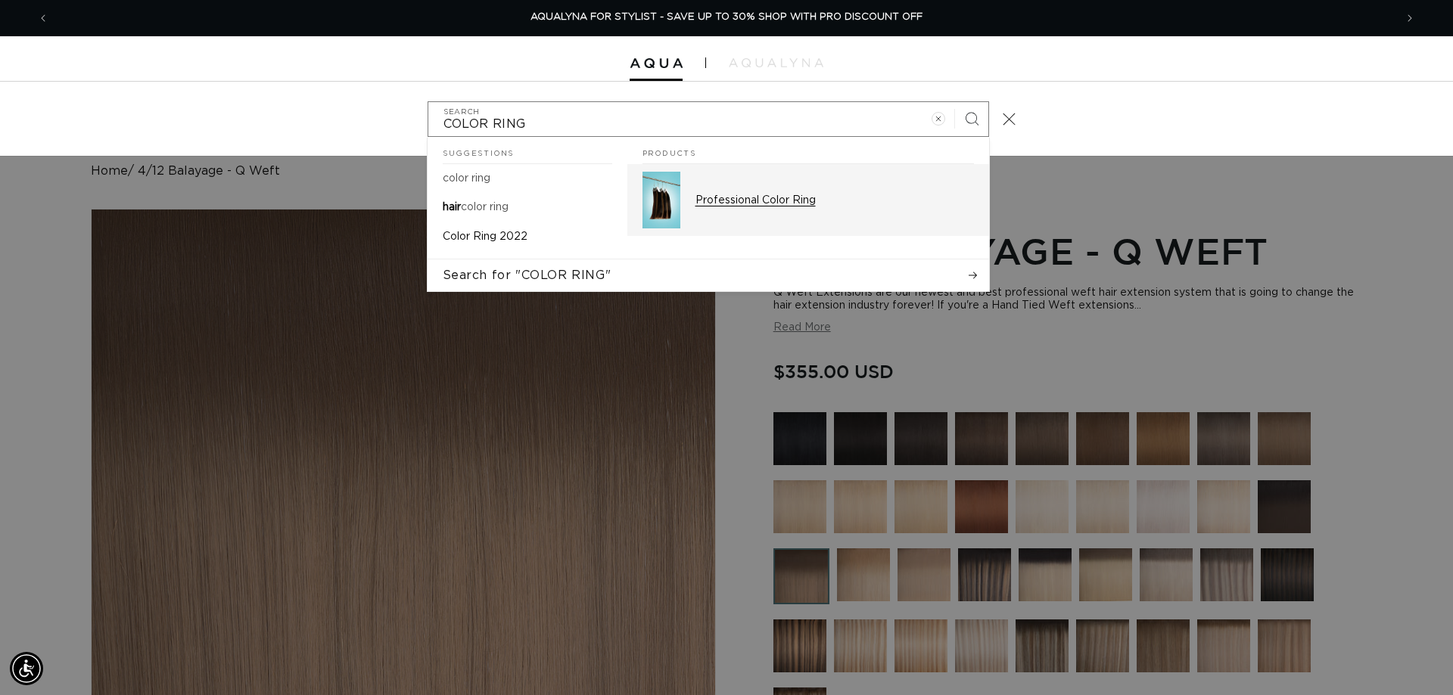
click at [655, 204] on img "Search" at bounding box center [661, 200] width 38 height 57
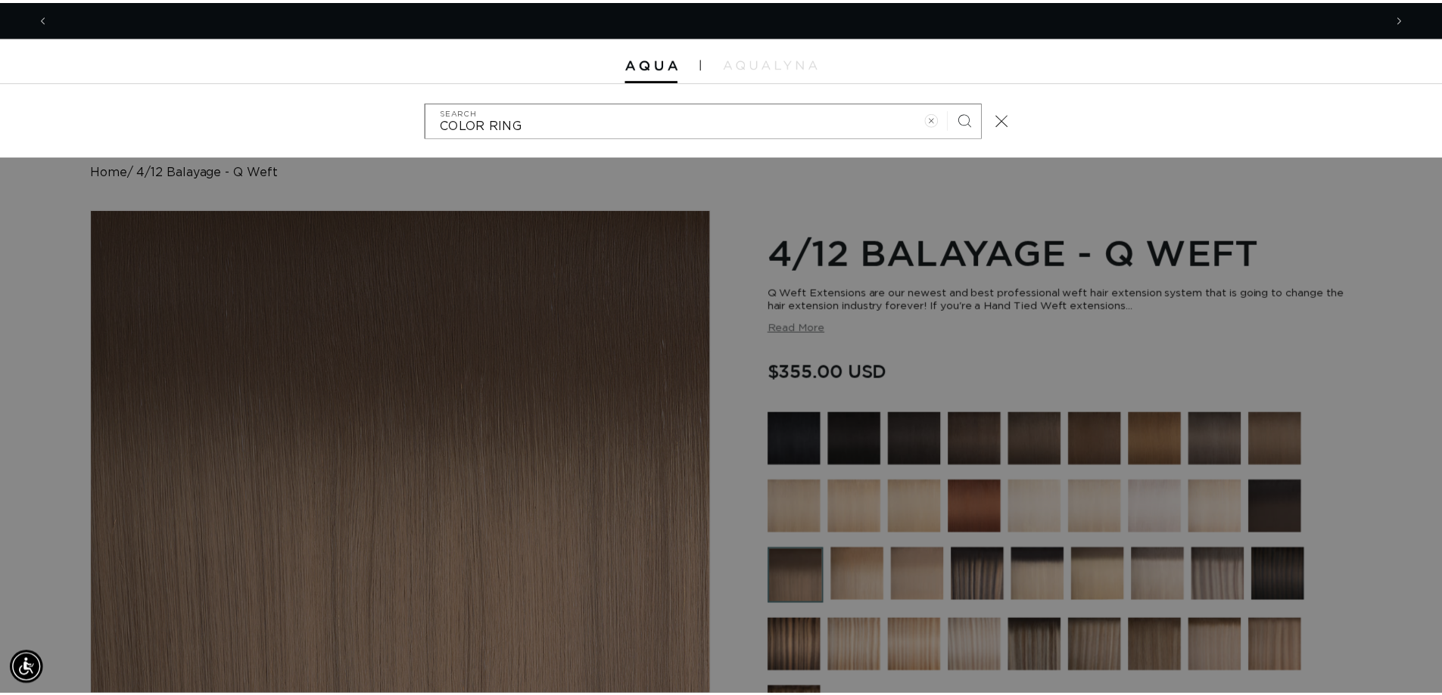
scroll to position [0, 1346]
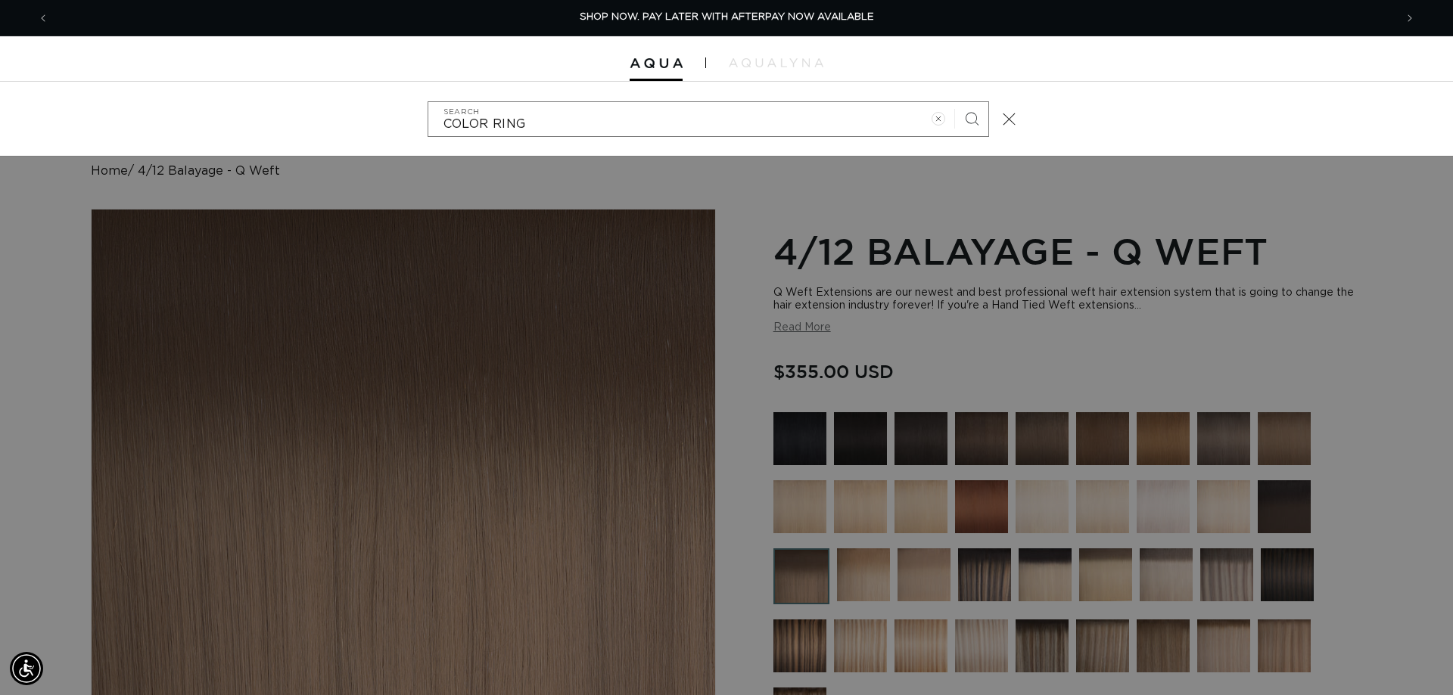
click at [1160, 139] on div "COLOR RING Search Suggestions color ring hair color ring Color Ring 2022 Produc…" at bounding box center [726, 119] width 1453 height 74
click at [0, 119] on div "Search" at bounding box center [0, 119] width 0 height 0
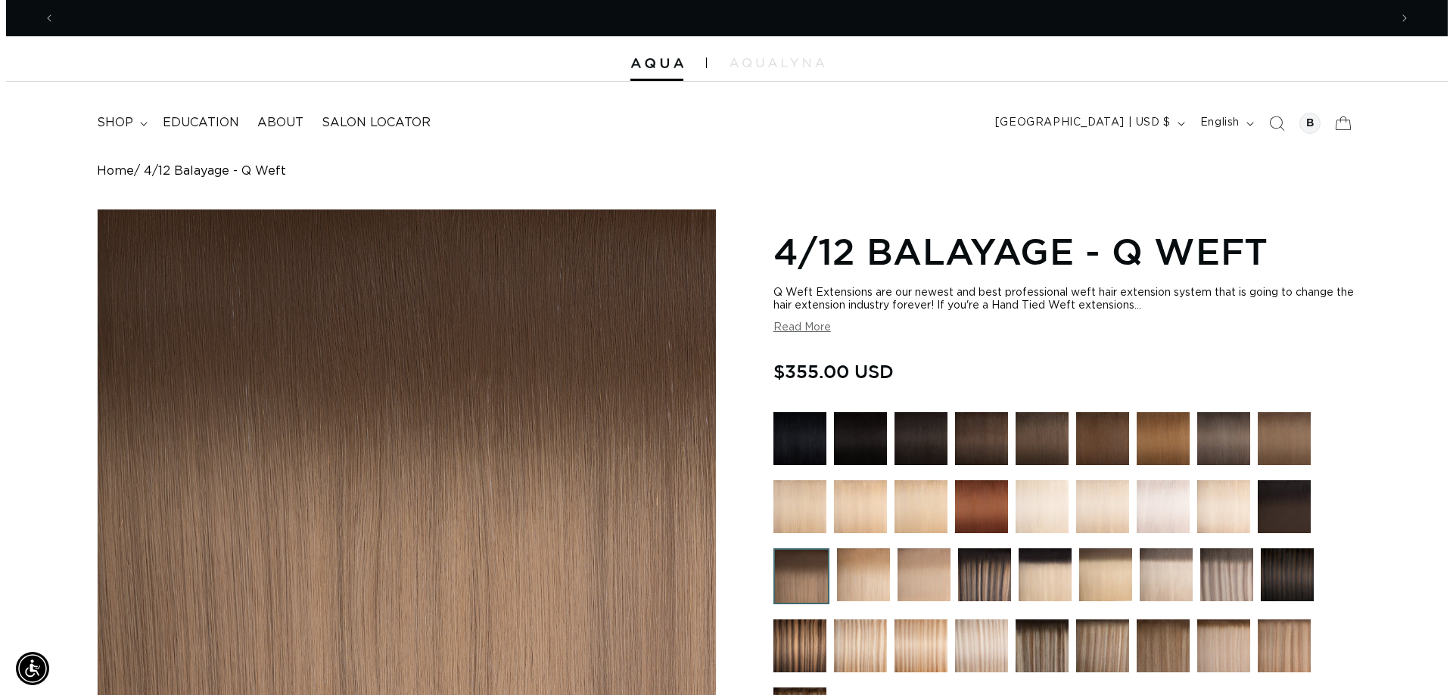
scroll to position [0, 0]
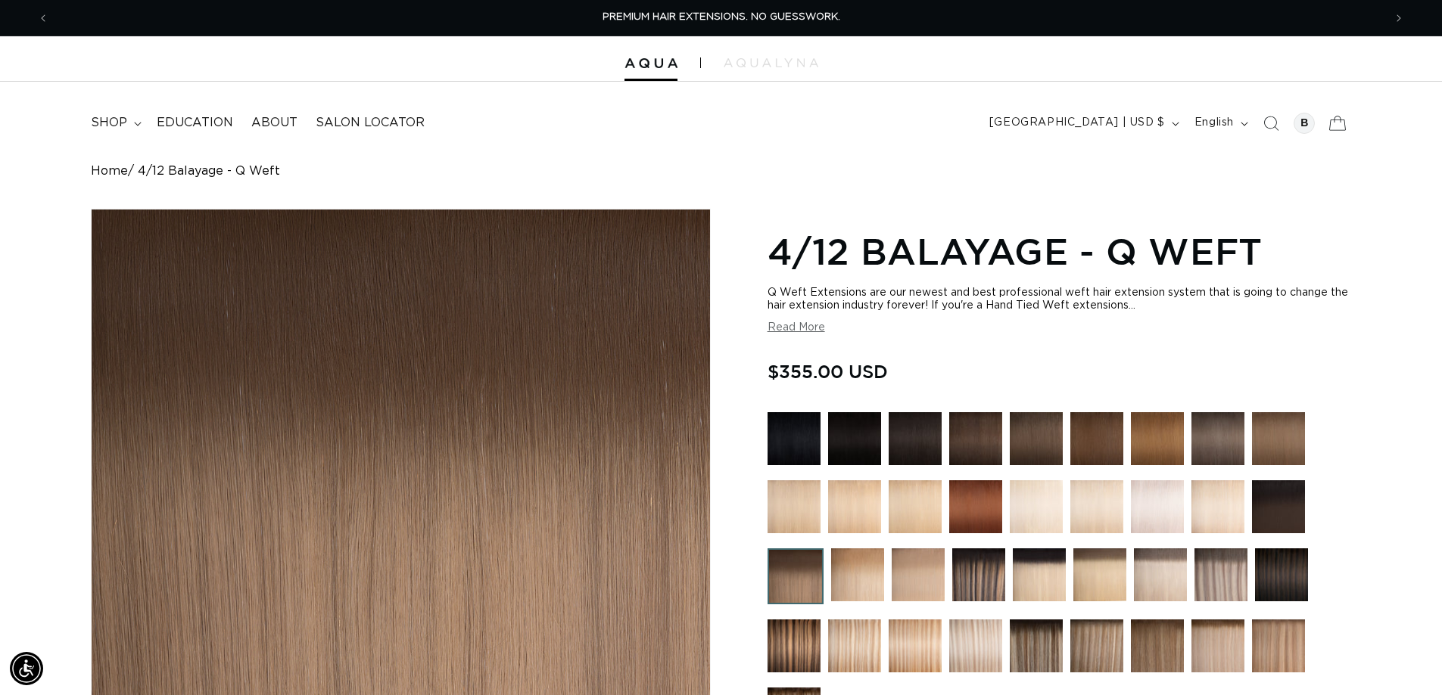
click at [1339, 122] on icon at bounding box center [1337, 123] width 36 height 36
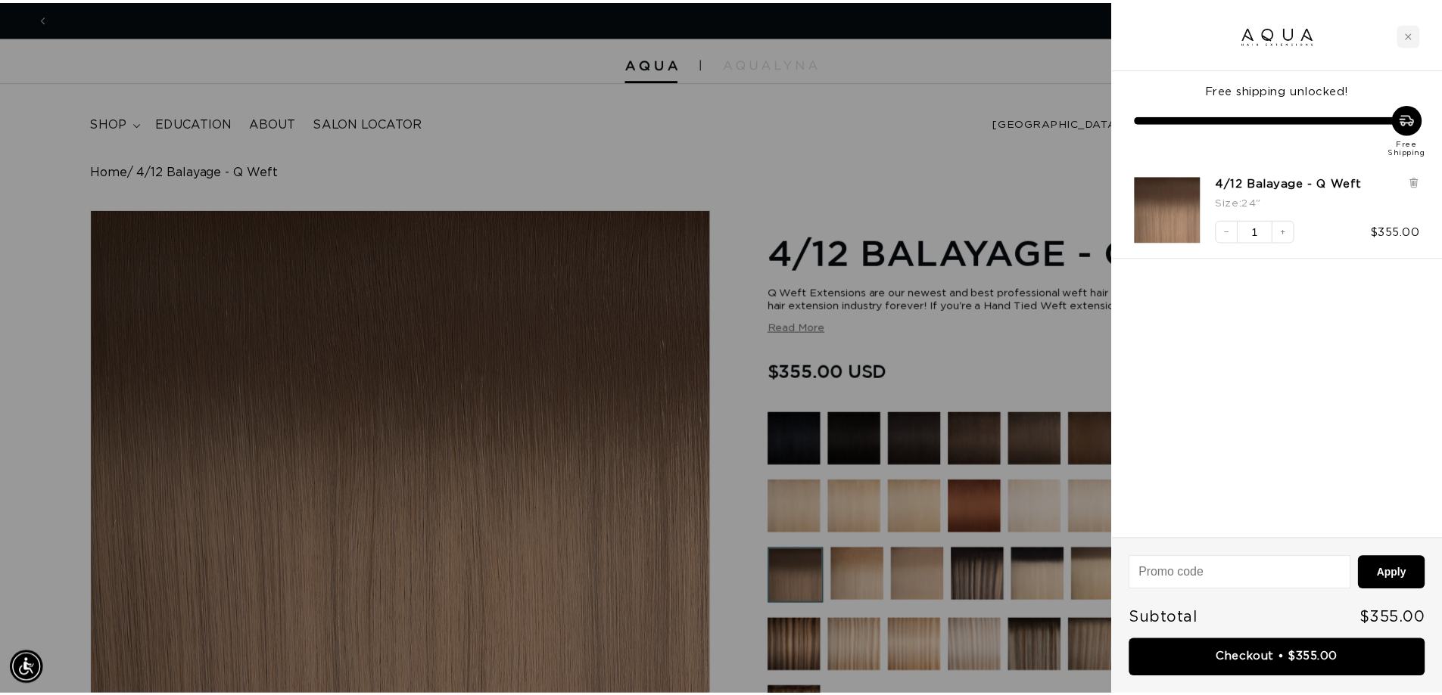
scroll to position [0, 1346]
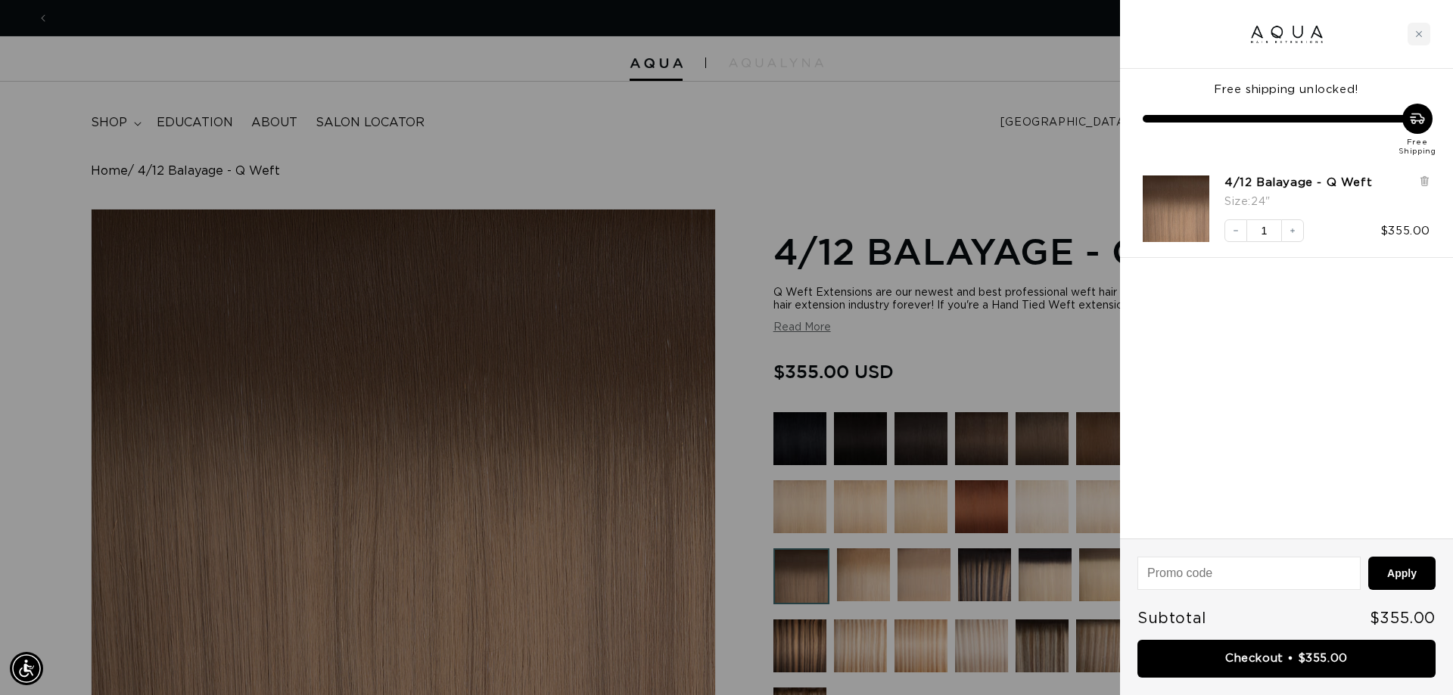
click at [813, 177] on div at bounding box center [726, 347] width 1453 height 695
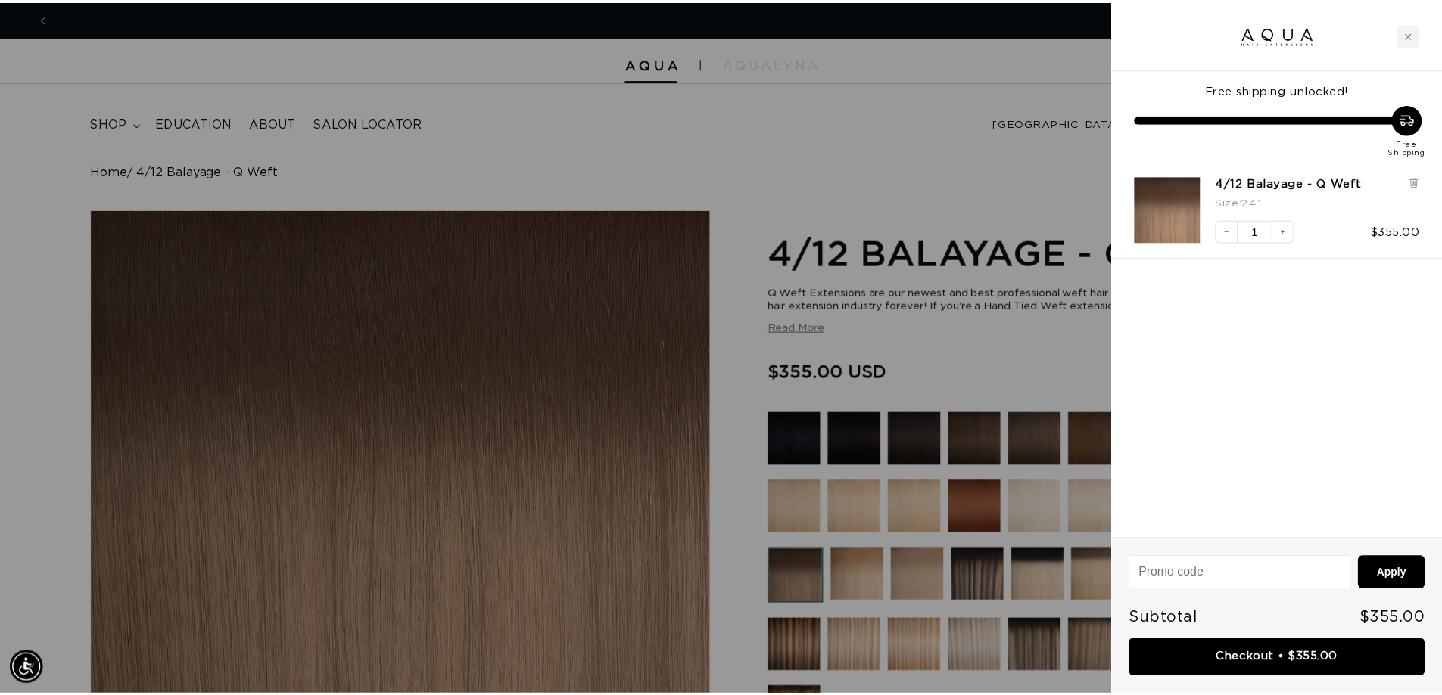
scroll to position [0, 2668]
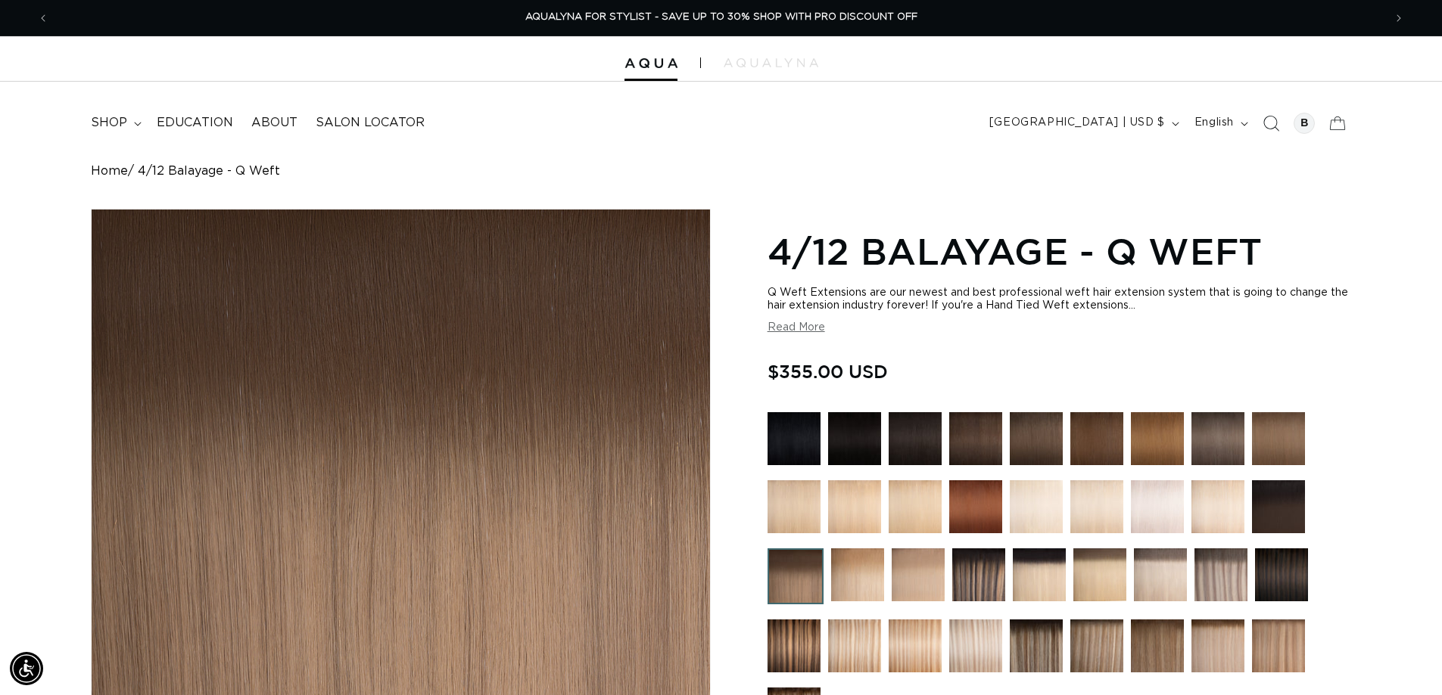
click at [1261, 123] on span "Search" at bounding box center [1270, 123] width 33 height 33
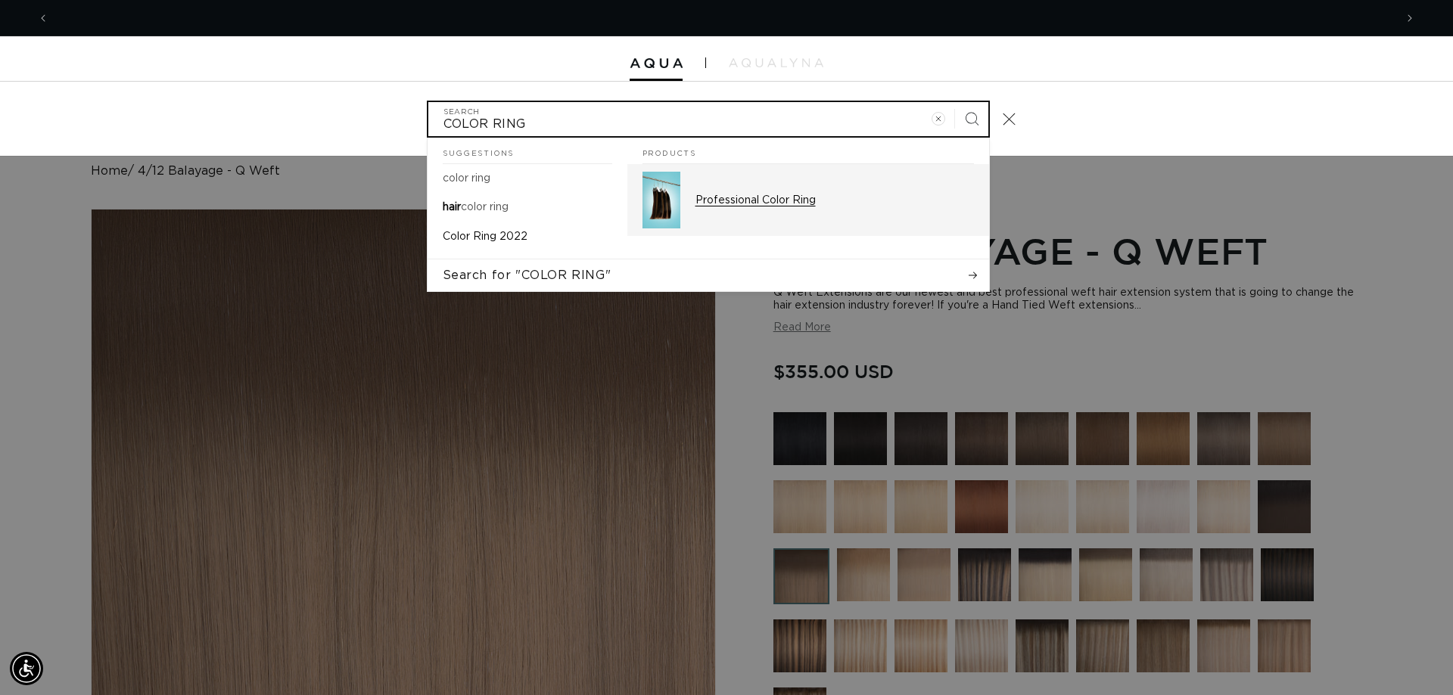
scroll to position [0, 0]
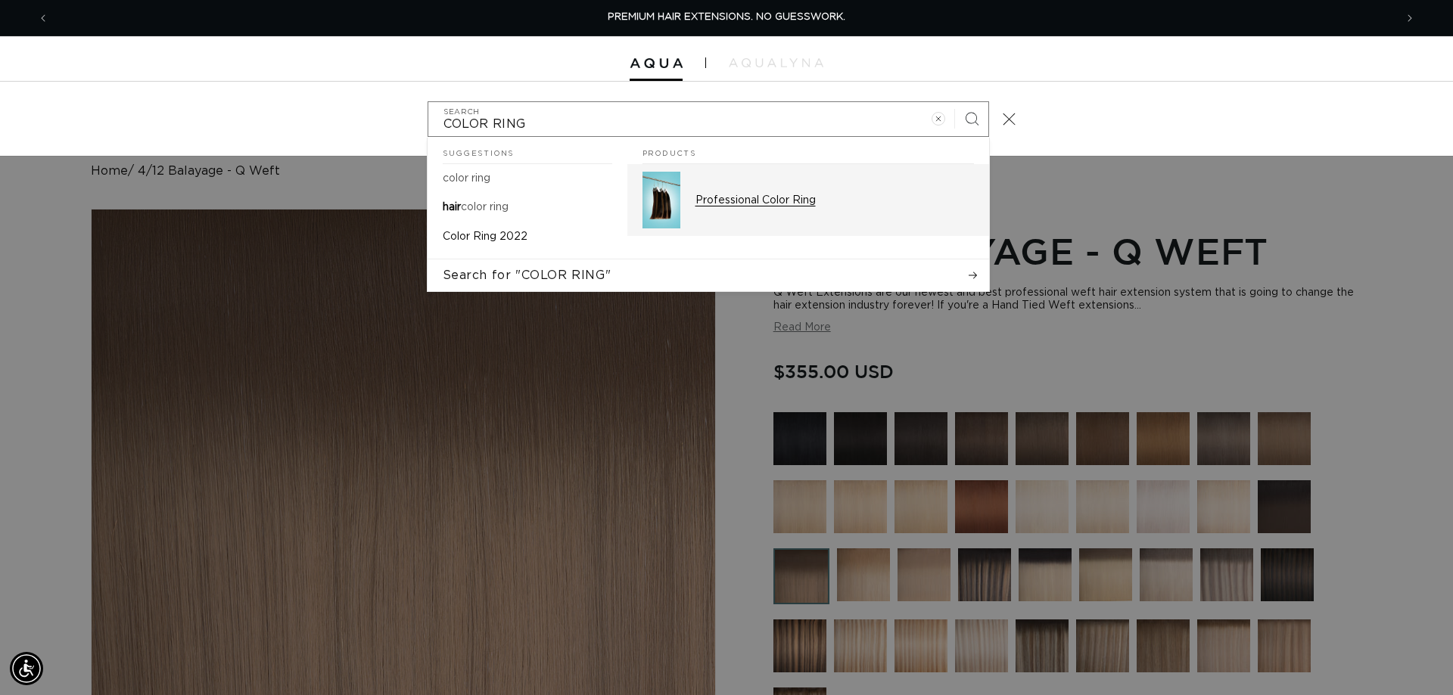
click at [721, 195] on p "Professional Color Ring" at bounding box center [834, 201] width 278 height 14
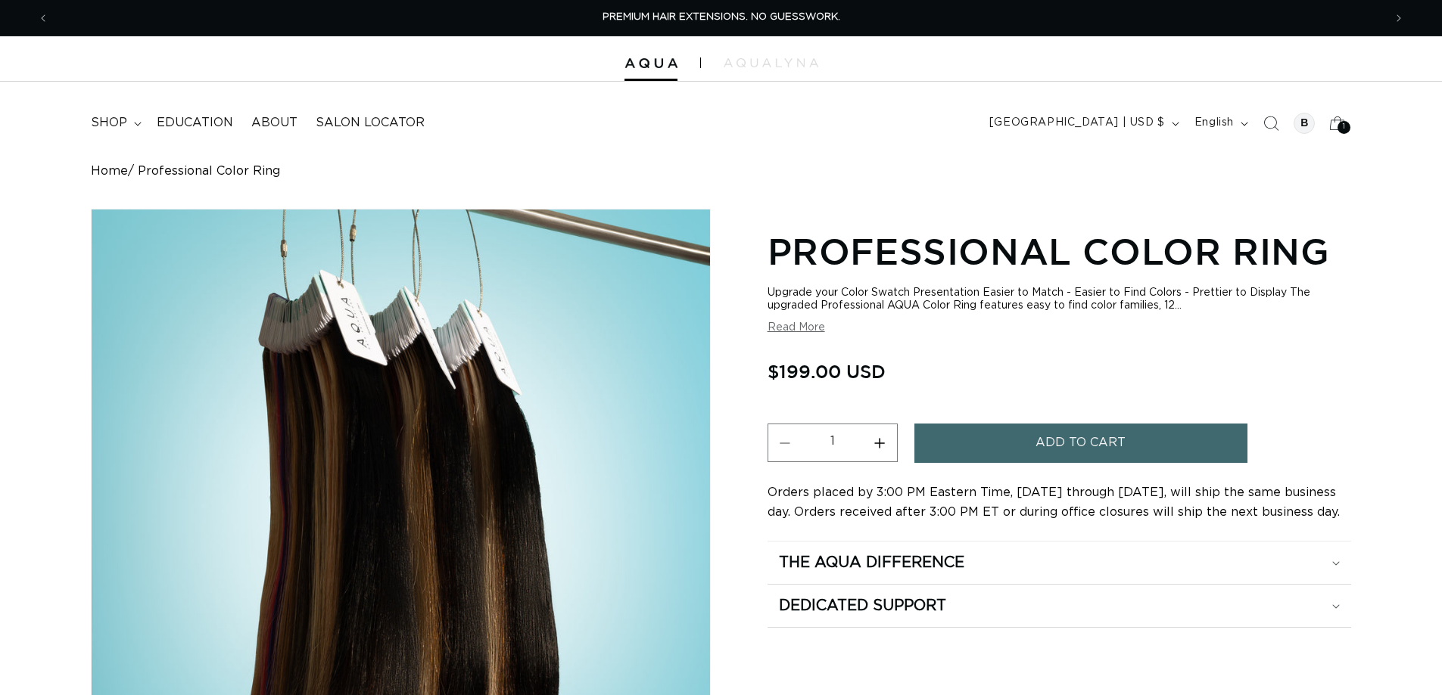
click at [1087, 453] on span "Add to cart" at bounding box center [1080, 443] width 90 height 39
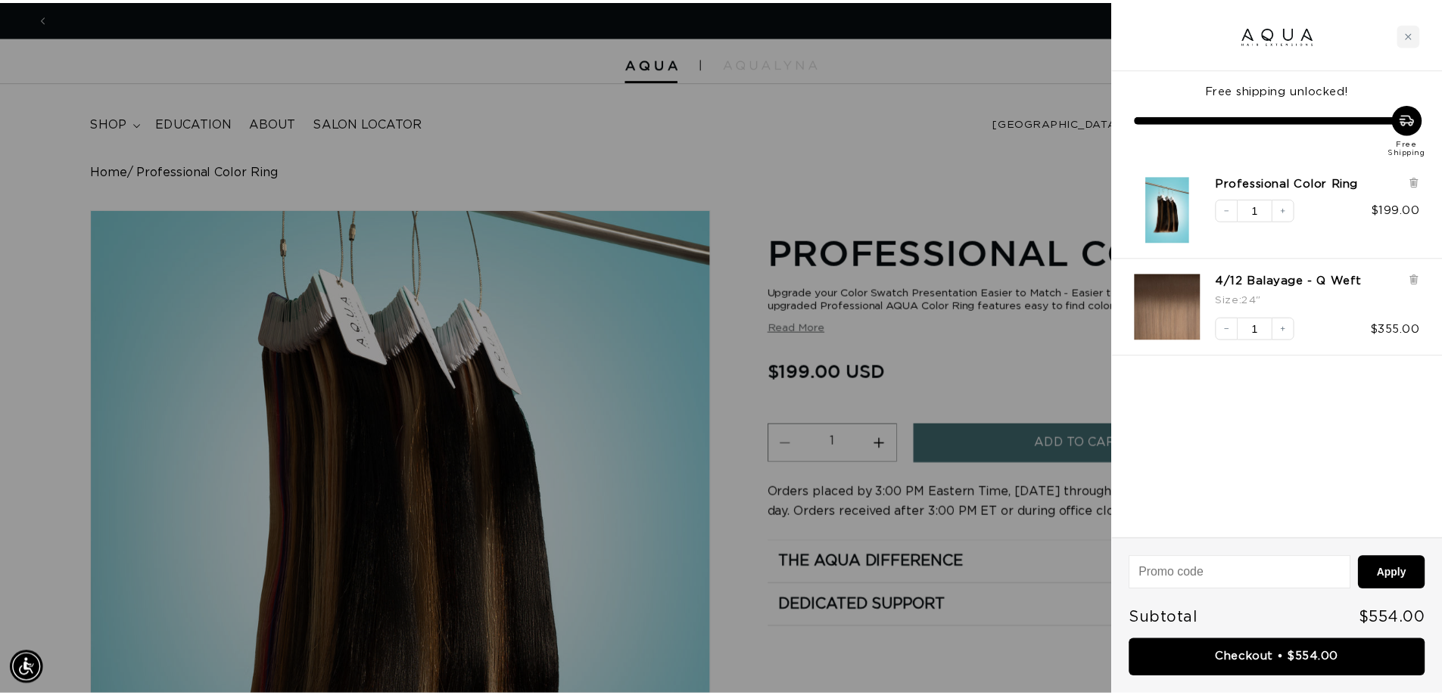
scroll to position [0, 2691]
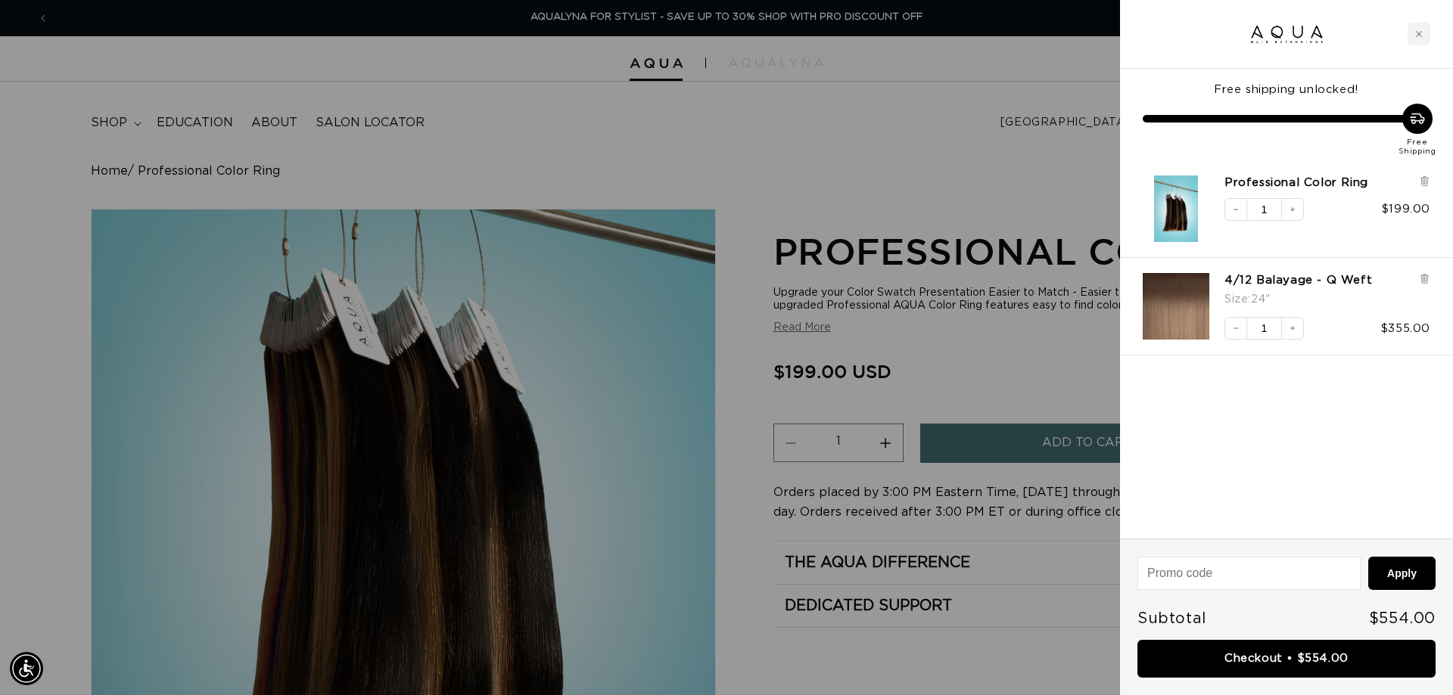
click at [952, 143] on div at bounding box center [726, 347] width 1453 height 695
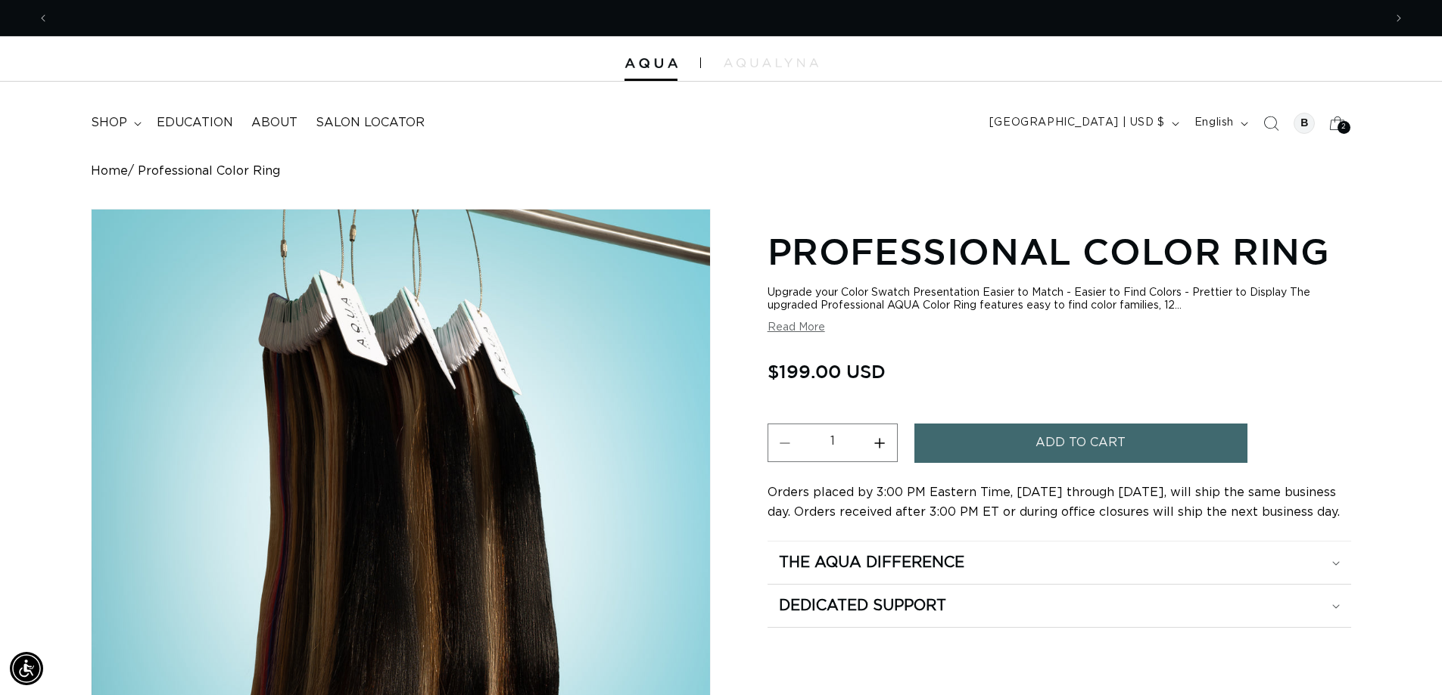
scroll to position [0, 0]
click at [1111, 440] on span "Add to cart" at bounding box center [1080, 443] width 90 height 39
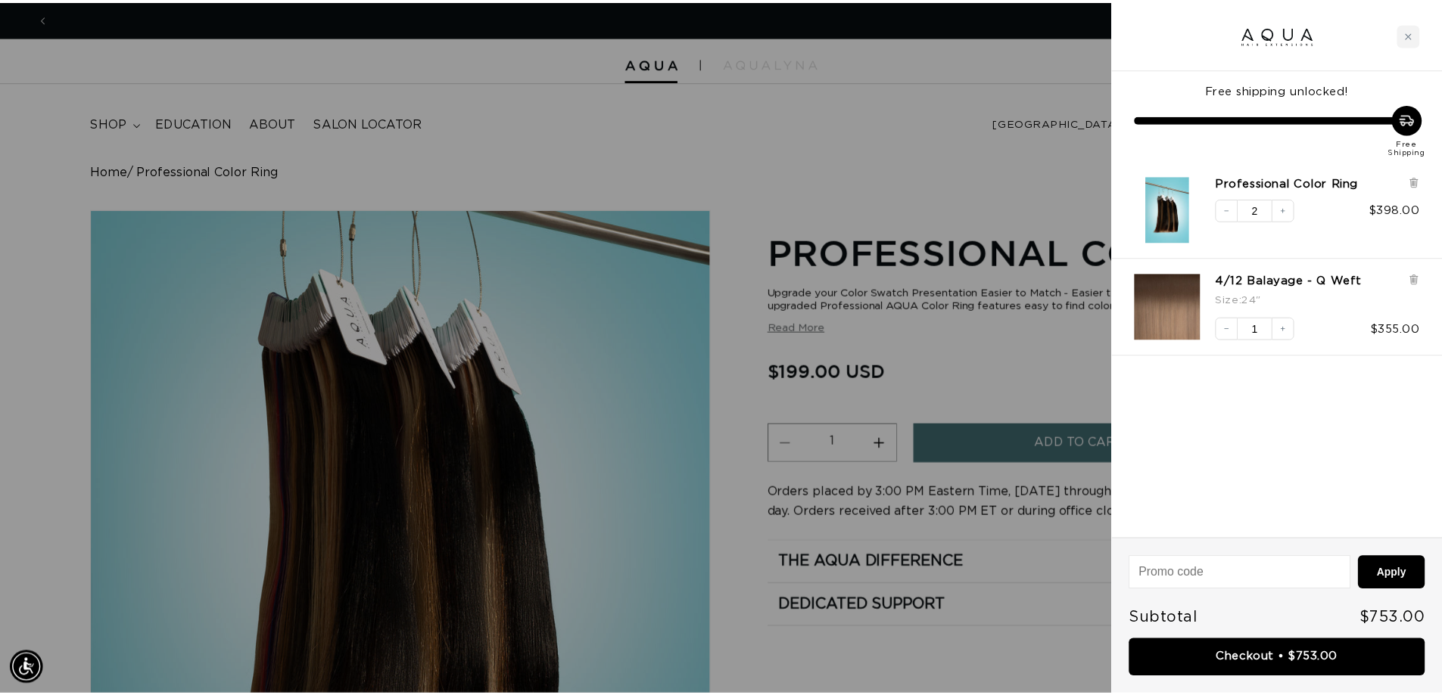
scroll to position [0, 2691]
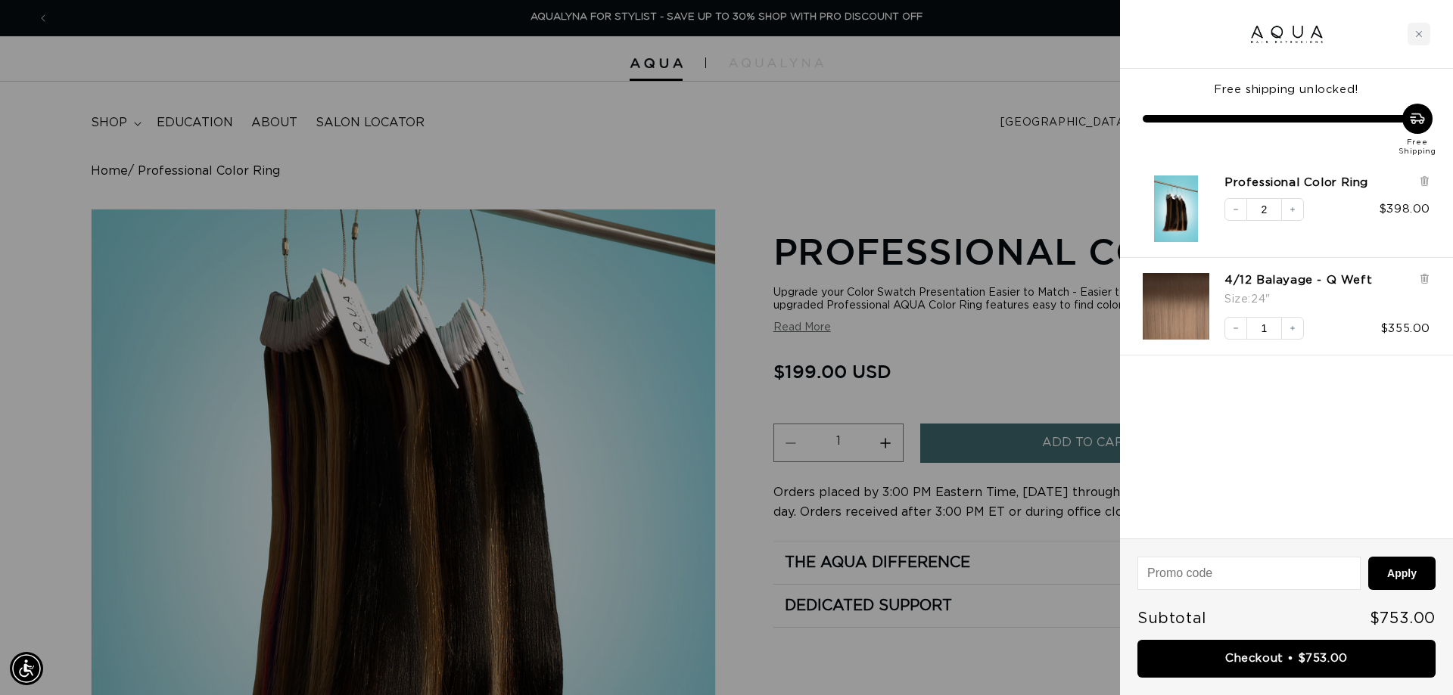
click at [991, 137] on div at bounding box center [726, 347] width 1453 height 695
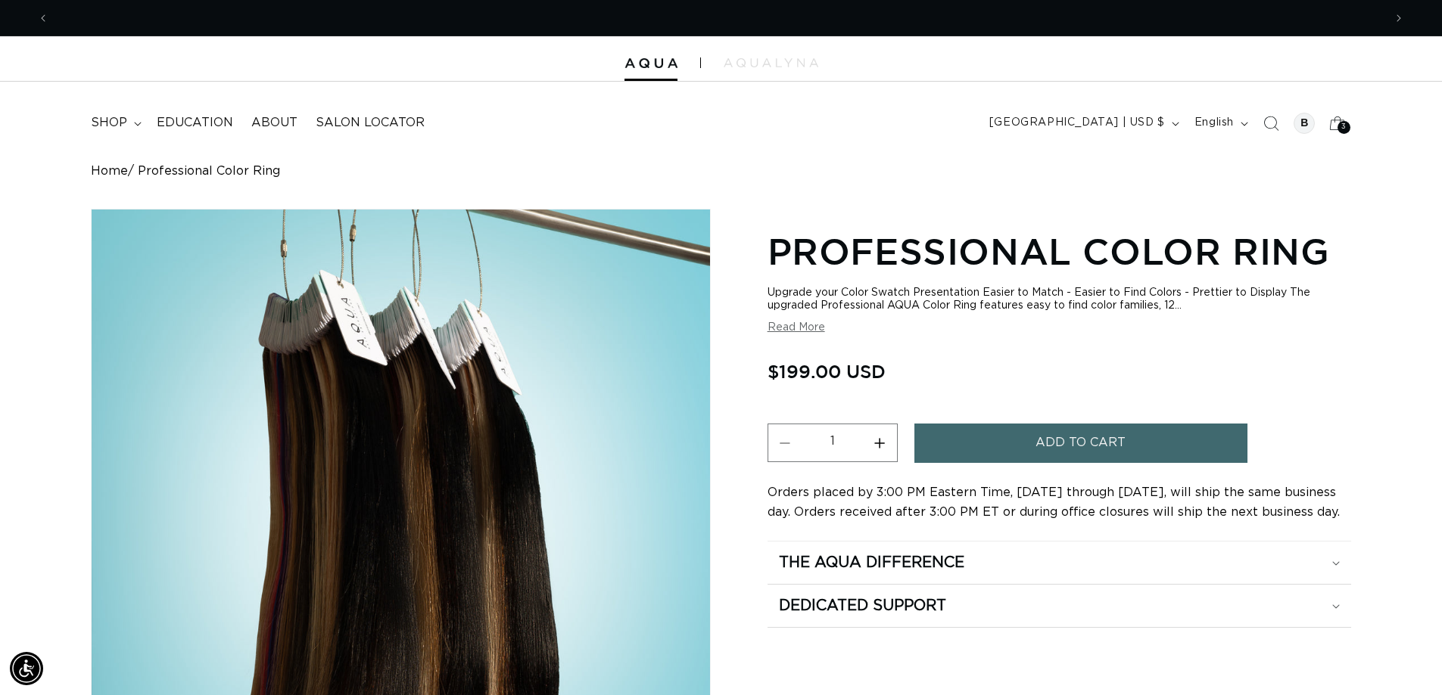
scroll to position [0, 0]
click at [1268, 124] on icon "Search" at bounding box center [1270, 123] width 16 height 16
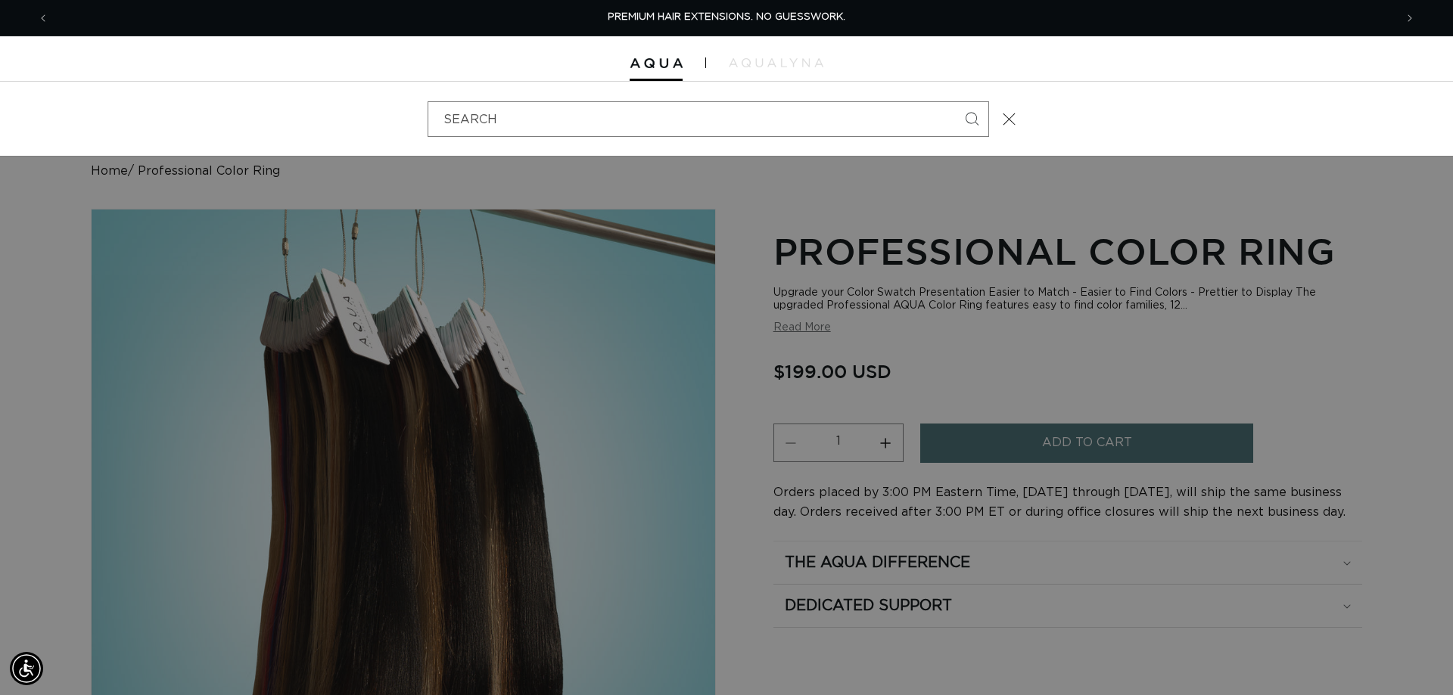
click at [0, 119] on div "Search" at bounding box center [0, 119] width 0 height 0
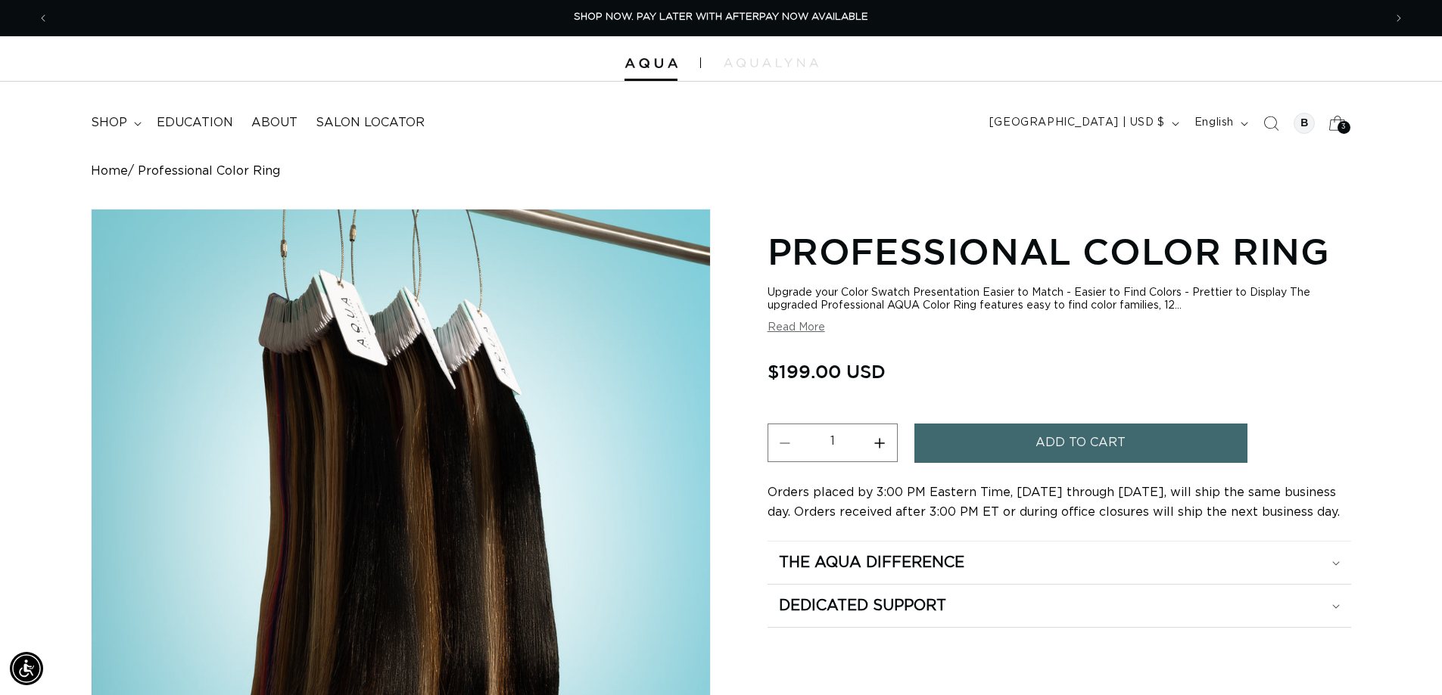
click at [1336, 119] on icon at bounding box center [1337, 123] width 36 height 36
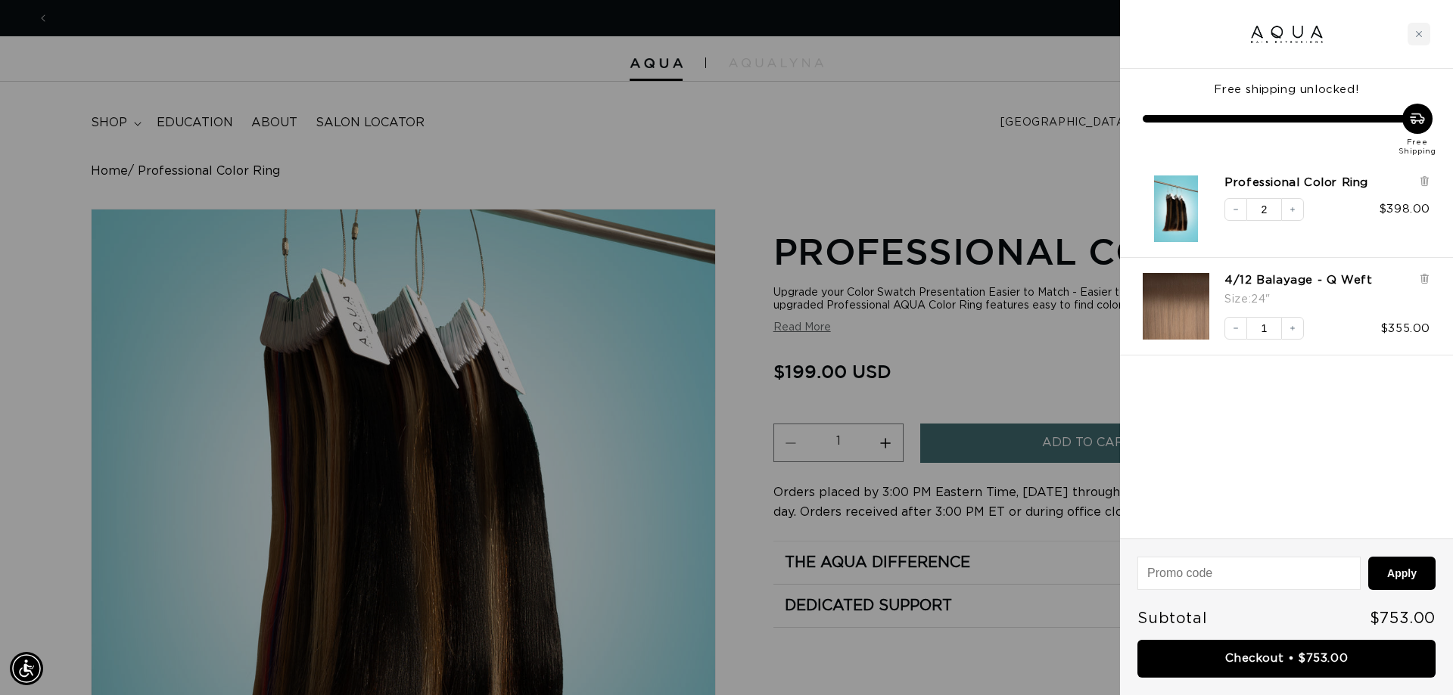
scroll to position [0, 2691]
click at [1231, 212] on icon "Decrease quantity" at bounding box center [1235, 209] width 9 height 9
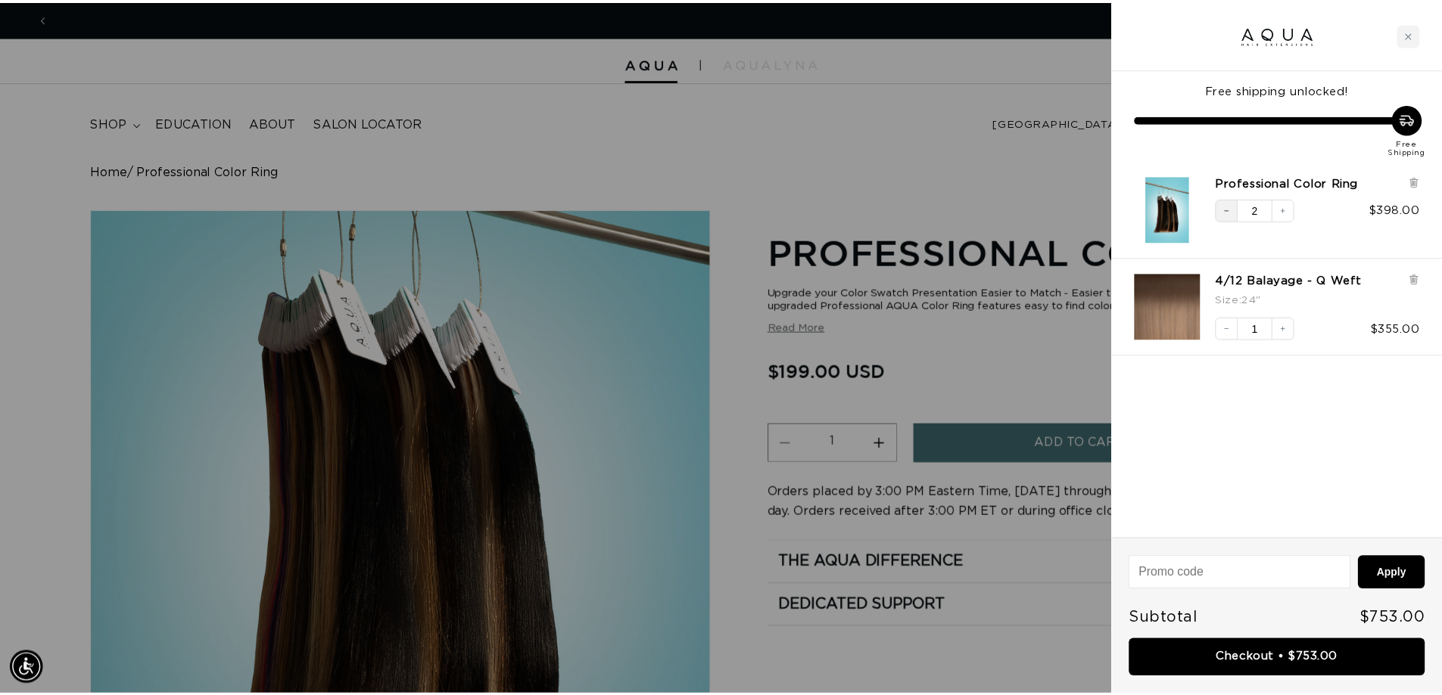
scroll to position [0, 0]
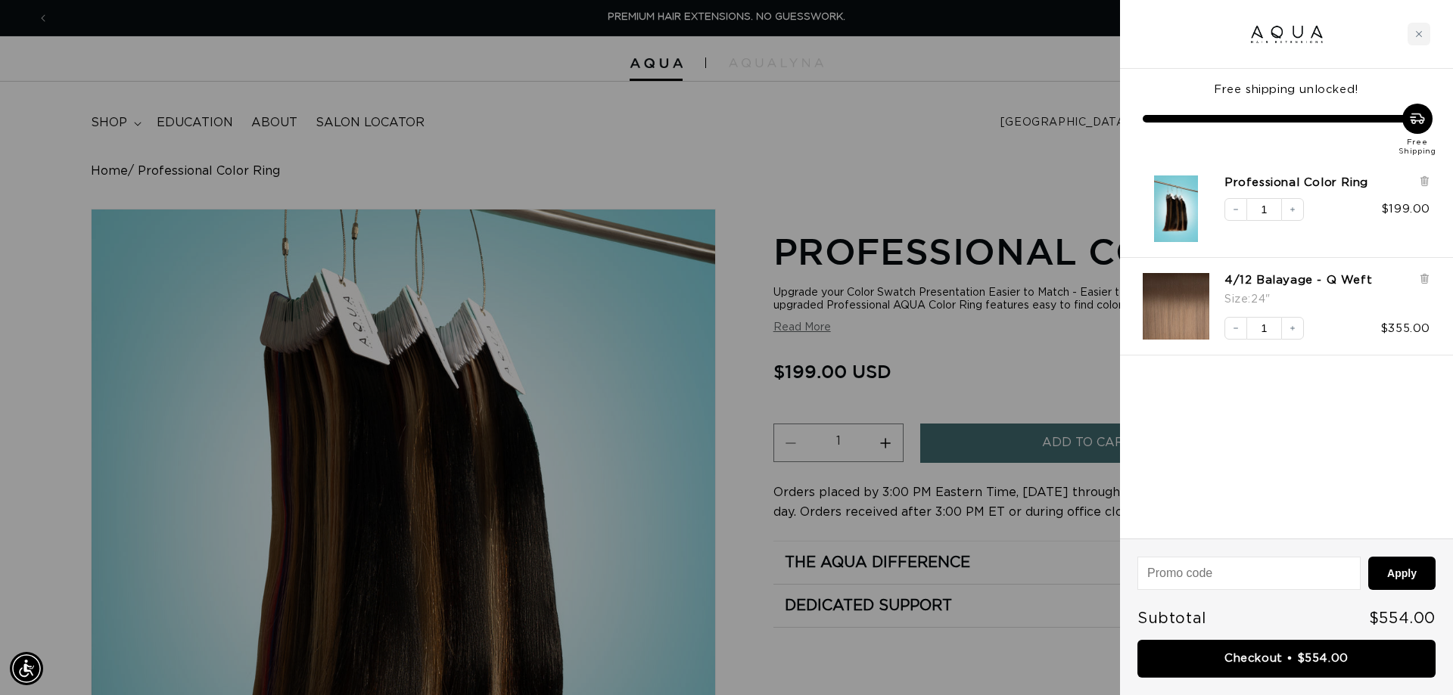
click at [960, 143] on div at bounding box center [726, 347] width 1453 height 695
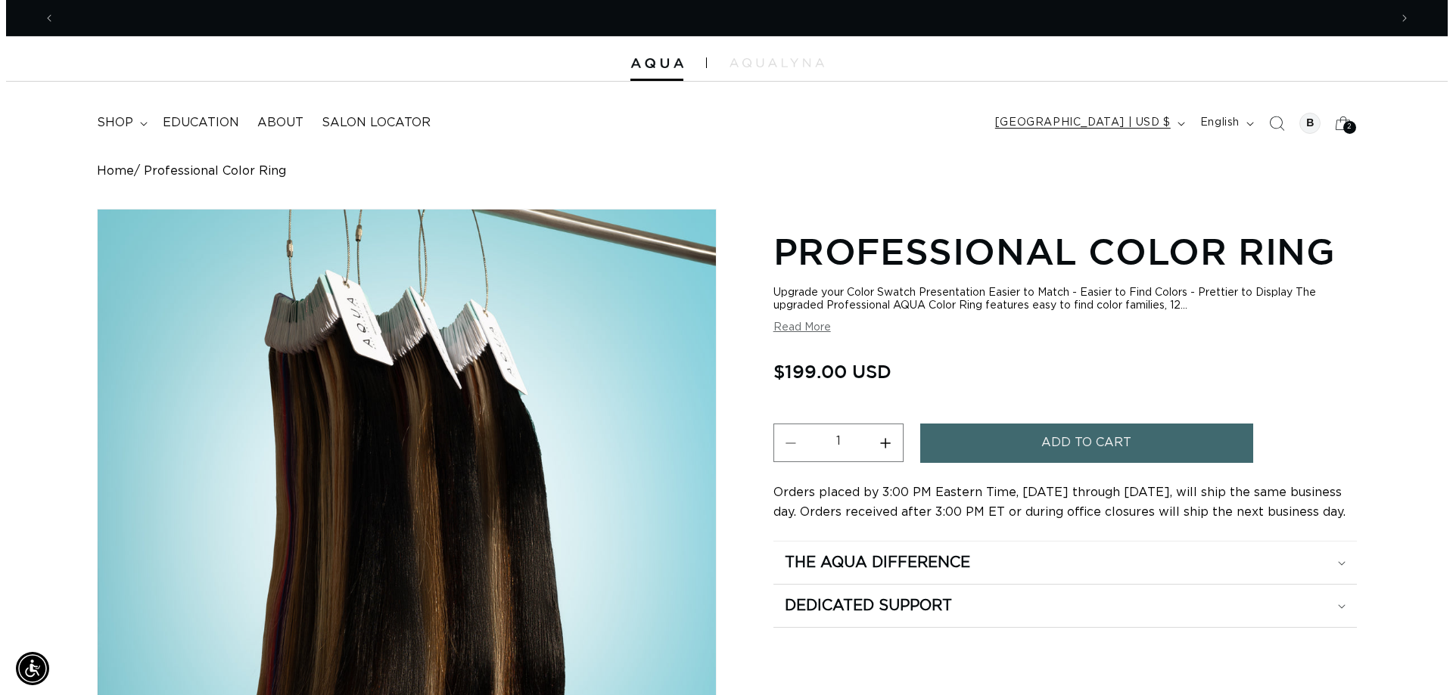
scroll to position [0, 1334]
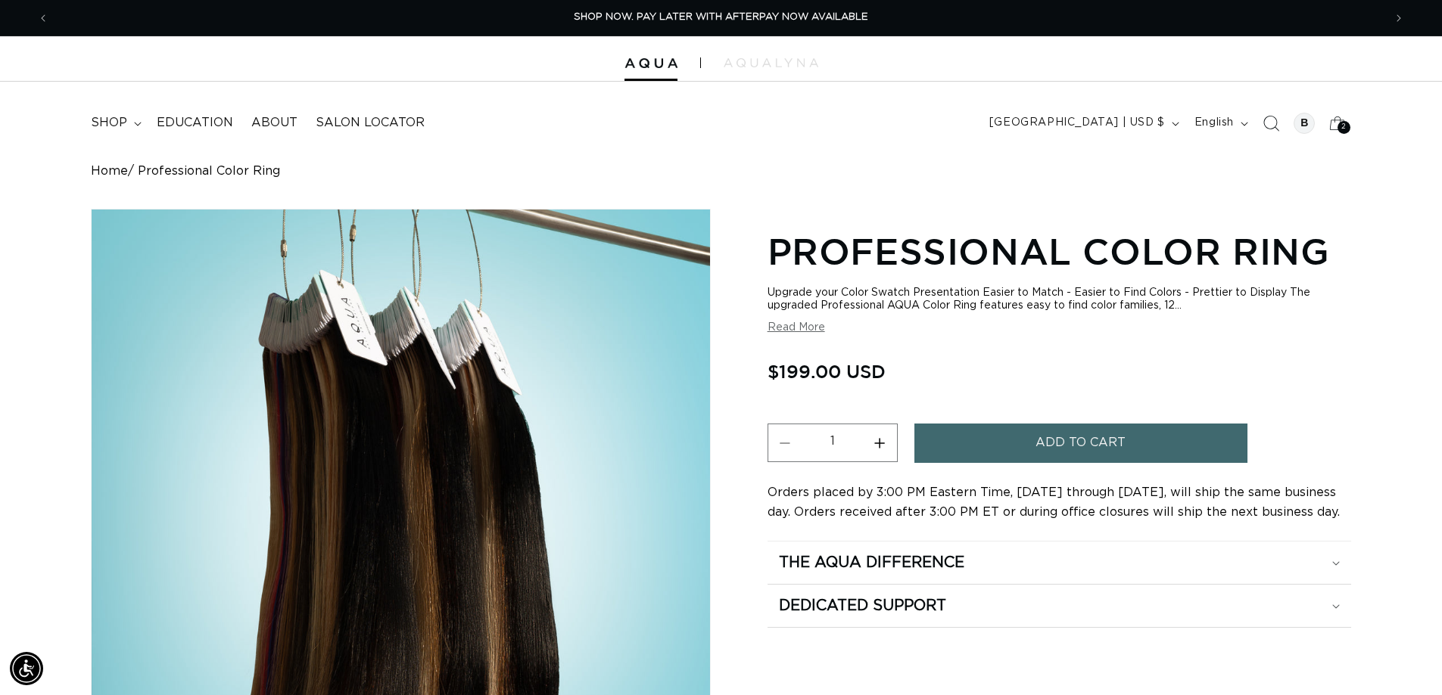
click at [1267, 121] on icon "Search" at bounding box center [1270, 123] width 16 height 16
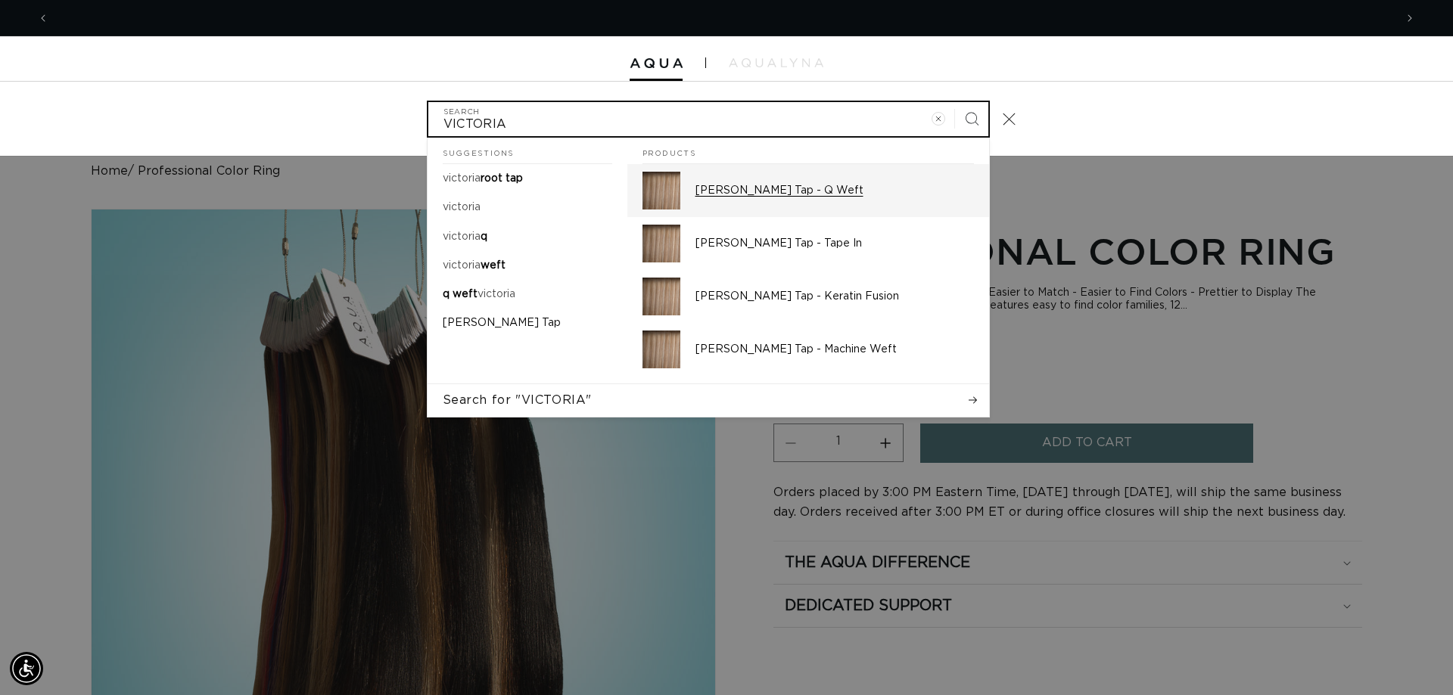
scroll to position [0, 0]
type input "VICTORIA"
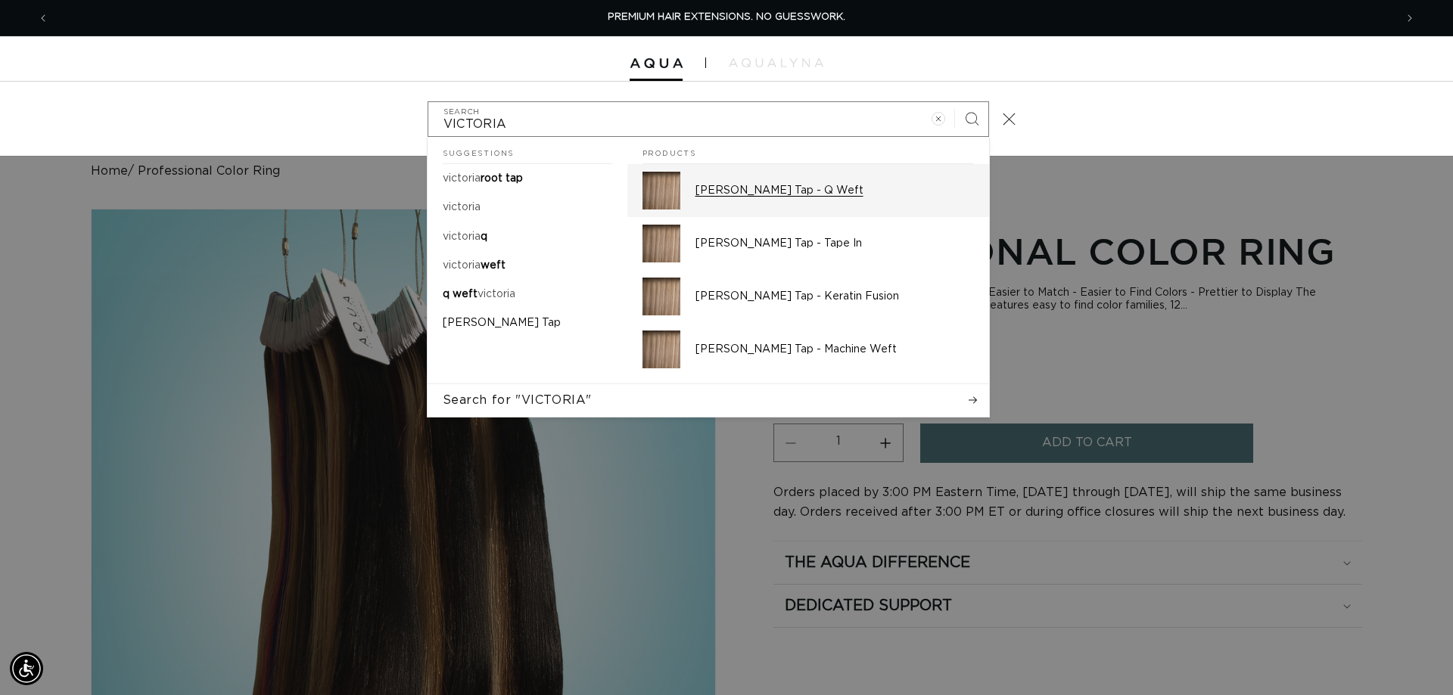
click at [802, 197] on p "[PERSON_NAME] Tap - Q Weft" at bounding box center [834, 191] width 278 height 14
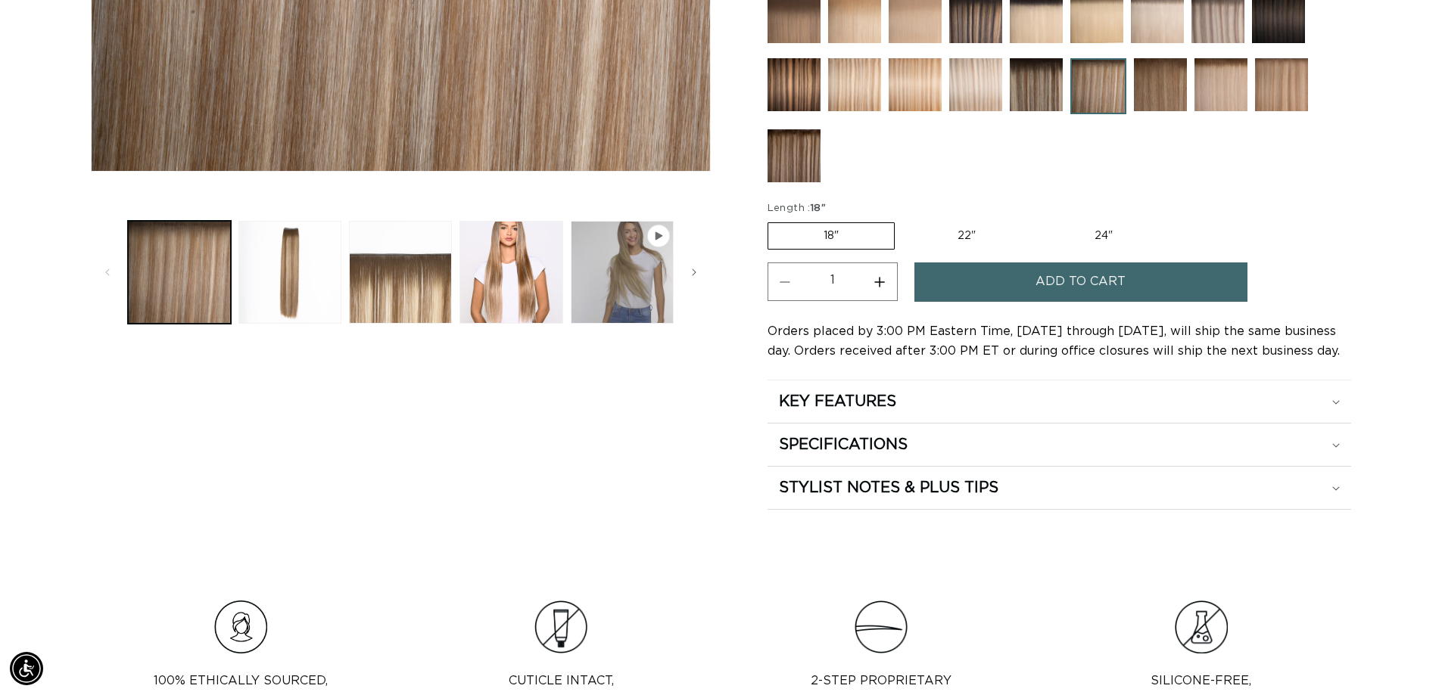
scroll to position [0, 1334]
click at [963, 237] on label "22" Variant sold out or unavailable" at bounding box center [966, 236] width 129 height 26
click at [903, 220] on input "22" Variant sold out or unavailable" at bounding box center [902, 219] width 1 height 1
radio input "true"
click at [1195, 288] on button "Add to cart" at bounding box center [1080, 282] width 333 height 39
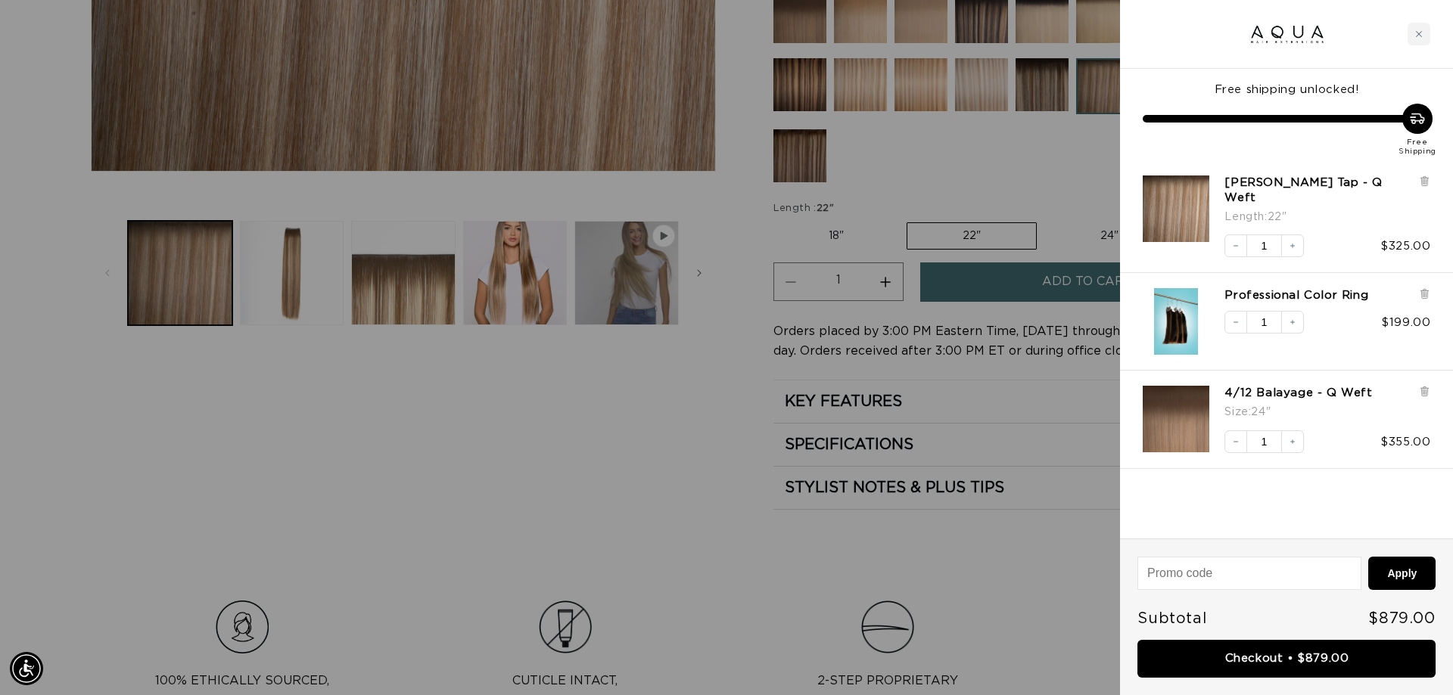
click at [650, 505] on div at bounding box center [726, 347] width 1453 height 695
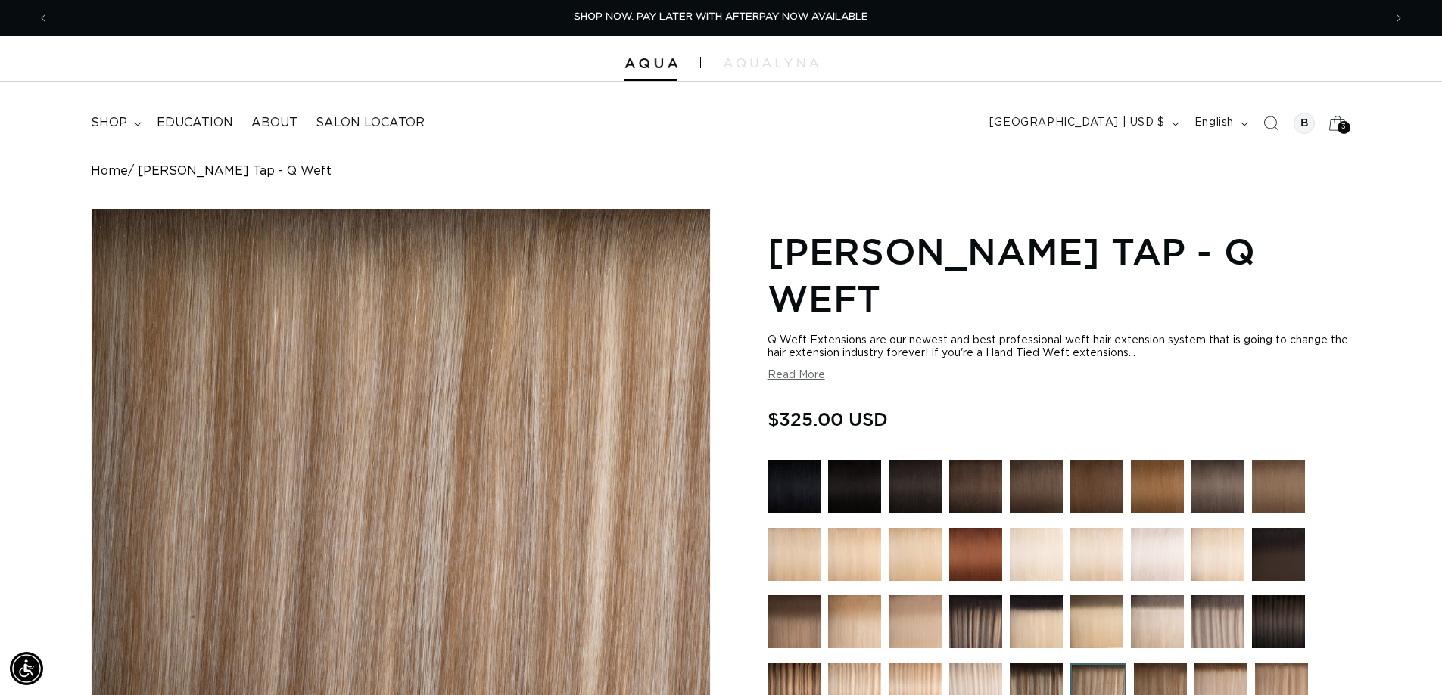
click at [1333, 126] on icon at bounding box center [1337, 123] width 36 height 36
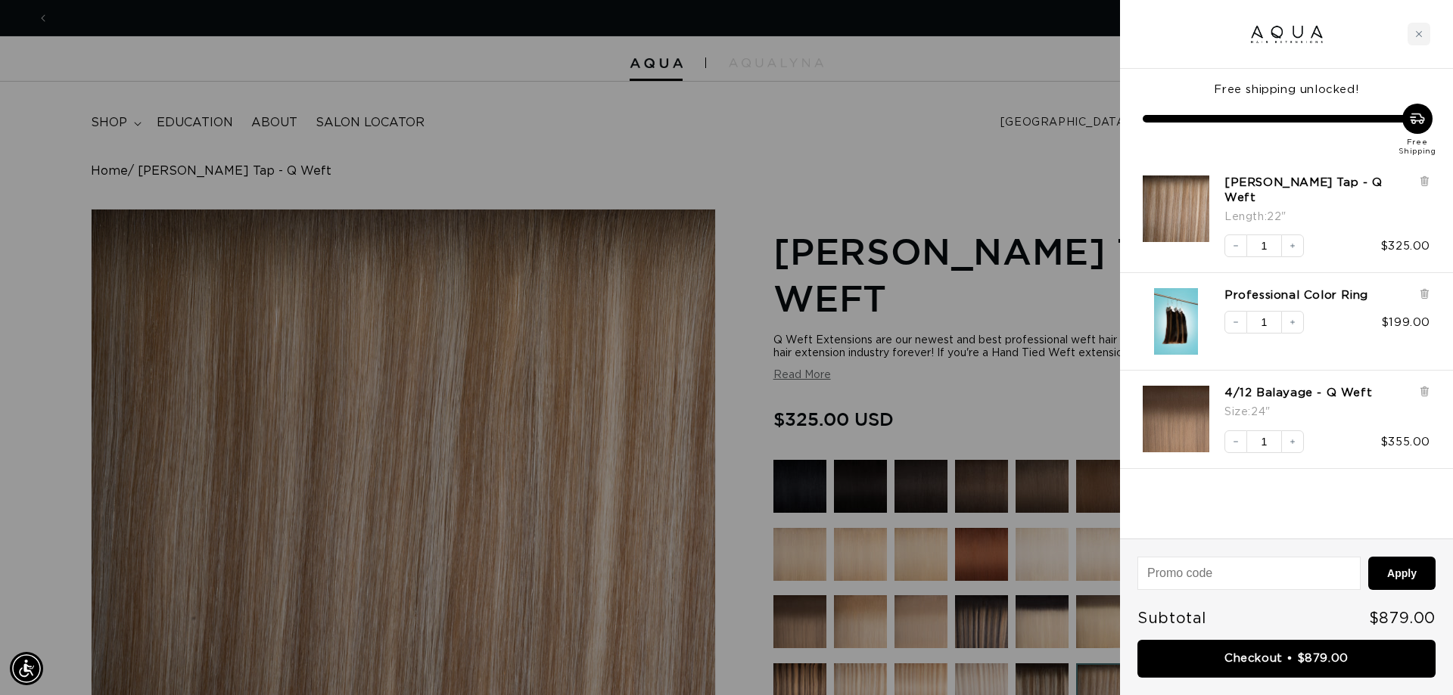
scroll to position [0, 2691]
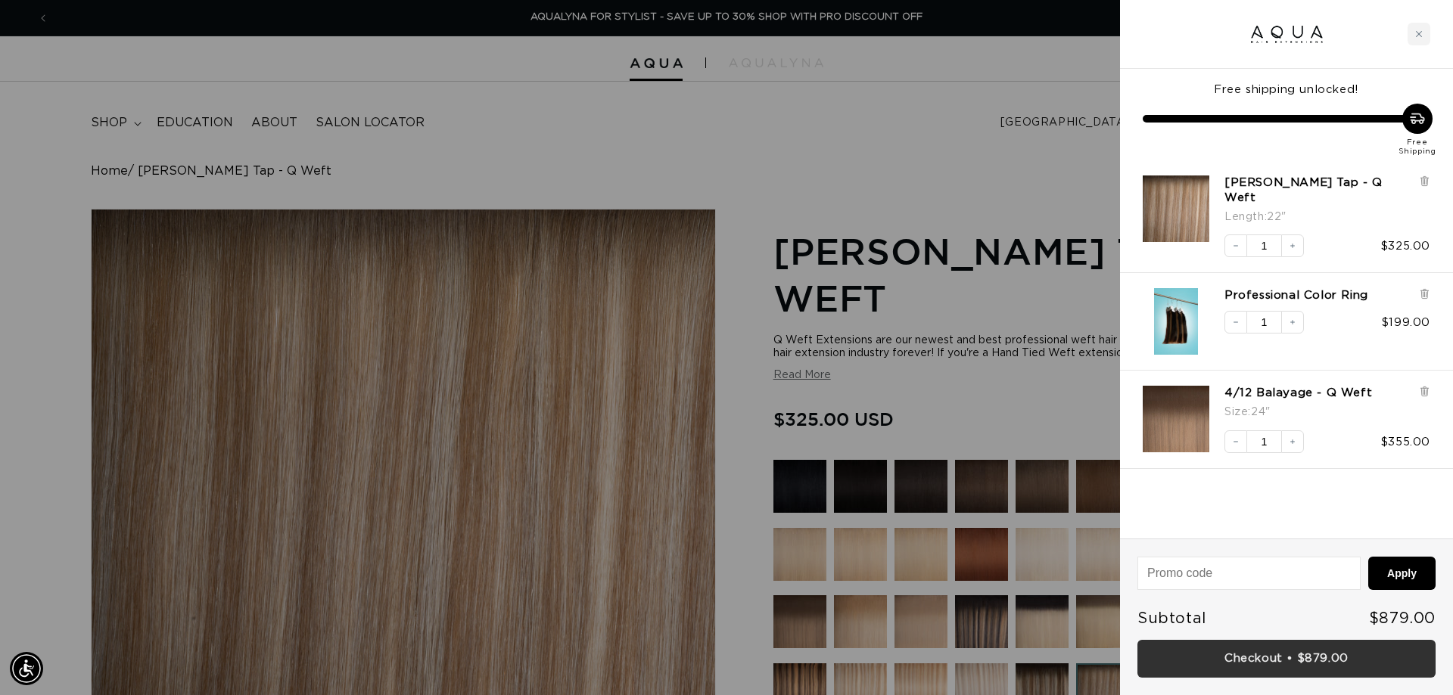
click at [1339, 656] on link "Checkout • $879.00" at bounding box center [1286, 659] width 298 height 39
